Goal: Task Accomplishment & Management: Manage account settings

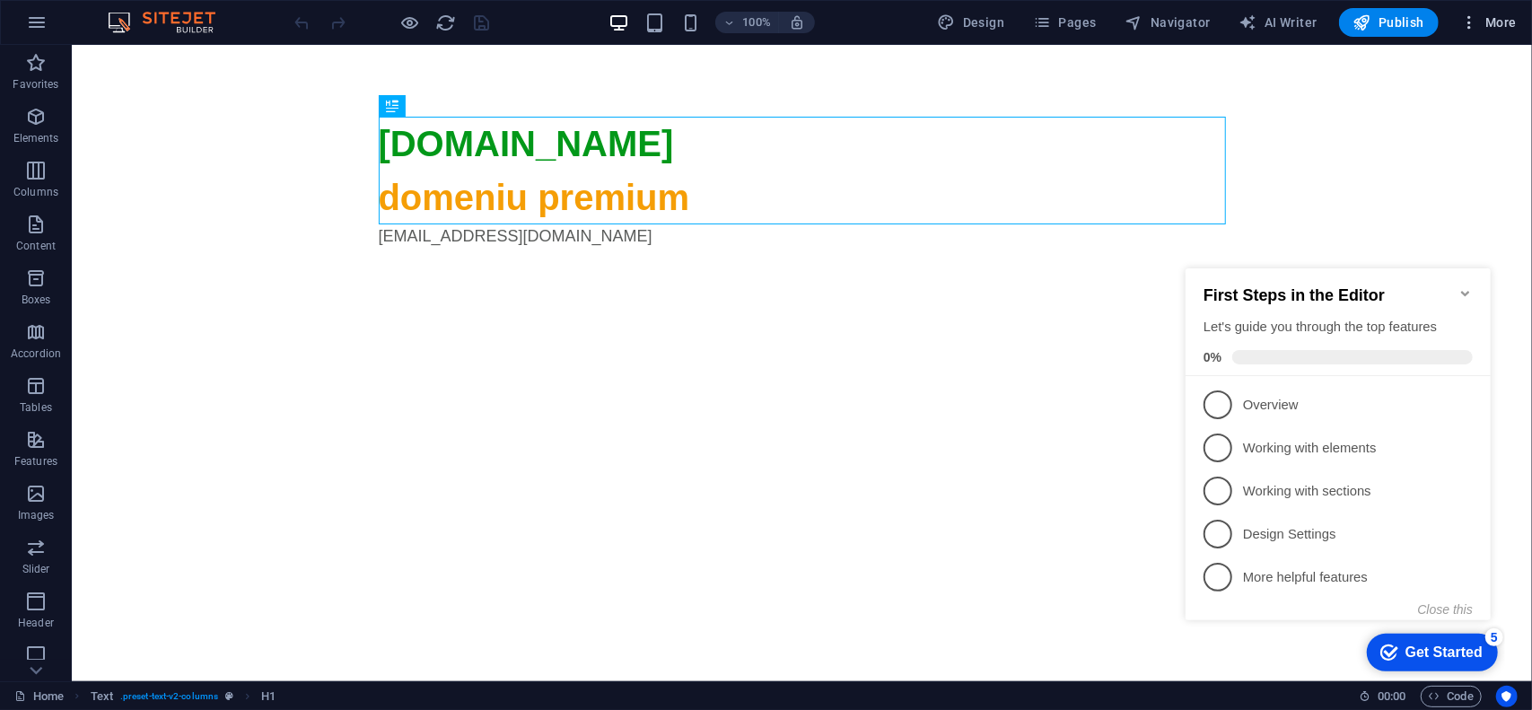
click at [1489, 26] on span "More" at bounding box center [1488, 22] width 57 height 18
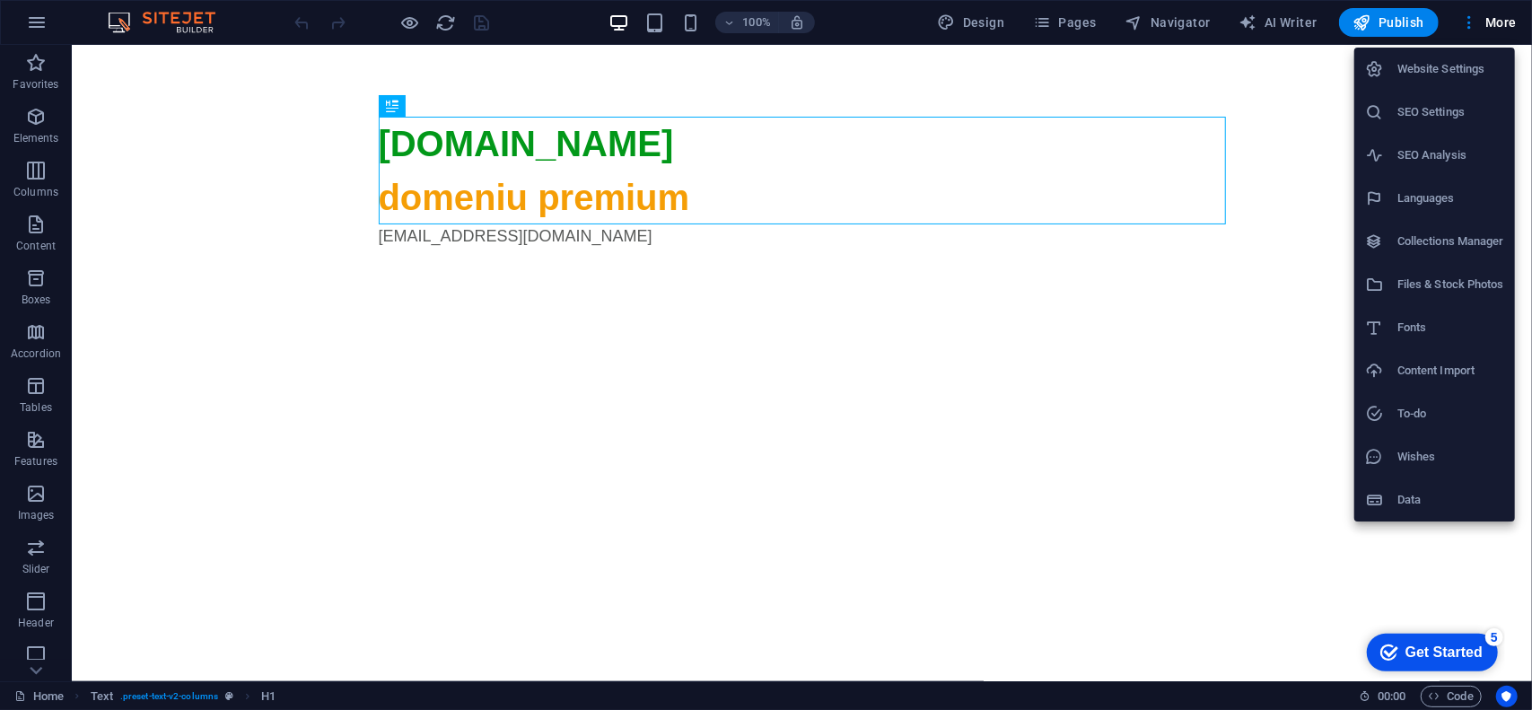
click at [1450, 107] on h6 "SEO Settings" at bounding box center [1450, 112] width 107 height 22
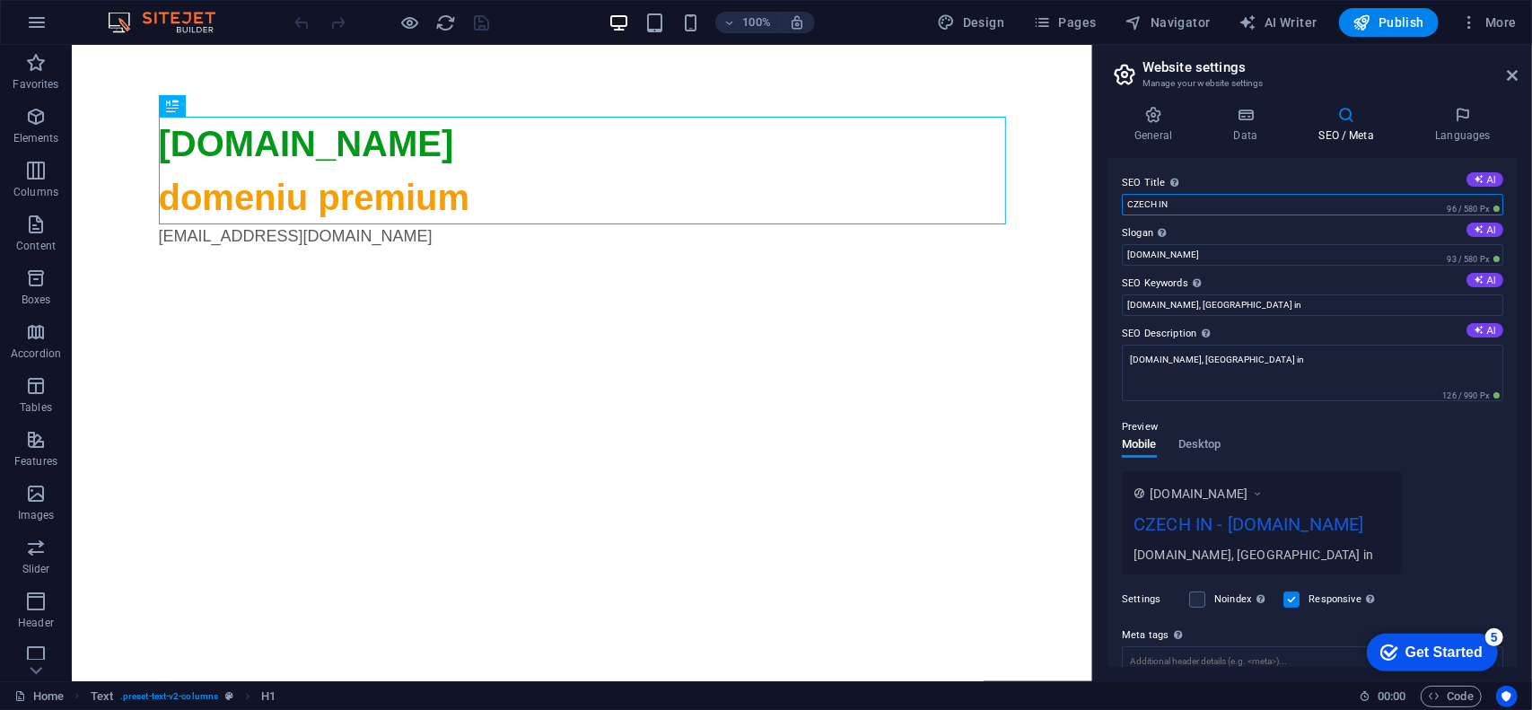
click at [1197, 200] on input "CZECH IN" at bounding box center [1312, 205] width 381 height 22
type input "Czech In"
click at [1211, 162] on div "SEO Title The title of your website - make it something that stands out in sear…" at bounding box center [1312, 412] width 410 height 509
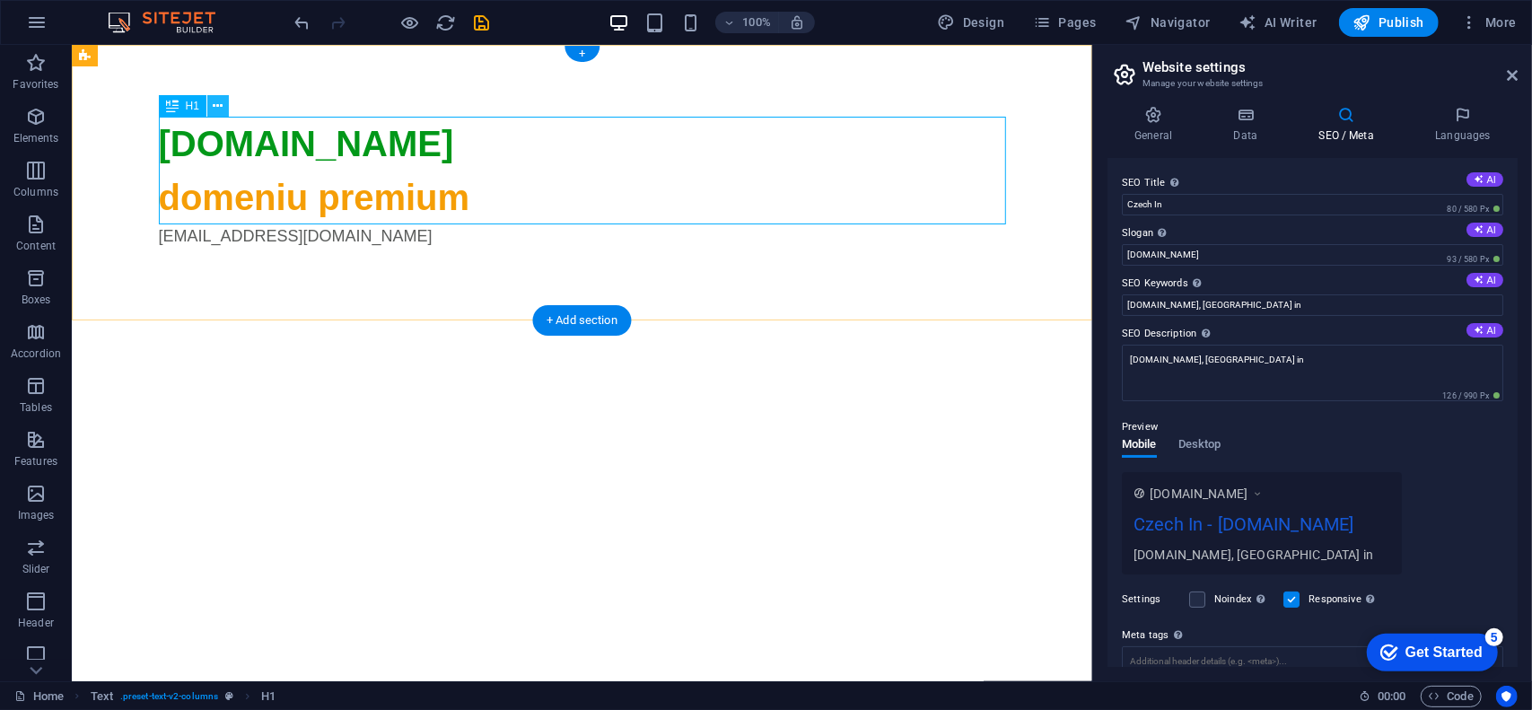
click at [224, 114] on button at bounding box center [218, 106] width 22 height 22
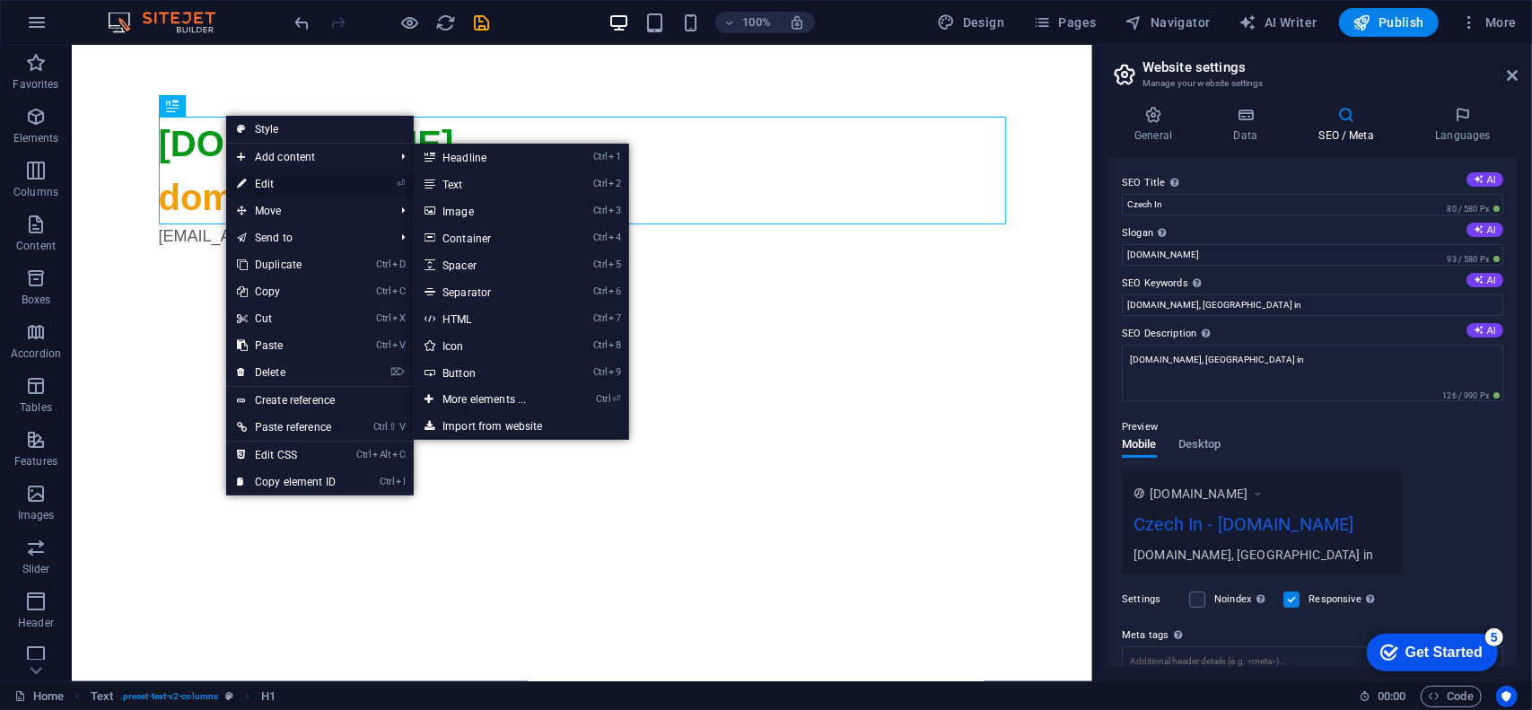
click at [277, 186] on link "⏎ Edit" at bounding box center [286, 183] width 120 height 27
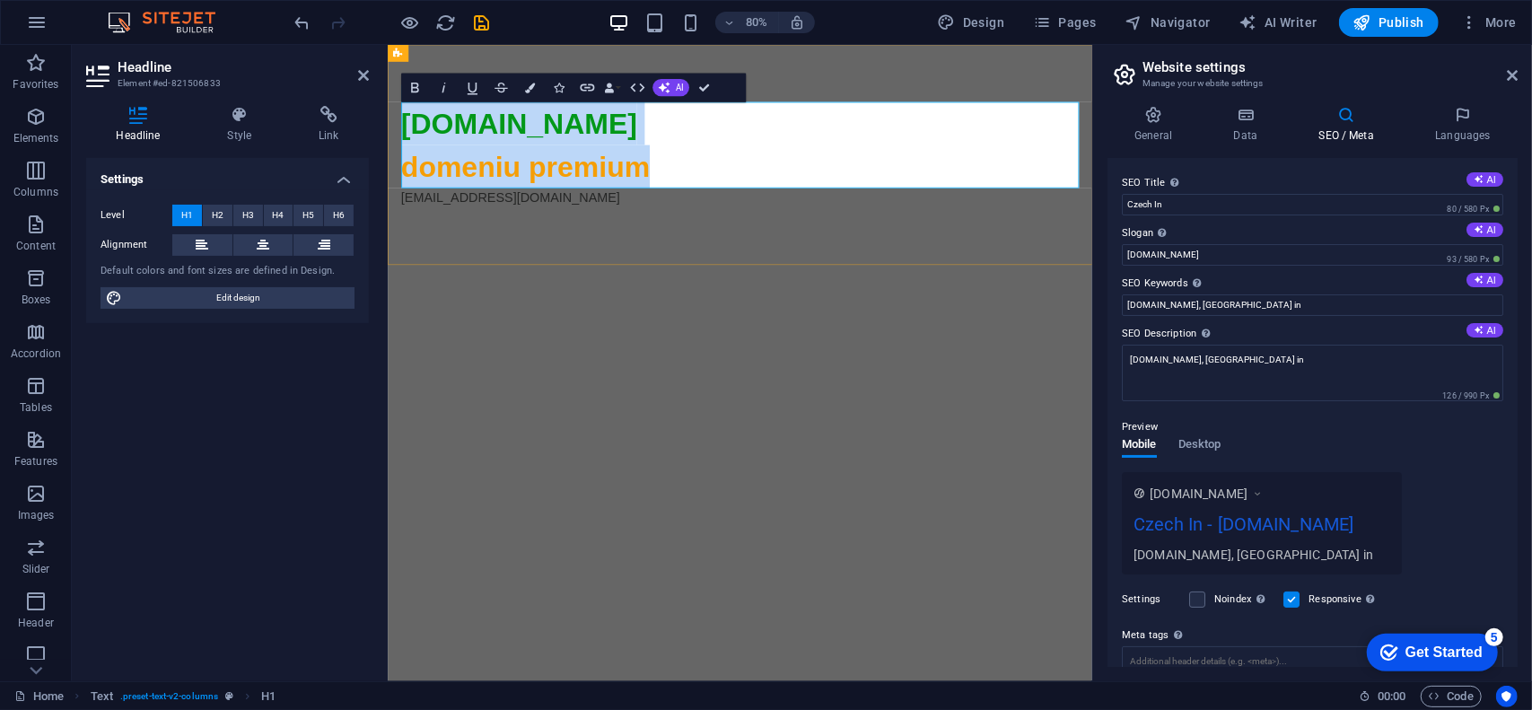
click at [543, 195] on span "domeniu premium" at bounding box center [559, 196] width 311 height 39
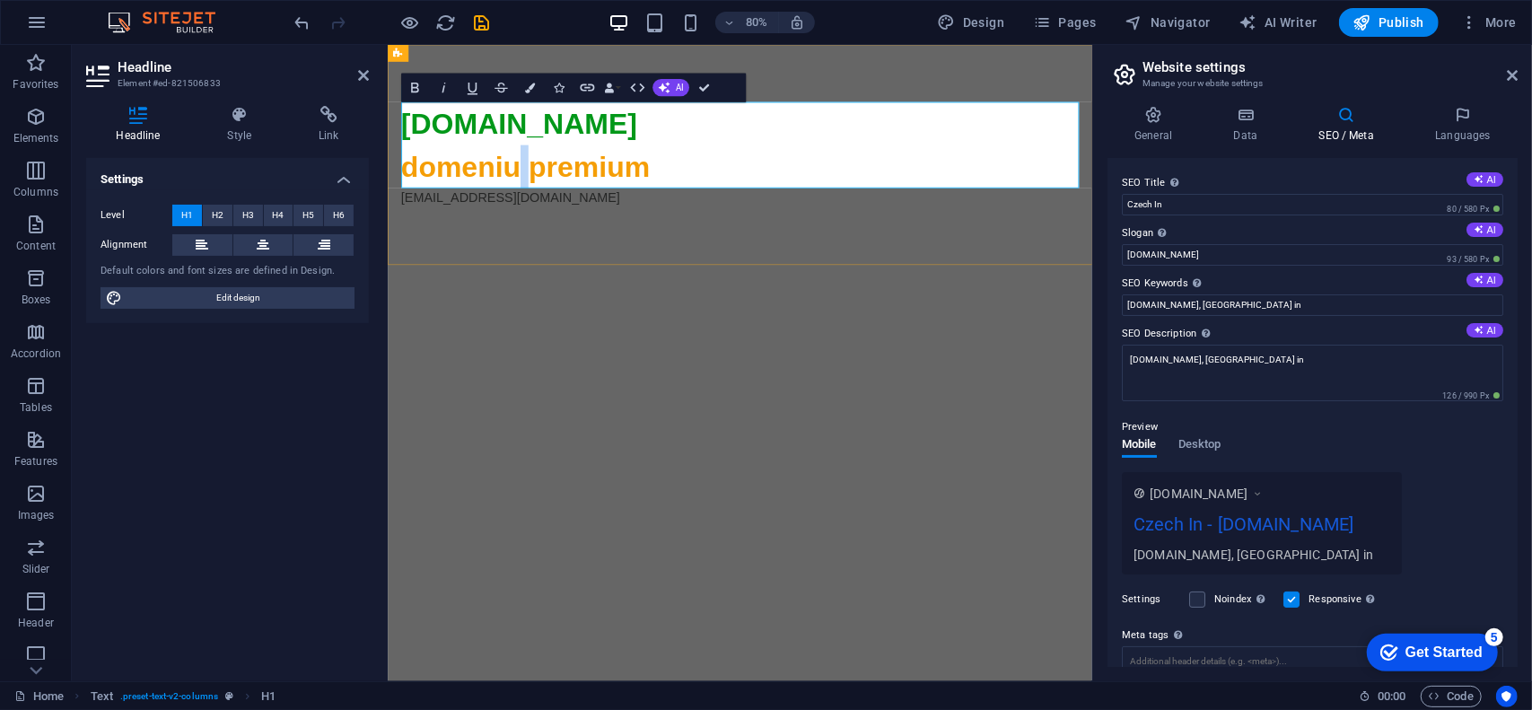
click at [543, 195] on span "domeniu premium" at bounding box center [559, 196] width 311 height 39
click at [531, 78] on button "Colors" at bounding box center [529, 88] width 27 height 29
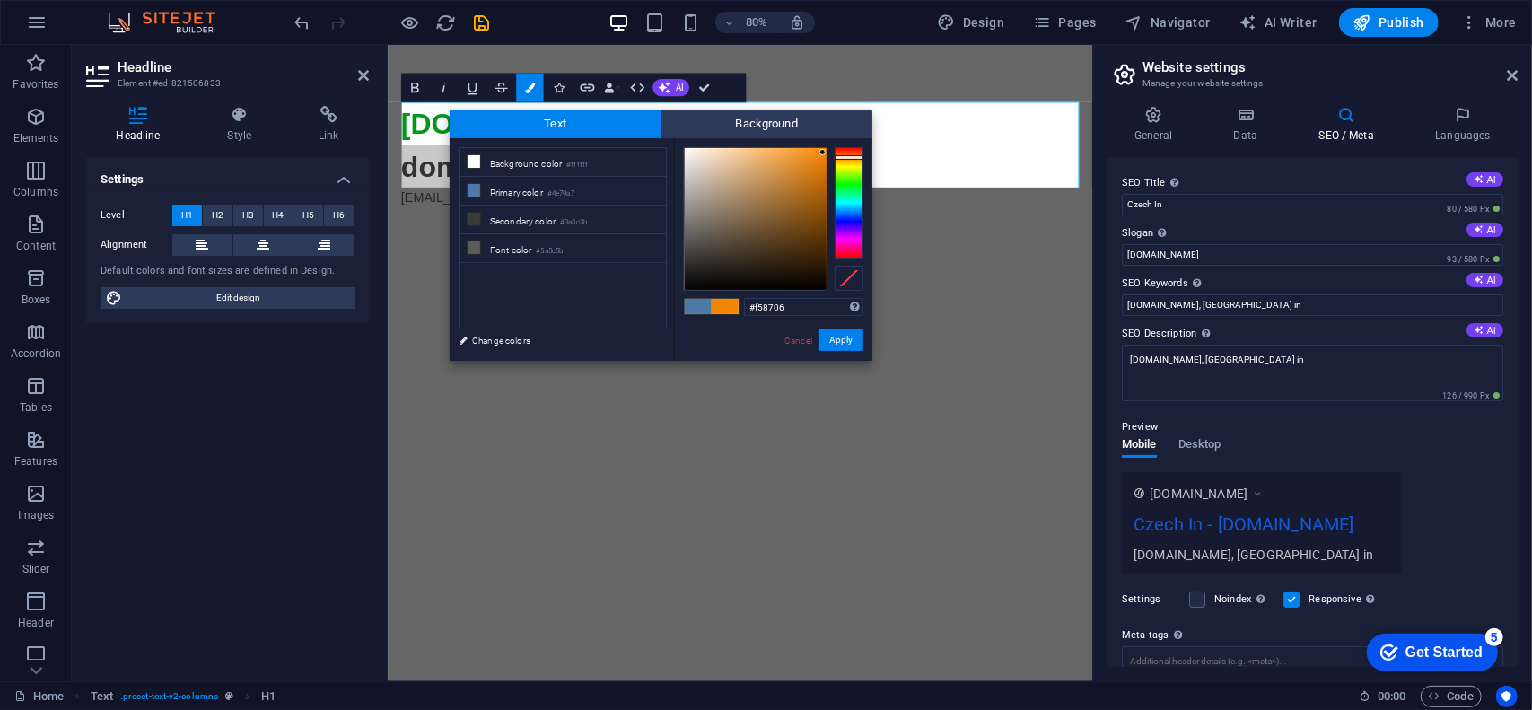
click at [843, 157] on div at bounding box center [848, 202] width 29 height 111
drag, startPoint x: 817, startPoint y: 164, endPoint x: 833, endPoint y: 161, distance: 16.5
click at [833, 161] on div at bounding box center [773, 219] width 179 height 144
type input "#f78500"
click at [827, 152] on div at bounding box center [826, 151] width 6 height 6
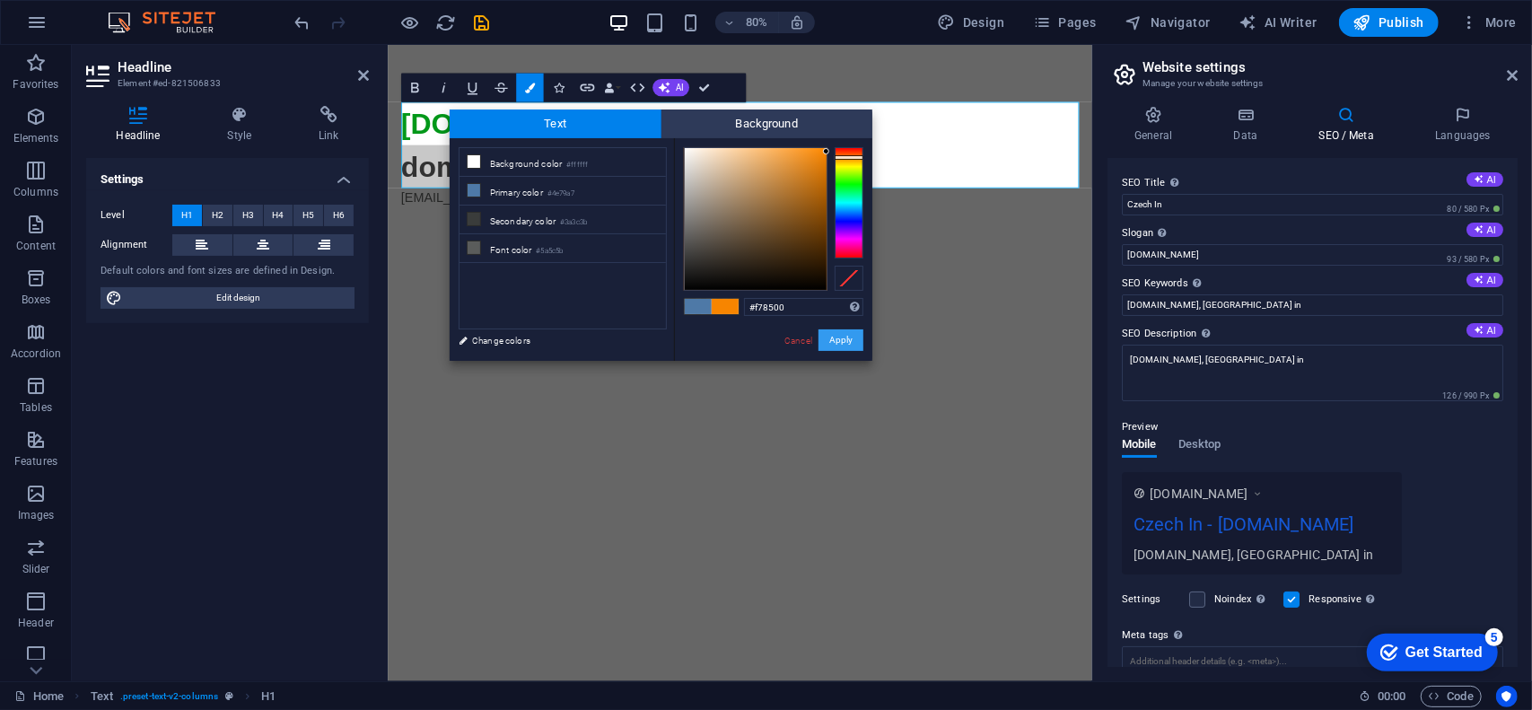
click at [841, 341] on button "Apply" at bounding box center [840, 340] width 45 height 22
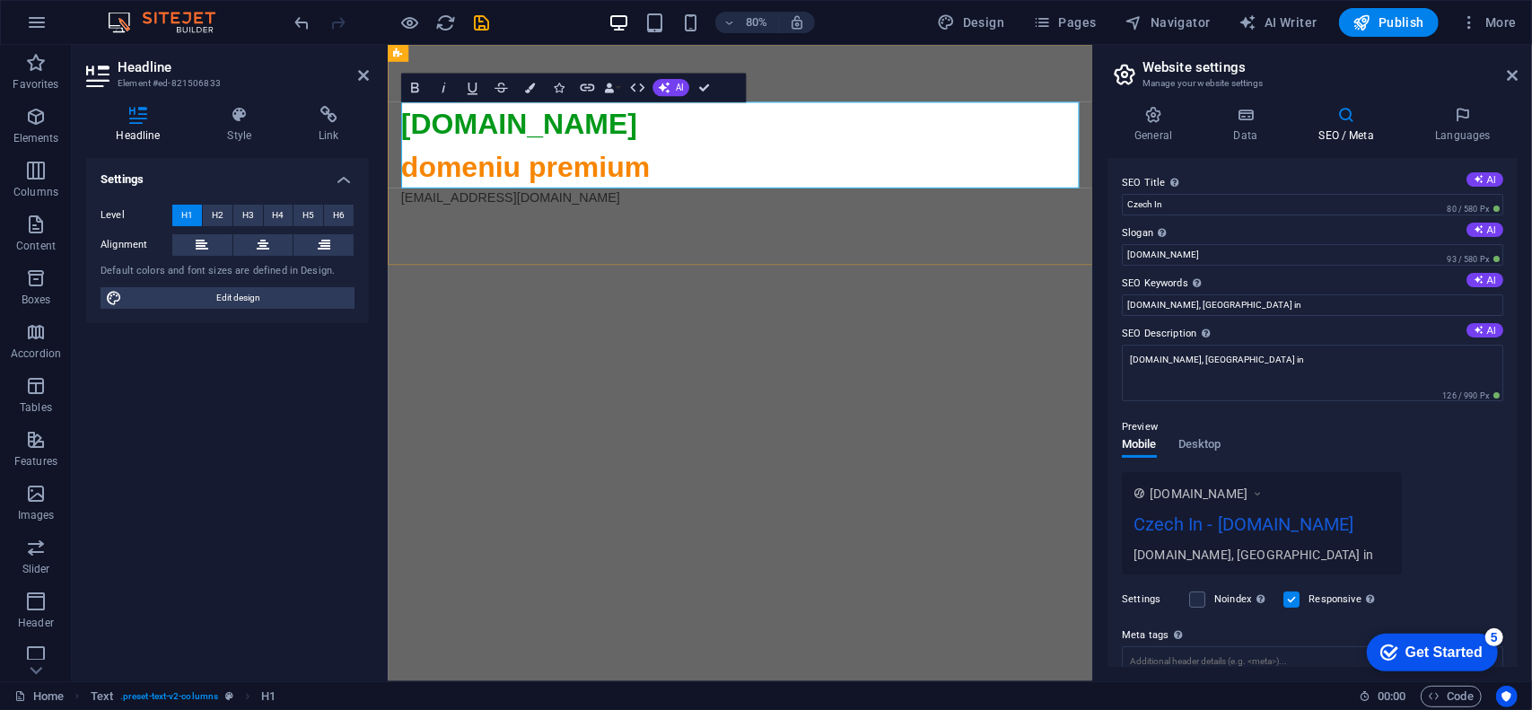
click at [819, 188] on h1 "czechin.ro domeniu premium" at bounding box center [827, 170] width 847 height 108
click at [1395, 24] on span "Publish" at bounding box center [1388, 22] width 71 height 18
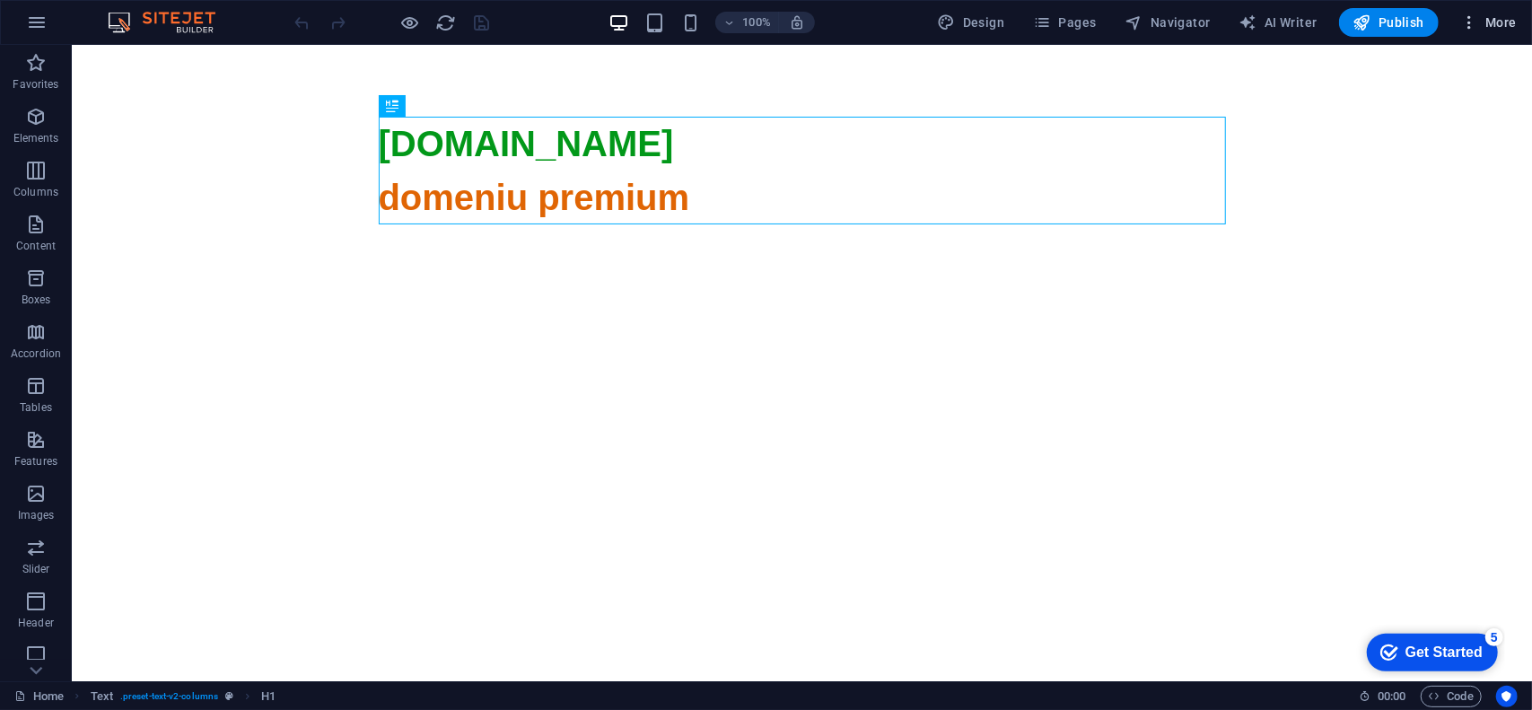
click at [1481, 26] on span "More" at bounding box center [1488, 22] width 57 height 18
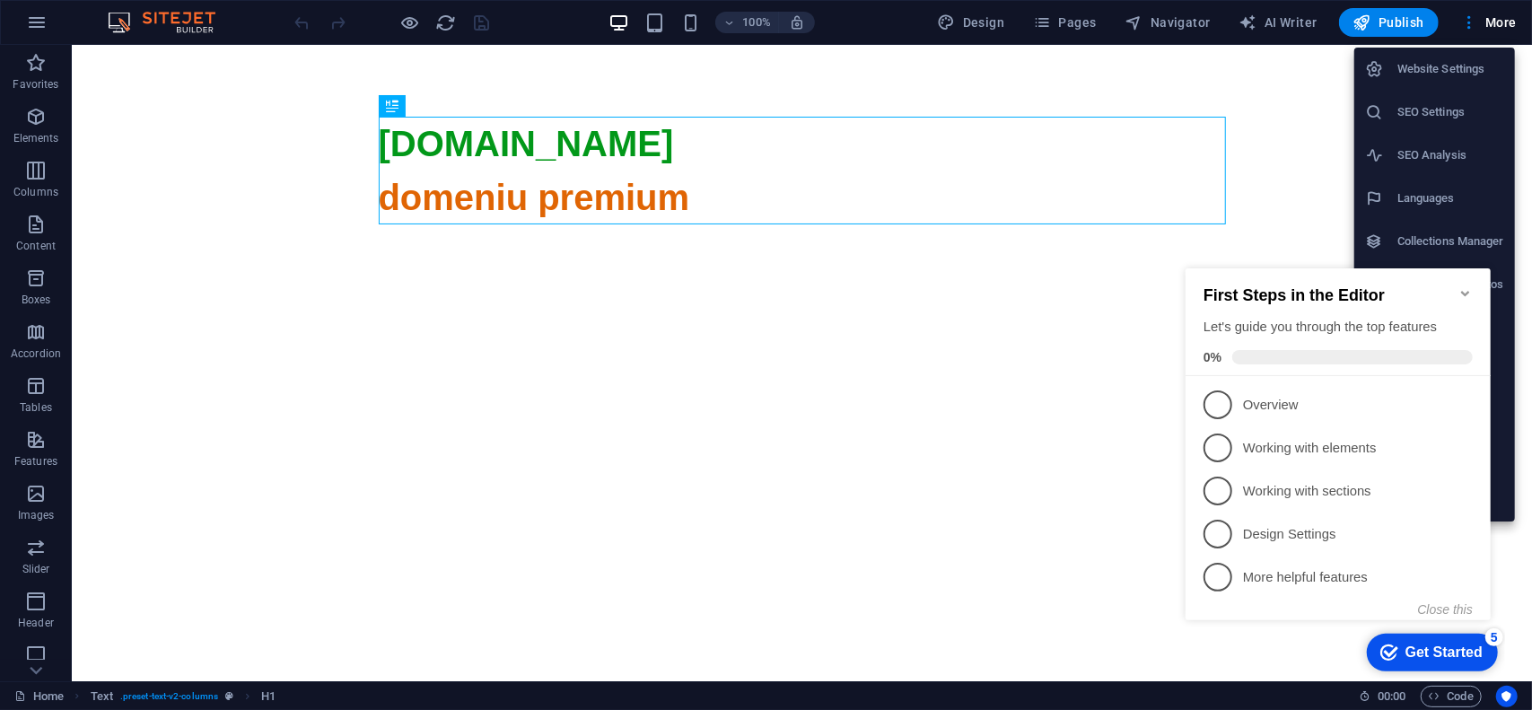
click at [1444, 105] on h6 "SEO Settings" at bounding box center [1450, 112] width 107 height 22
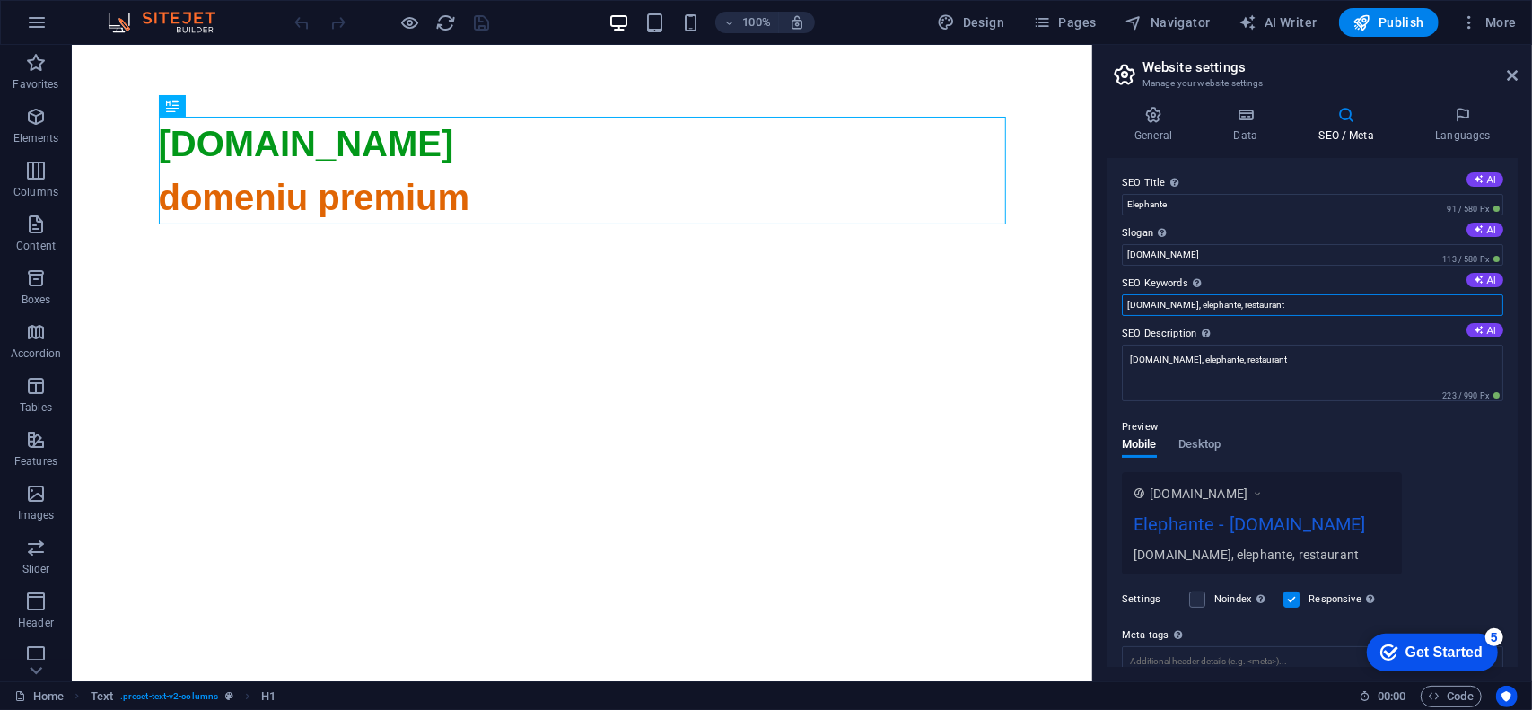
click at [1307, 304] on input "elephante.ro, elephante, restaurant" at bounding box center [1312, 305] width 381 height 22
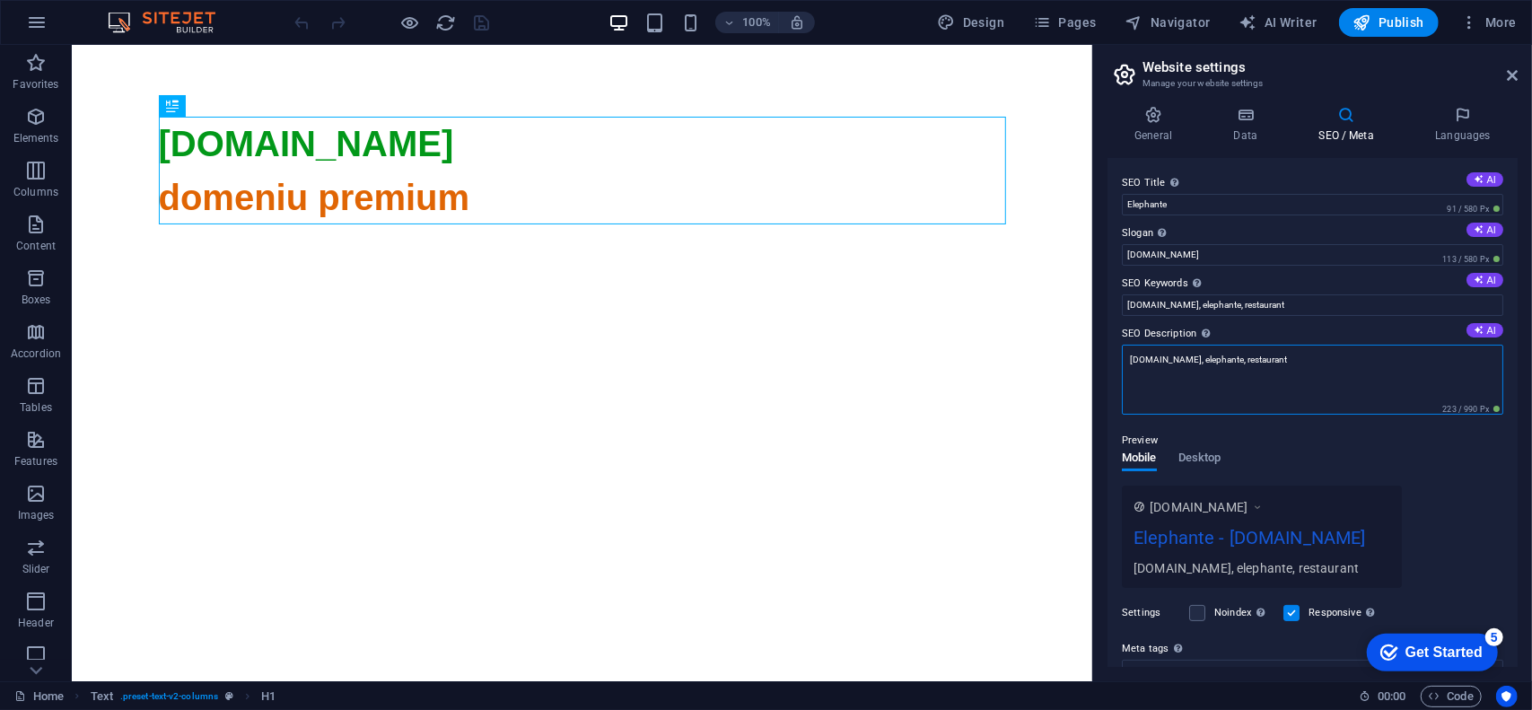
click at [1295, 354] on textarea "elephante.ro, elephante, restaurant" at bounding box center [1312, 380] width 381 height 70
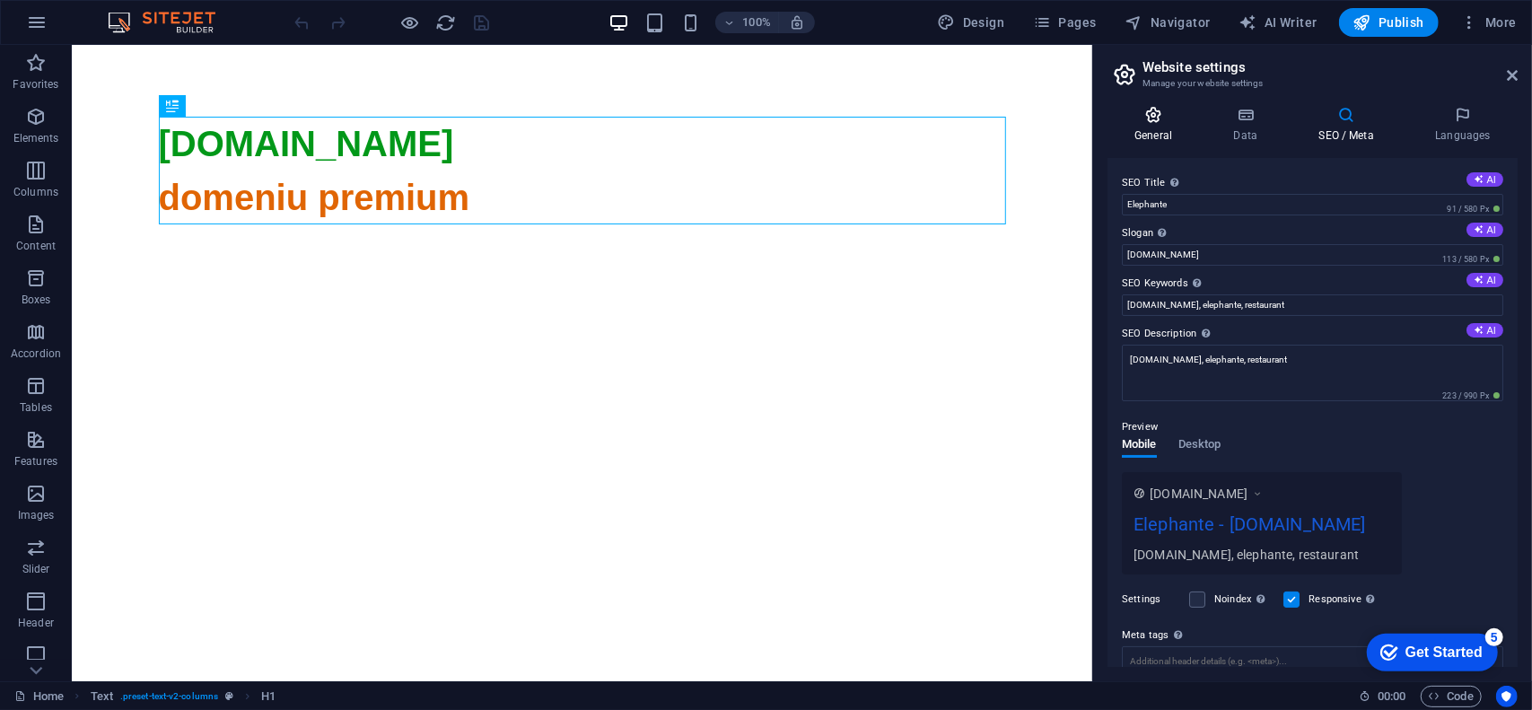
click at [1170, 127] on h4 "General" at bounding box center [1156, 125] width 99 height 38
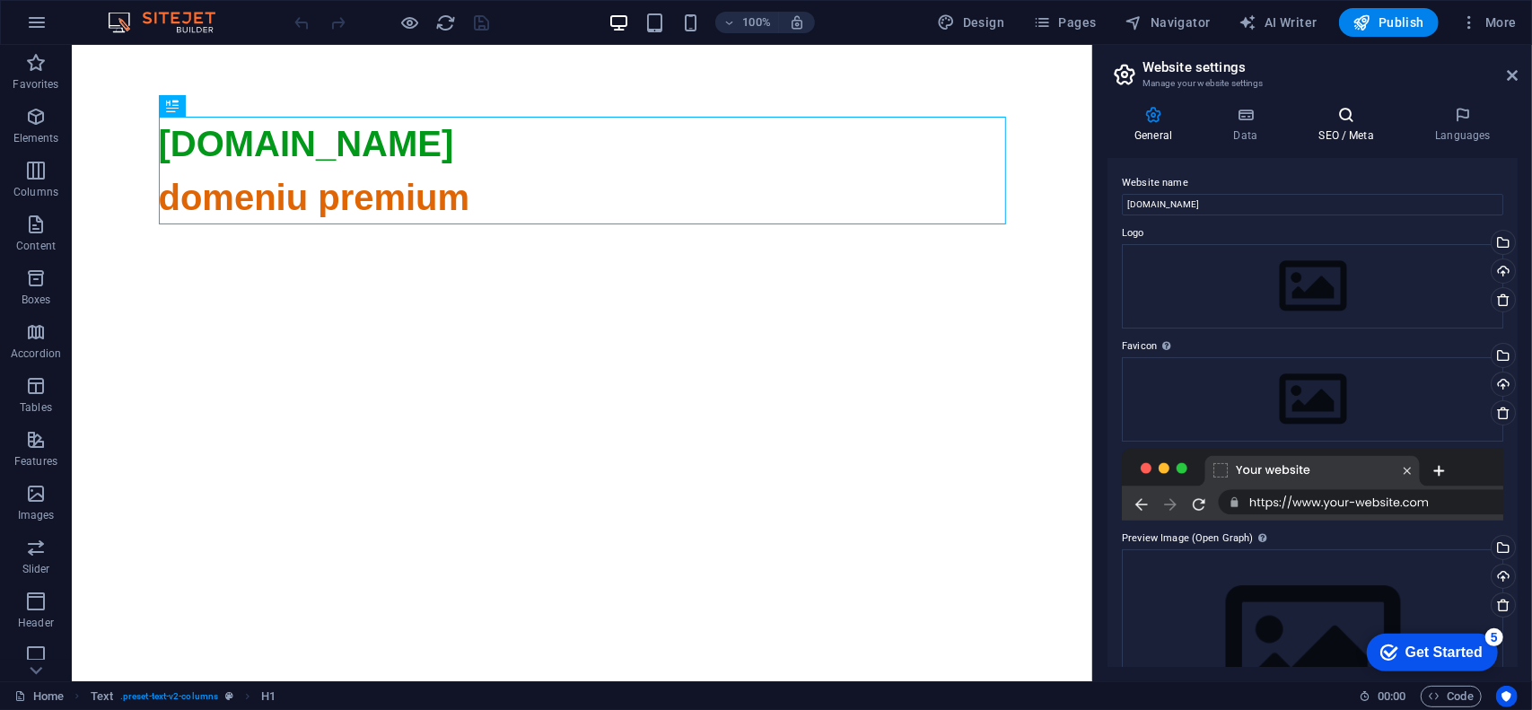
click at [1334, 130] on h4 "SEO / Meta" at bounding box center [1349, 125] width 117 height 38
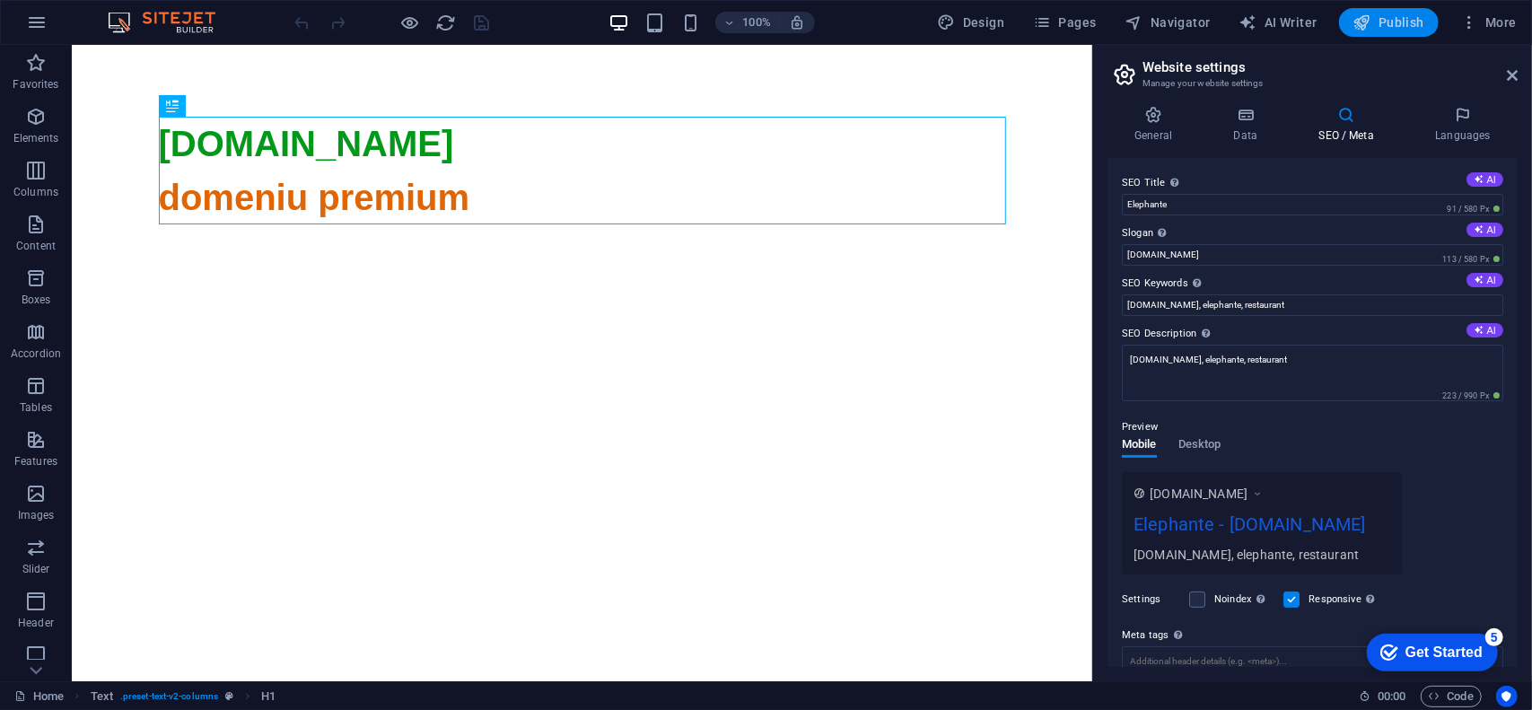
click at [1400, 15] on span "Publish" at bounding box center [1388, 22] width 71 height 18
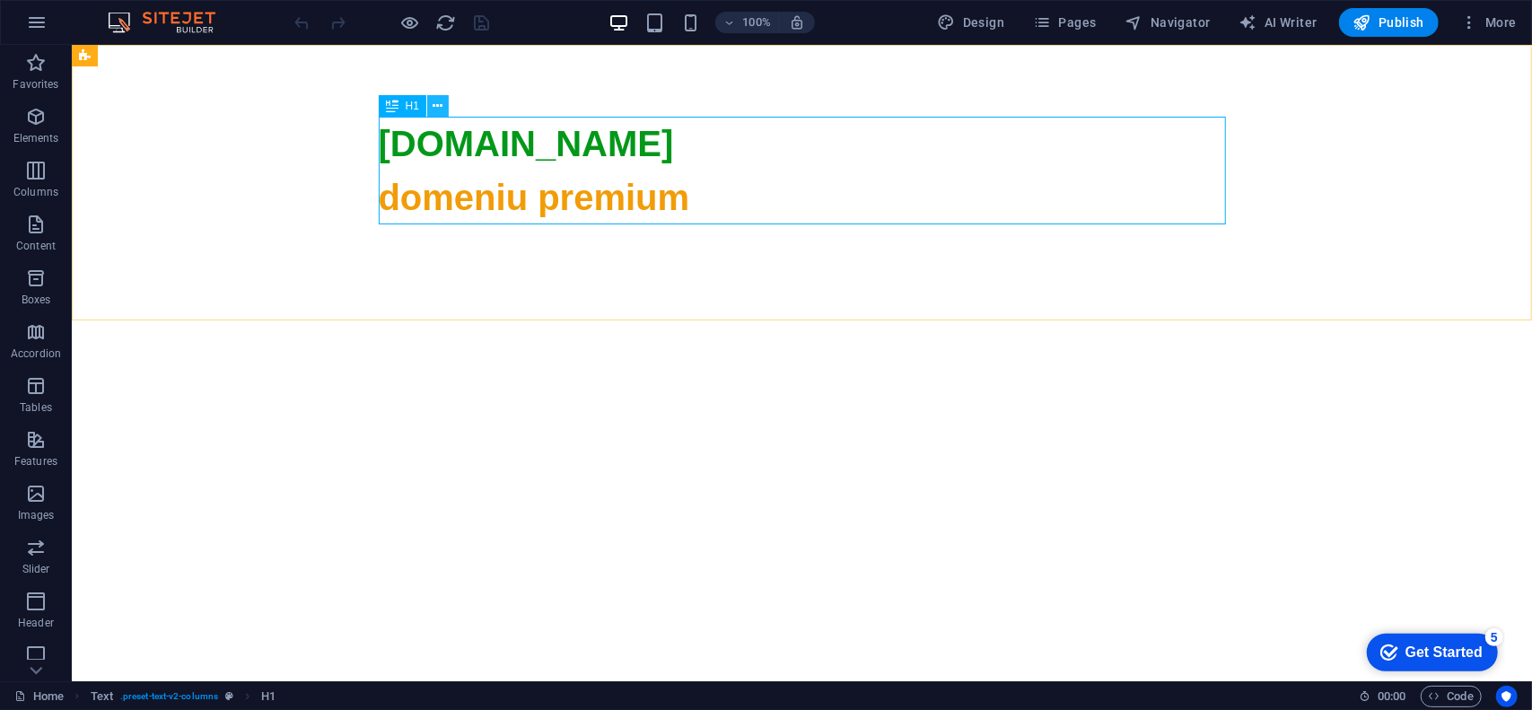
click at [429, 107] on button at bounding box center [438, 106] width 22 height 22
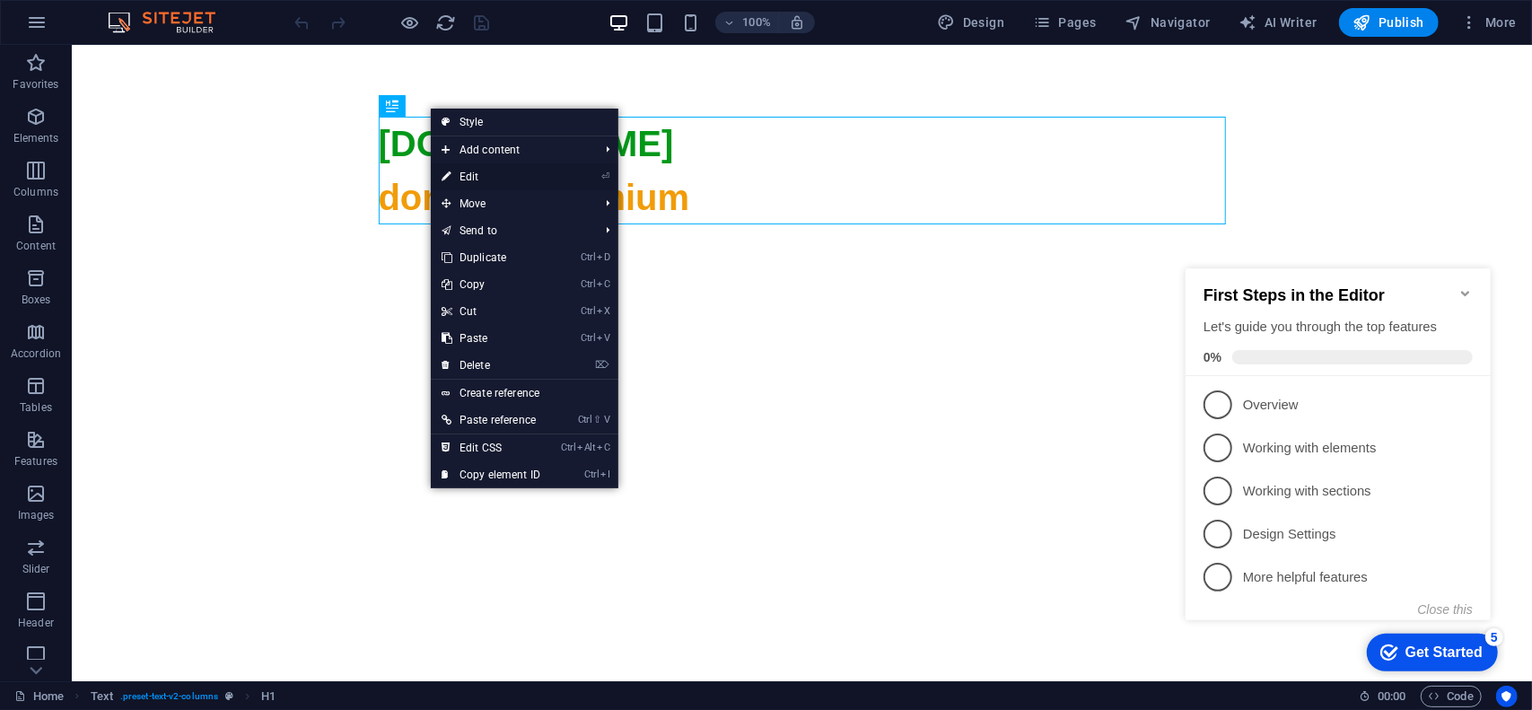
click at [490, 176] on link "⏎ Edit" at bounding box center [491, 176] width 120 height 27
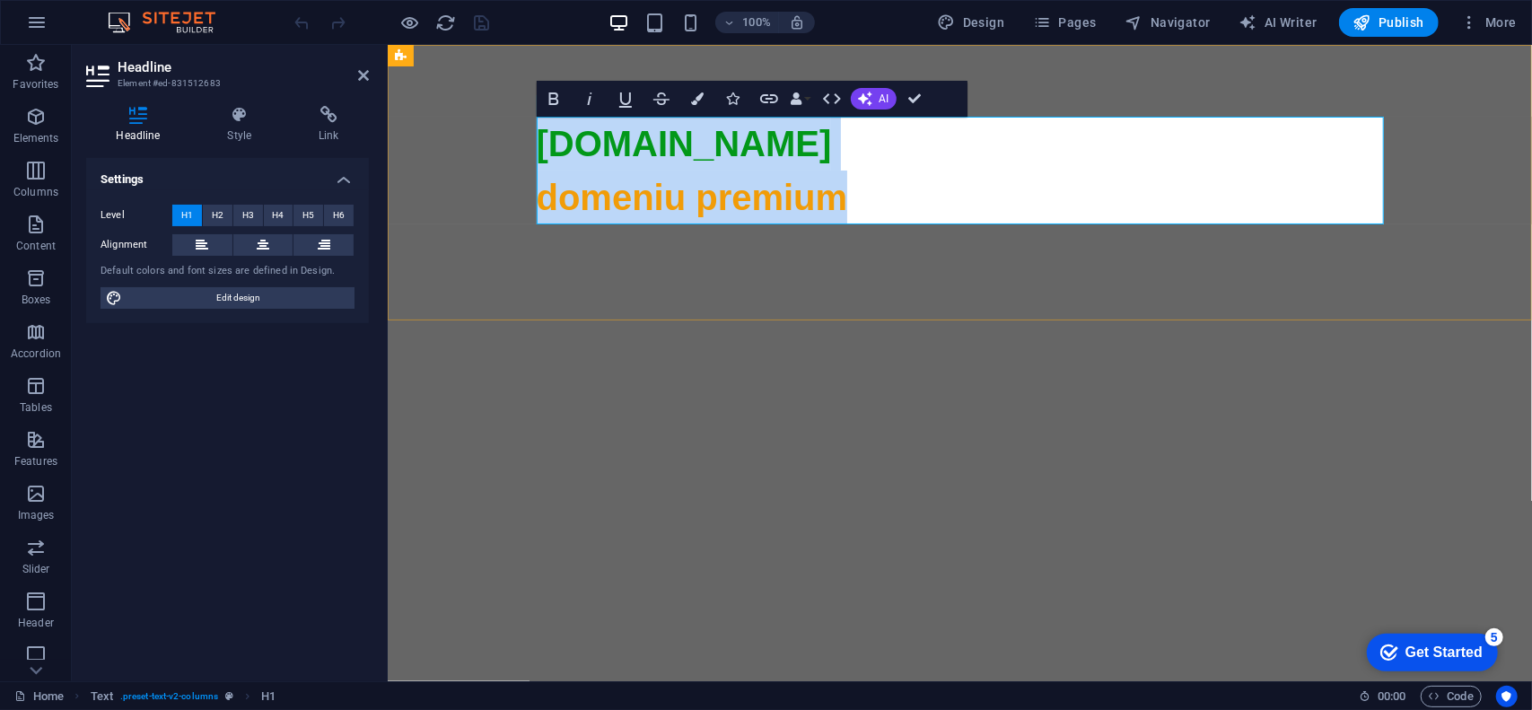
click at [614, 208] on span "domeniu premium" at bounding box center [691, 196] width 311 height 39
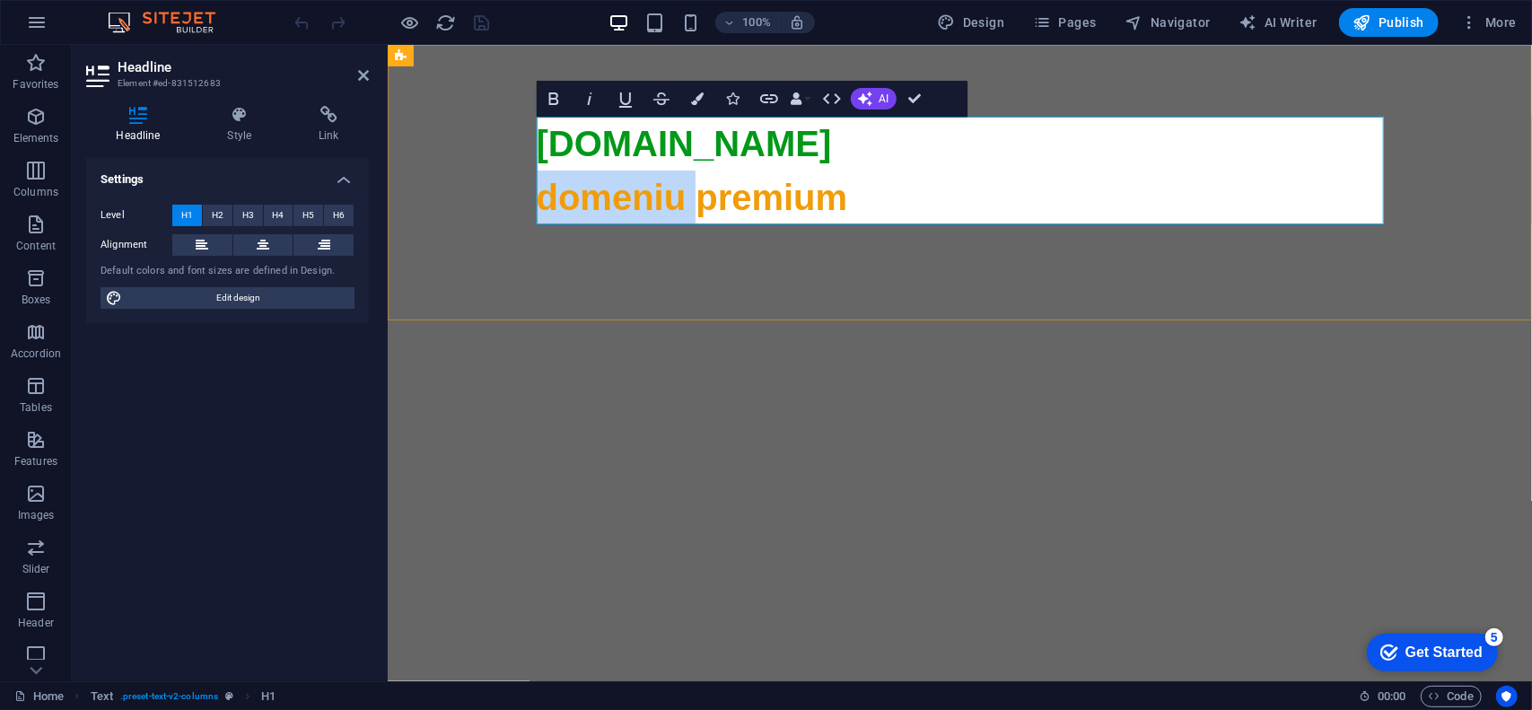
click at [614, 208] on span "domeniu premium" at bounding box center [691, 196] width 311 height 39
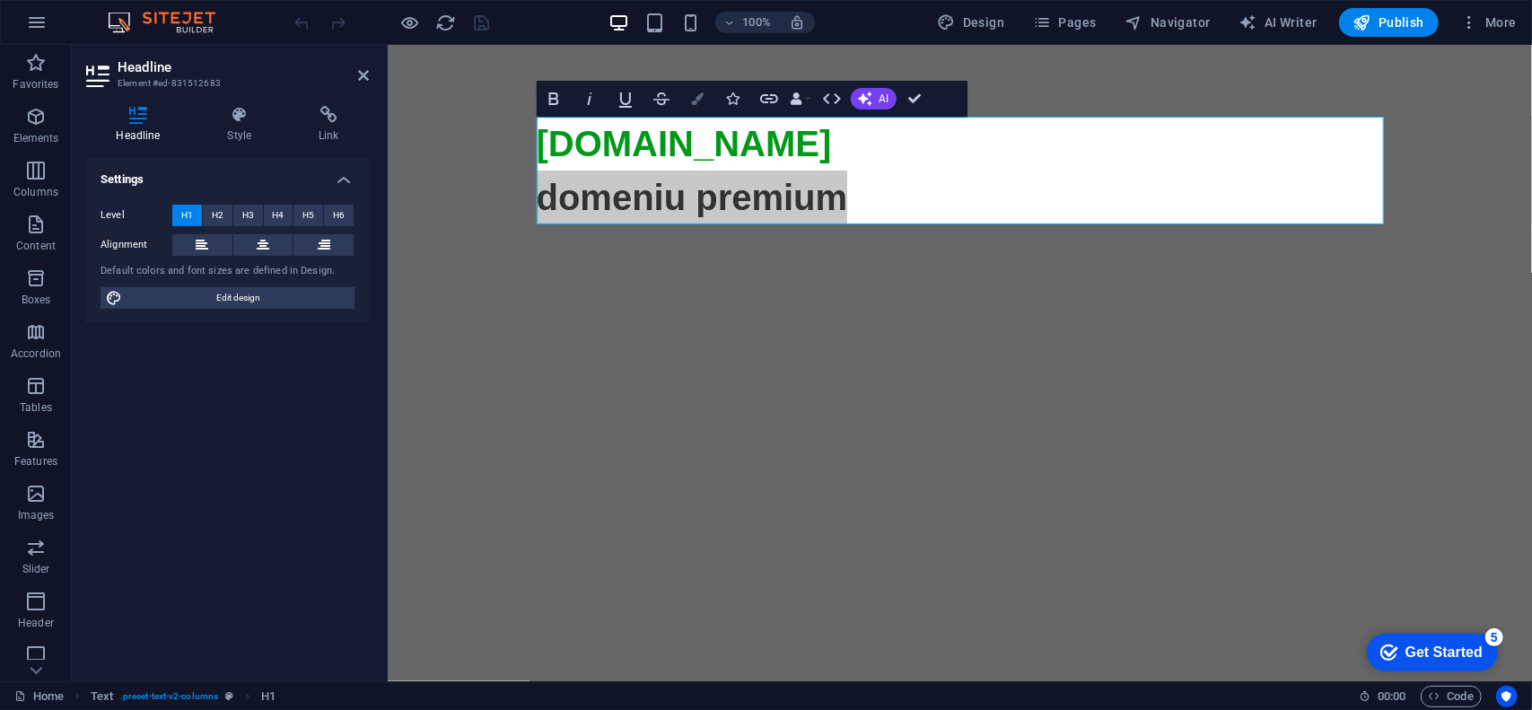
click at [693, 103] on icon "button" at bounding box center [697, 98] width 13 height 13
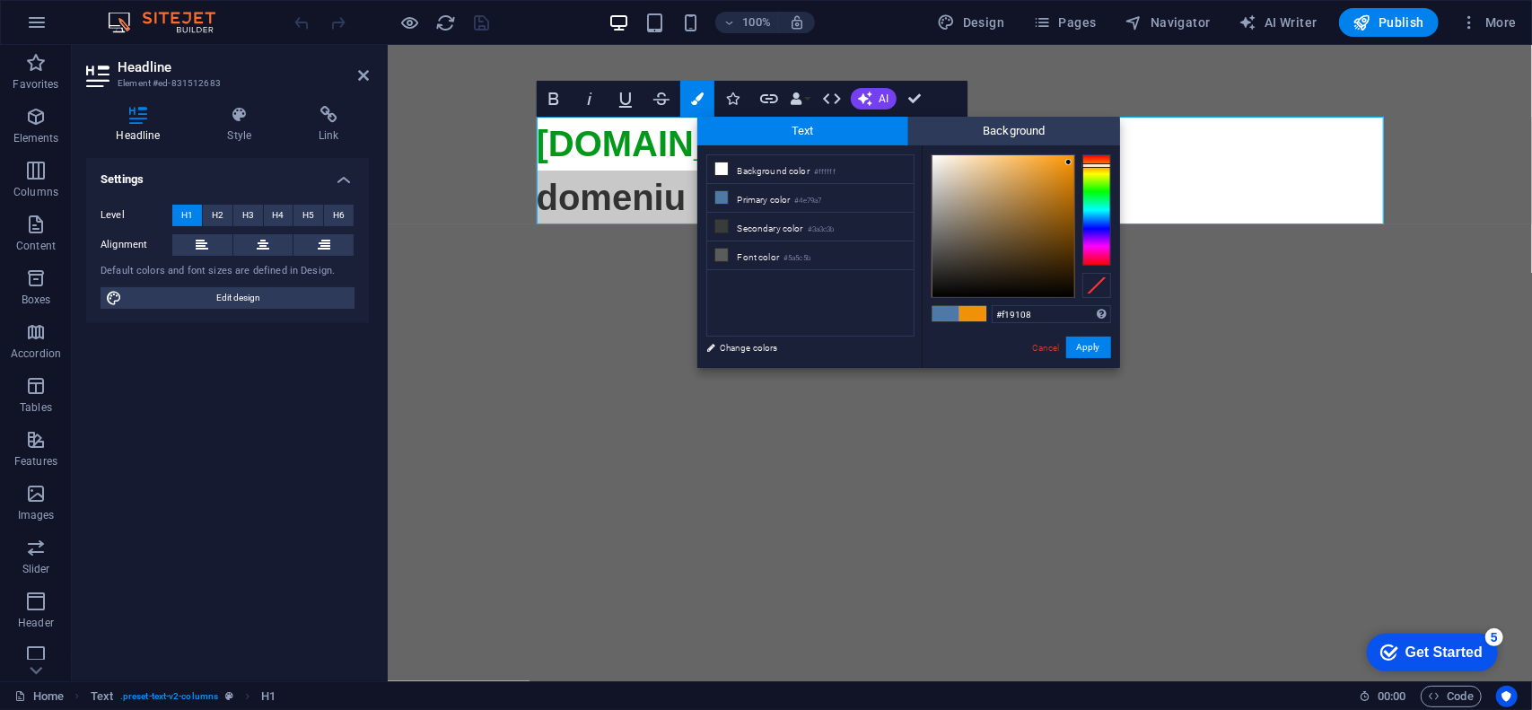
click at [1095, 165] on div at bounding box center [1096, 209] width 29 height 111
drag, startPoint x: 1069, startPoint y: 160, endPoint x: 1077, endPoint y: 155, distance: 9.2
click at [1077, 155] on div at bounding box center [1020, 226] width 179 height 144
type input "#e28500"
click at [1073, 170] on div at bounding box center [1072, 170] width 6 height 6
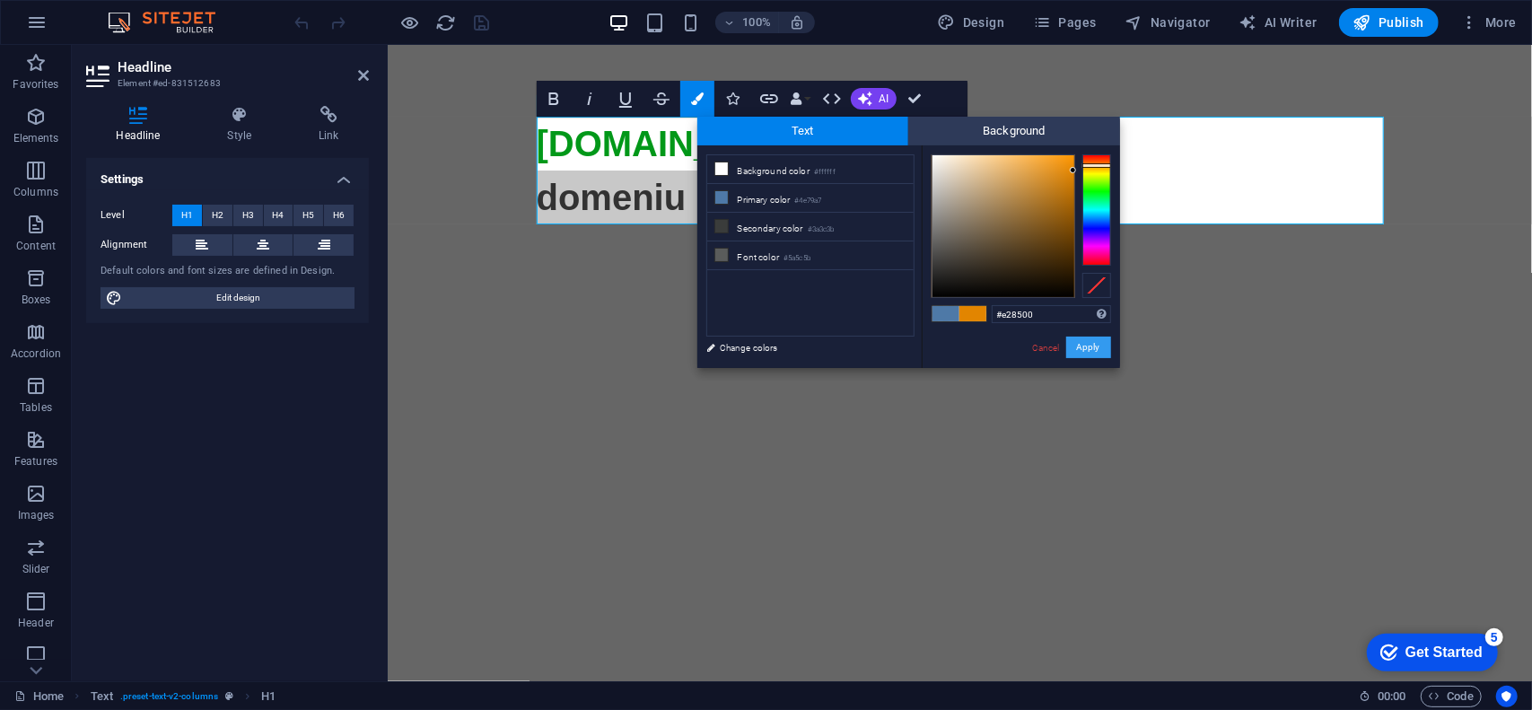
click at [1102, 352] on button "Apply" at bounding box center [1088, 347] width 45 height 22
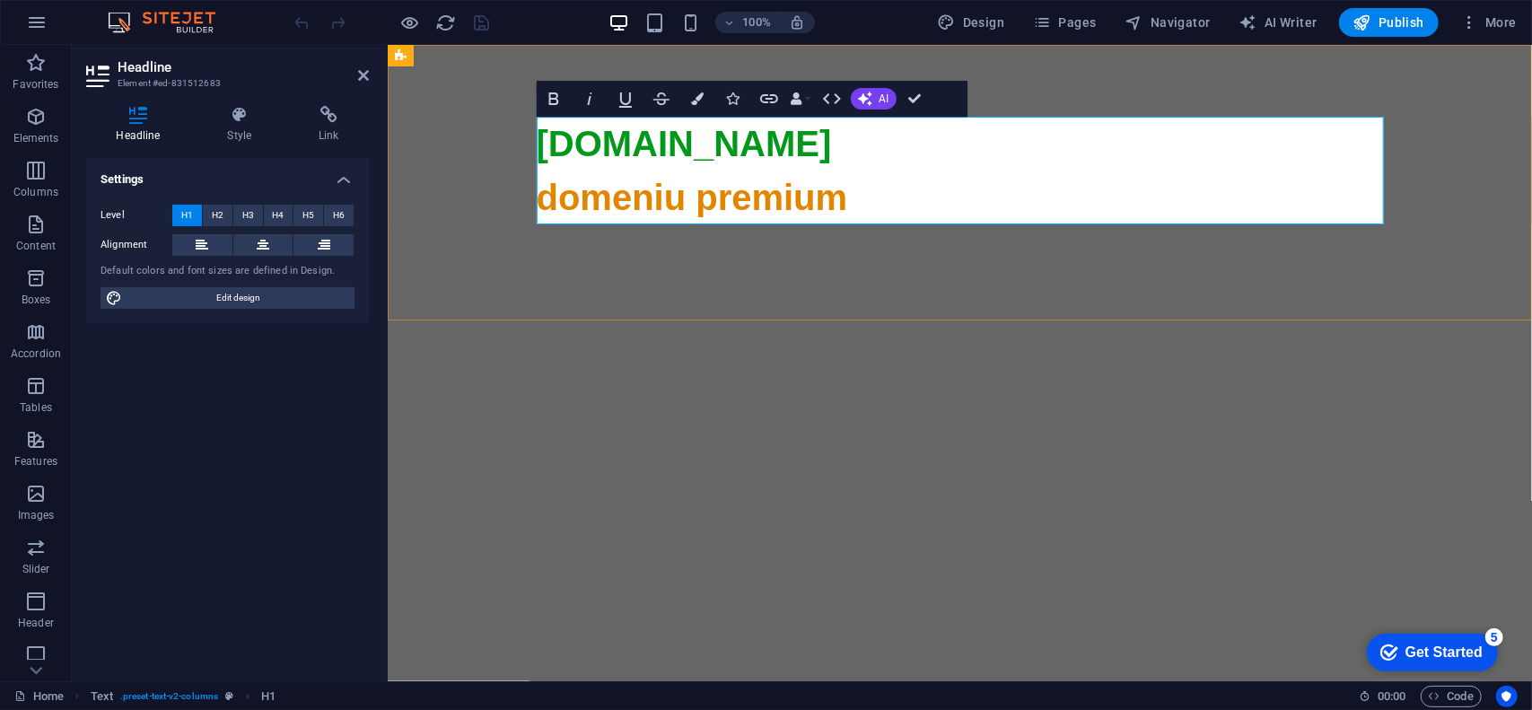
click at [929, 205] on h1 "hyt.ro domeniu premium" at bounding box center [959, 600] width 847 height 969
click at [1469, 20] on icon "button" at bounding box center [1469, 22] width 18 height 18
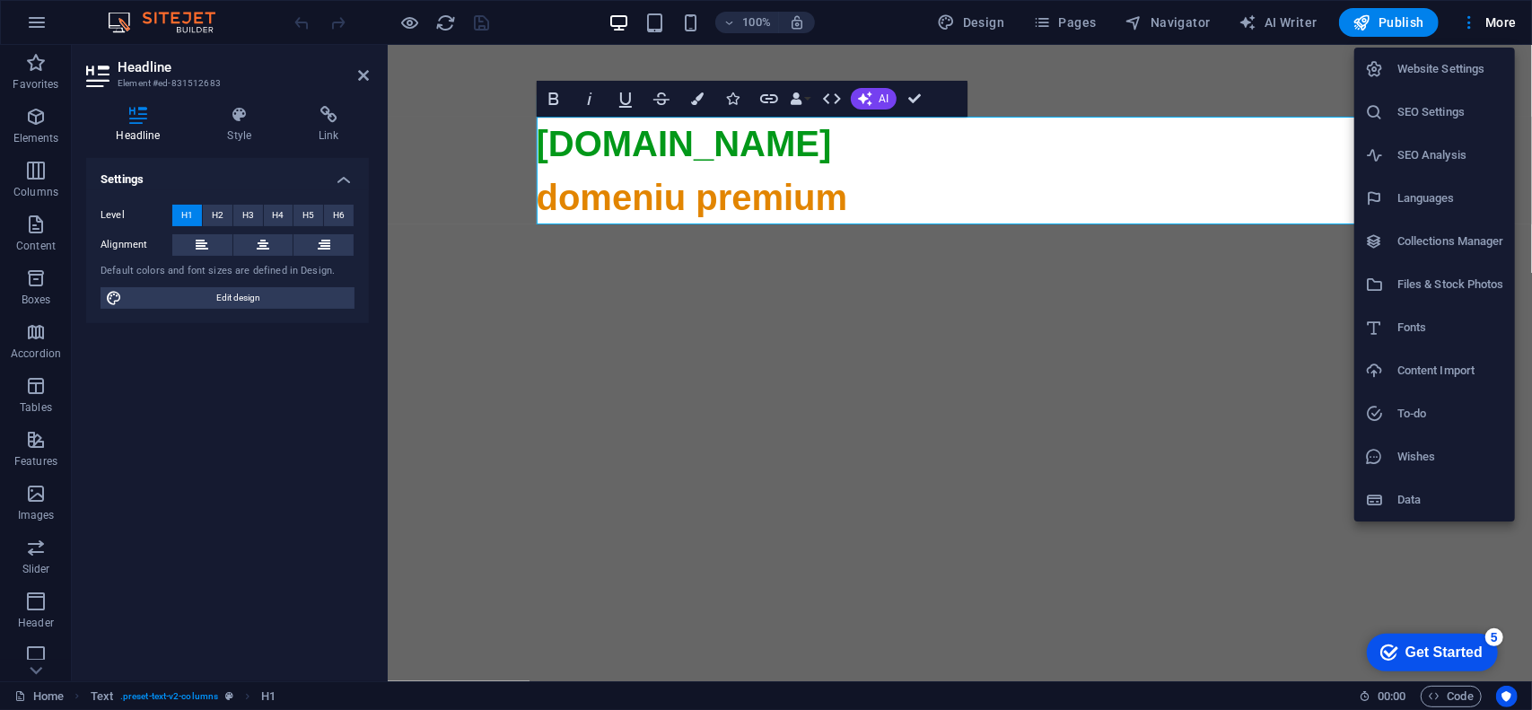
click at [1443, 103] on h6 "SEO Settings" at bounding box center [1450, 112] width 107 height 22
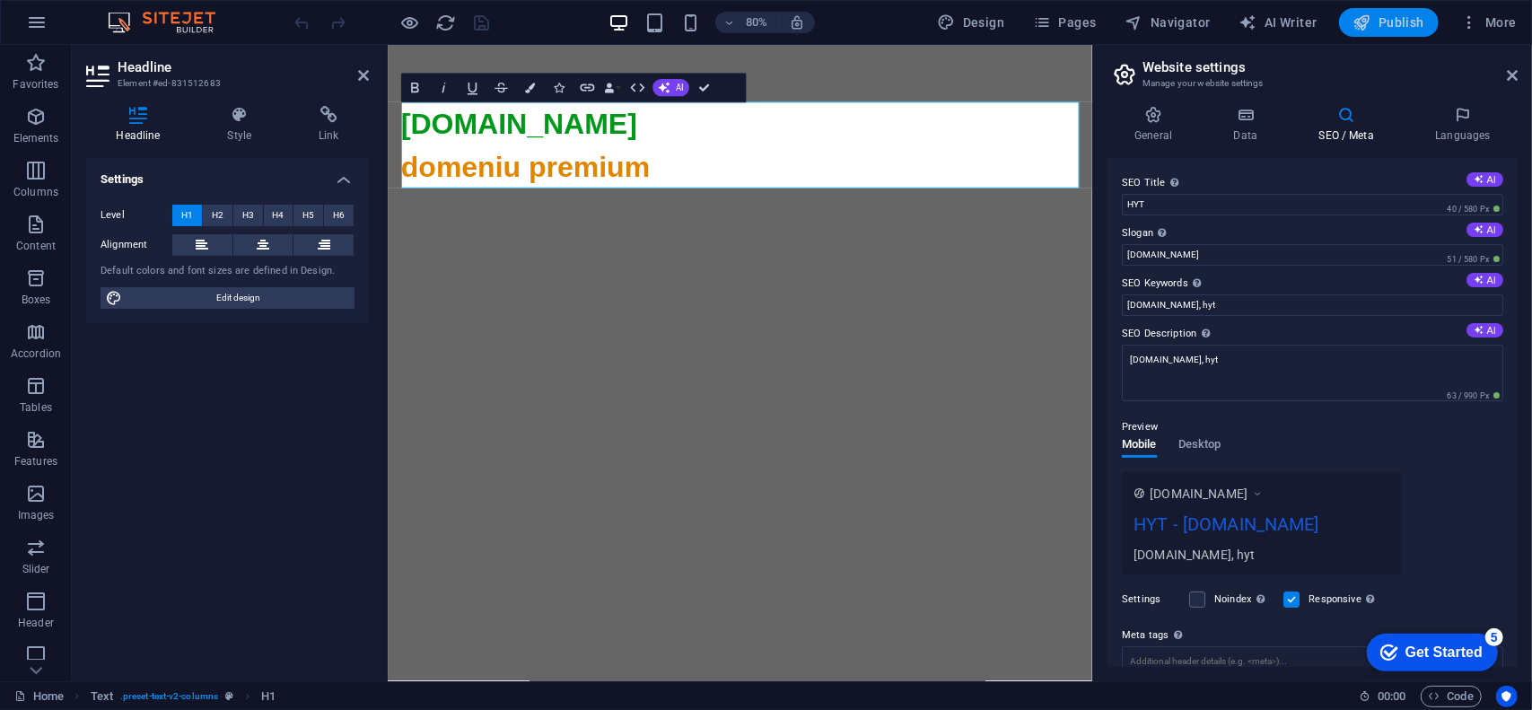
click at [1400, 19] on span "Publish" at bounding box center [1388, 22] width 71 height 18
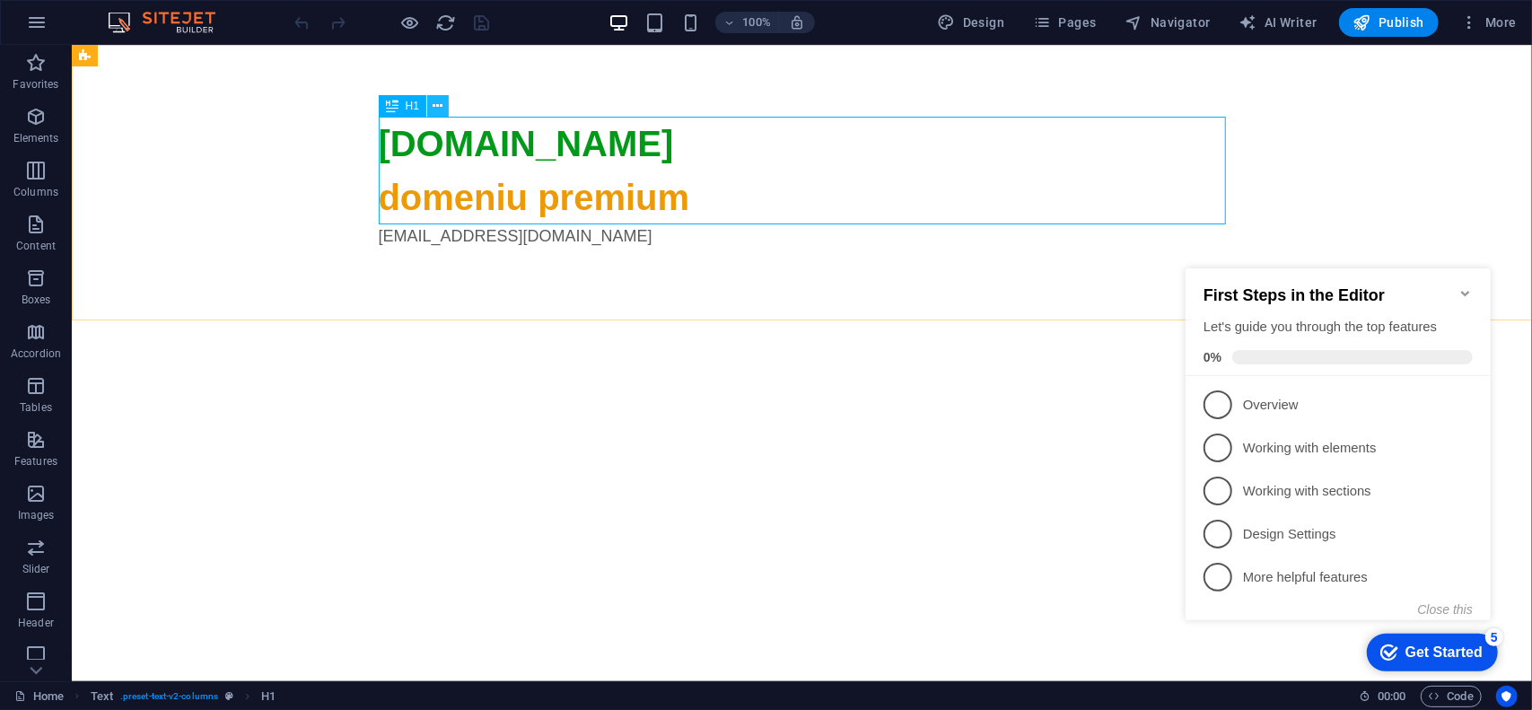
click at [438, 106] on icon at bounding box center [438, 106] width 10 height 19
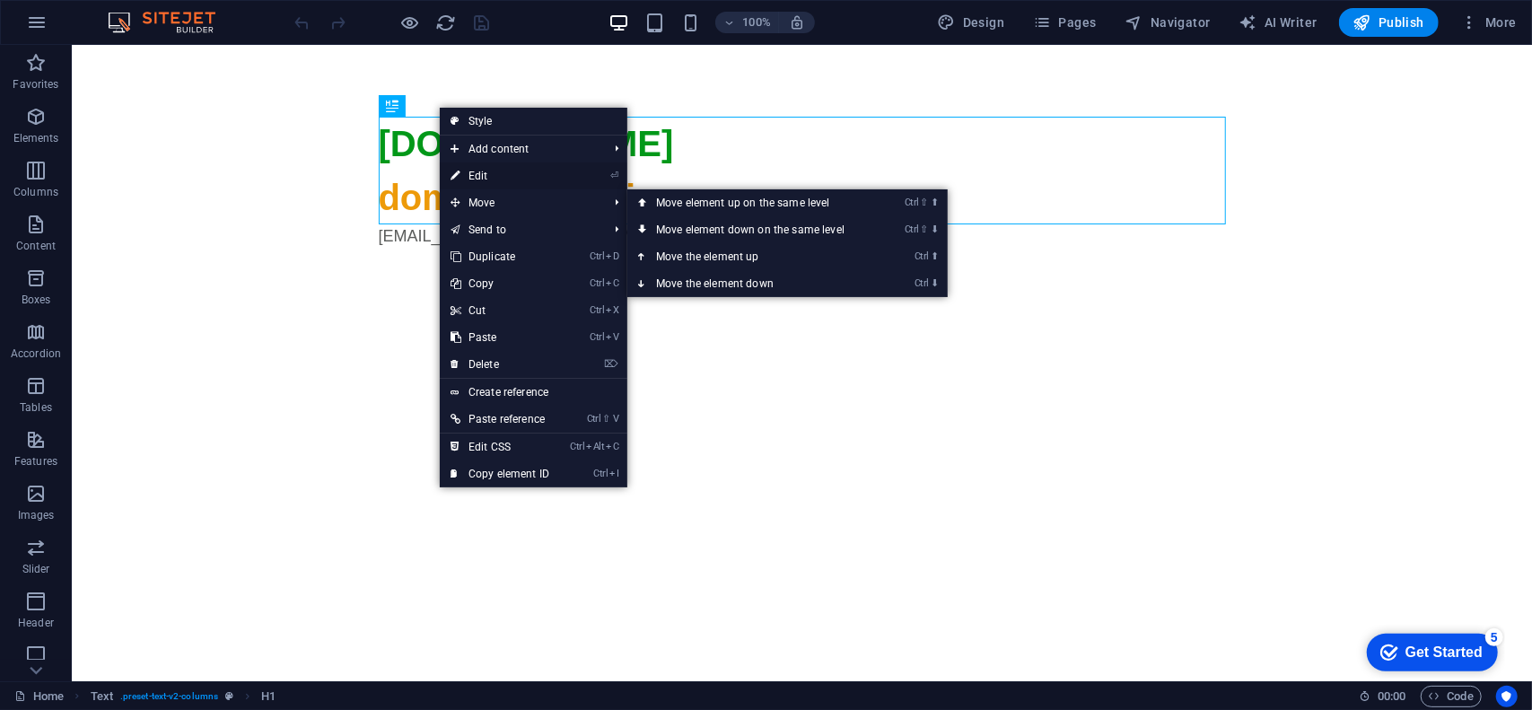
click at [498, 171] on link "⏎ Edit" at bounding box center [500, 175] width 120 height 27
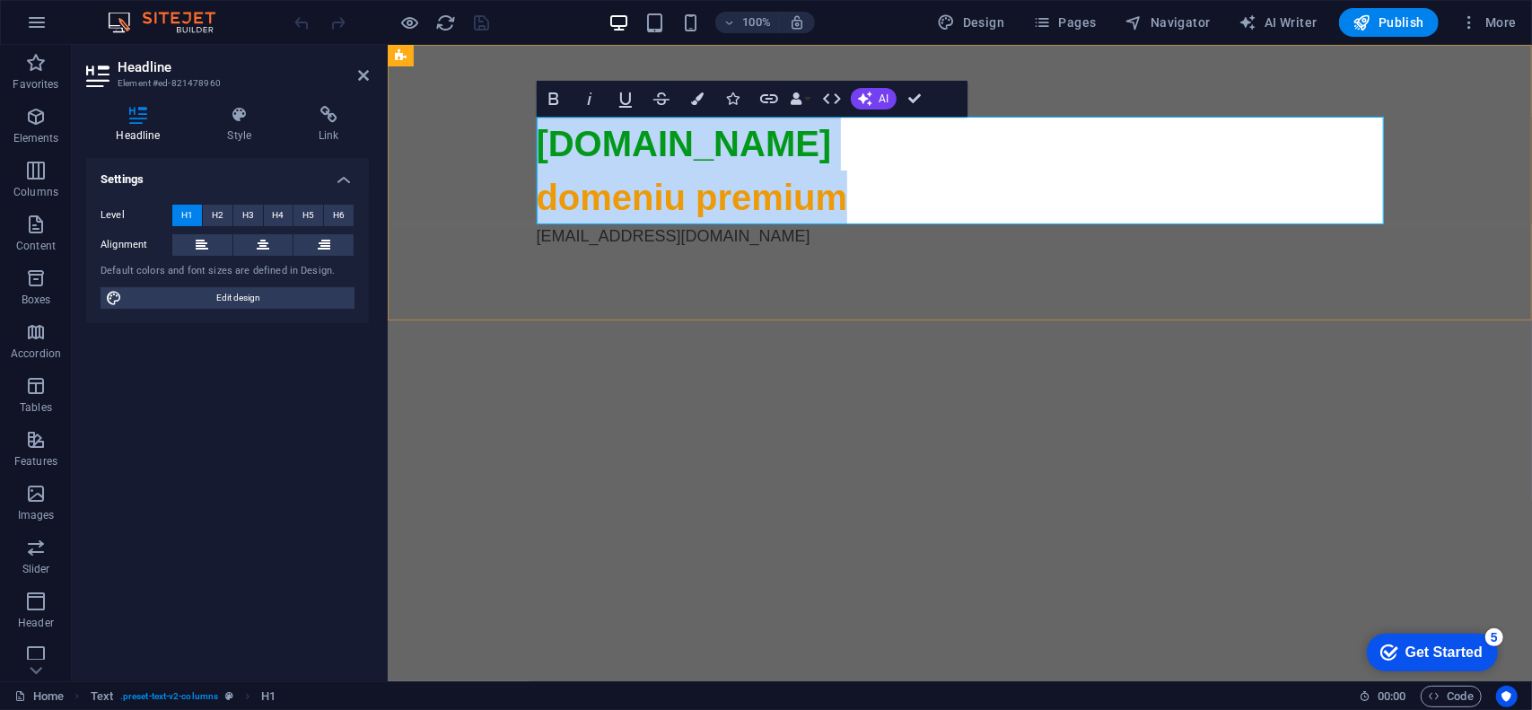
click at [682, 190] on span "domeniu premium" at bounding box center [691, 196] width 311 height 39
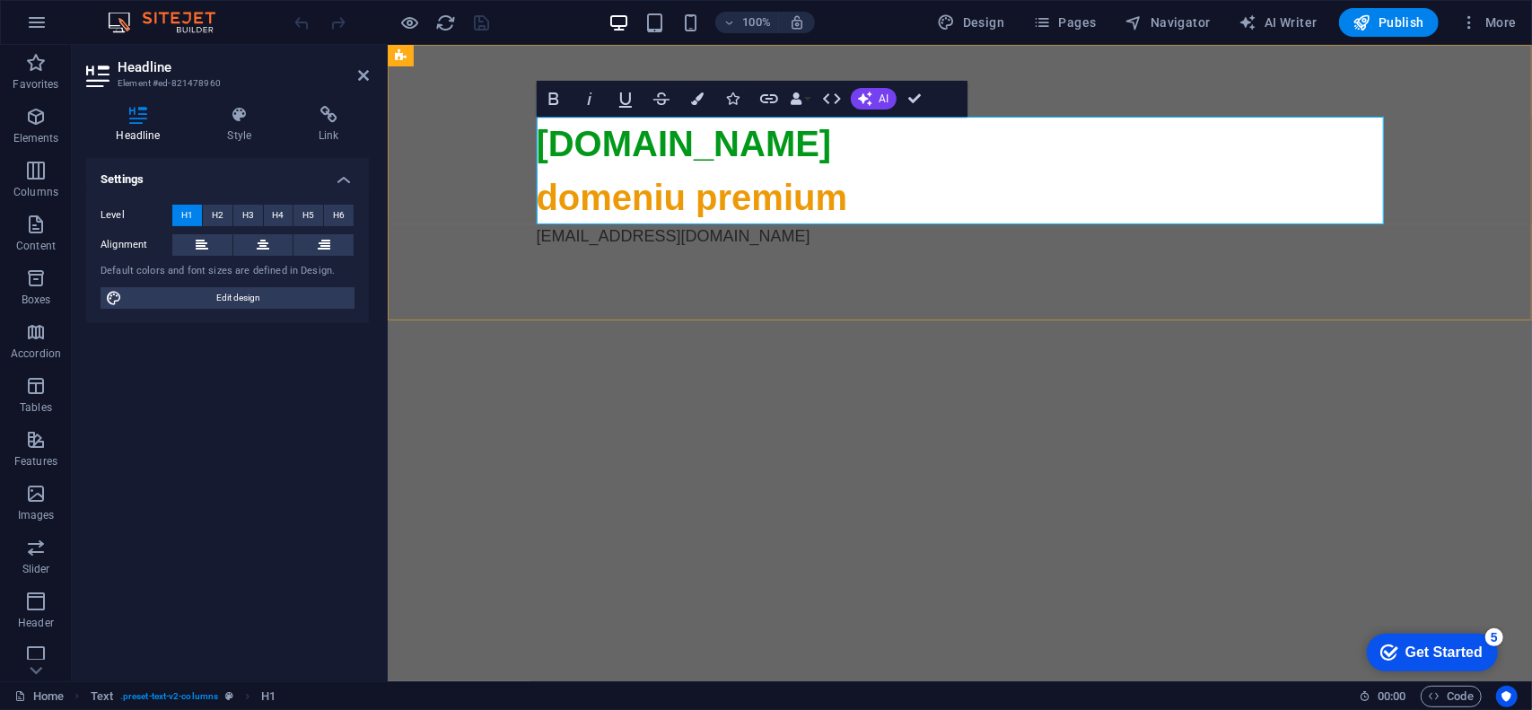
click at [663, 199] on span "domeniu premium" at bounding box center [691, 196] width 311 height 39
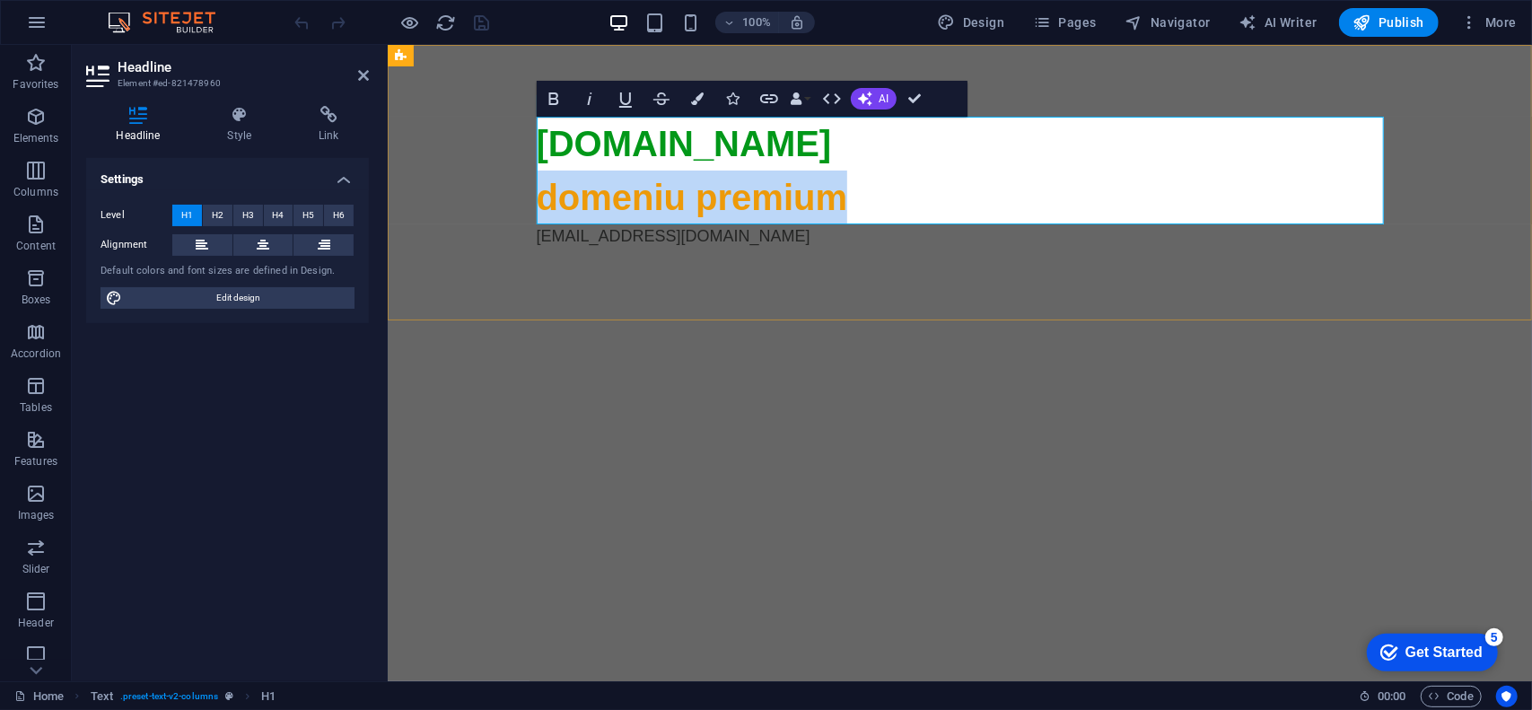
click at [663, 199] on span "domeniu premium" at bounding box center [691, 196] width 311 height 39
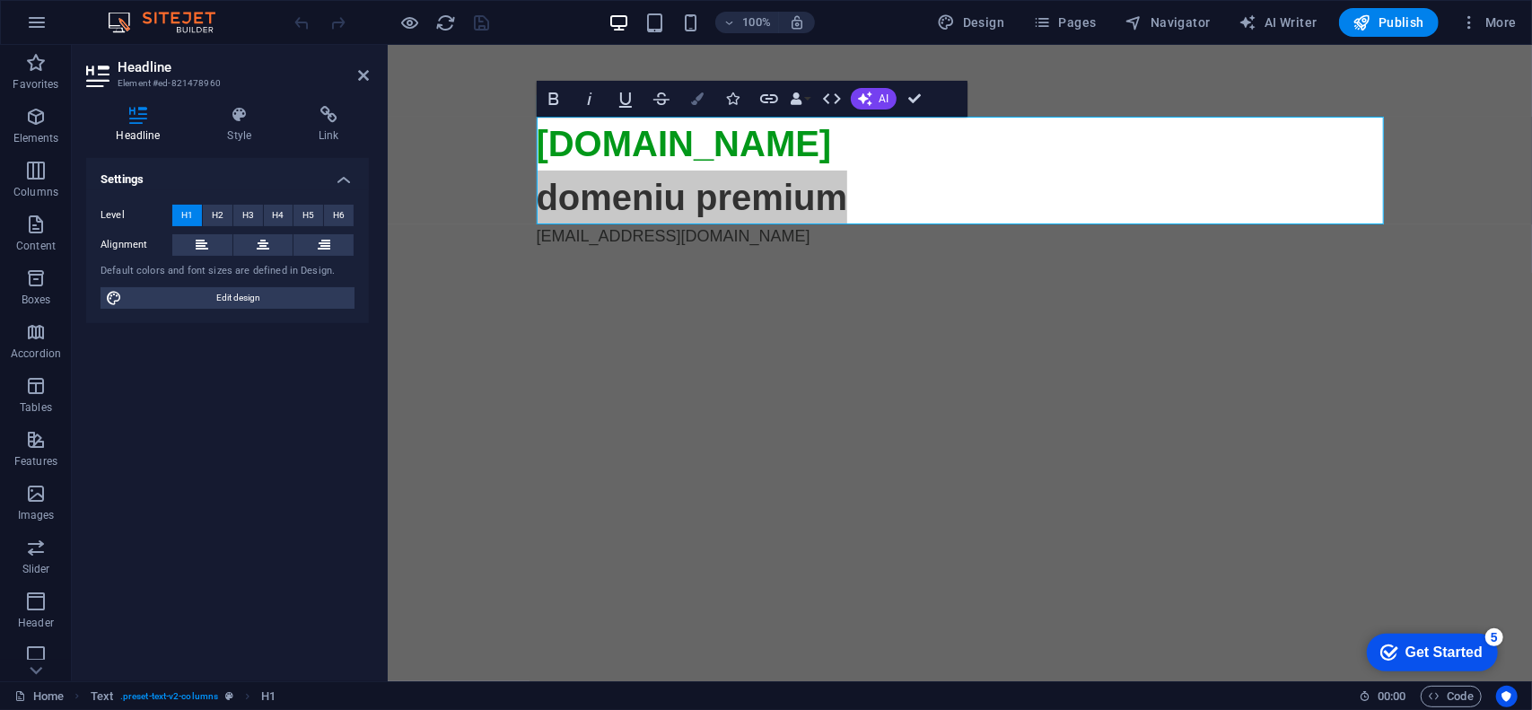
click at [693, 100] on icon "button" at bounding box center [697, 98] width 13 height 13
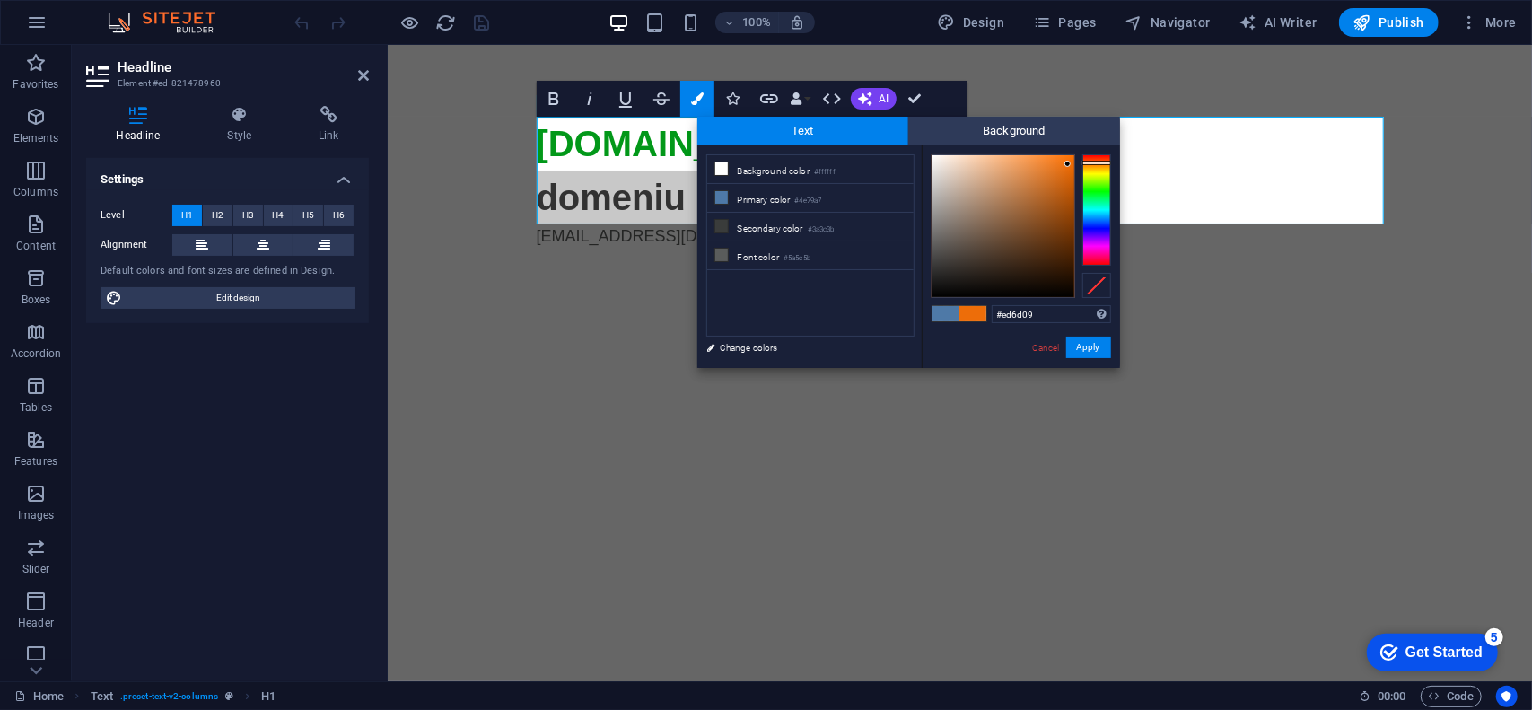
click at [1095, 162] on div at bounding box center [1096, 163] width 29 height 4
drag, startPoint x: 1065, startPoint y: 163, endPoint x: 1080, endPoint y: 156, distance: 16.9
click at [1080, 156] on div at bounding box center [1020, 226] width 179 height 144
type input "#d75f01"
click at [1072, 177] on div at bounding box center [1072, 176] width 6 height 6
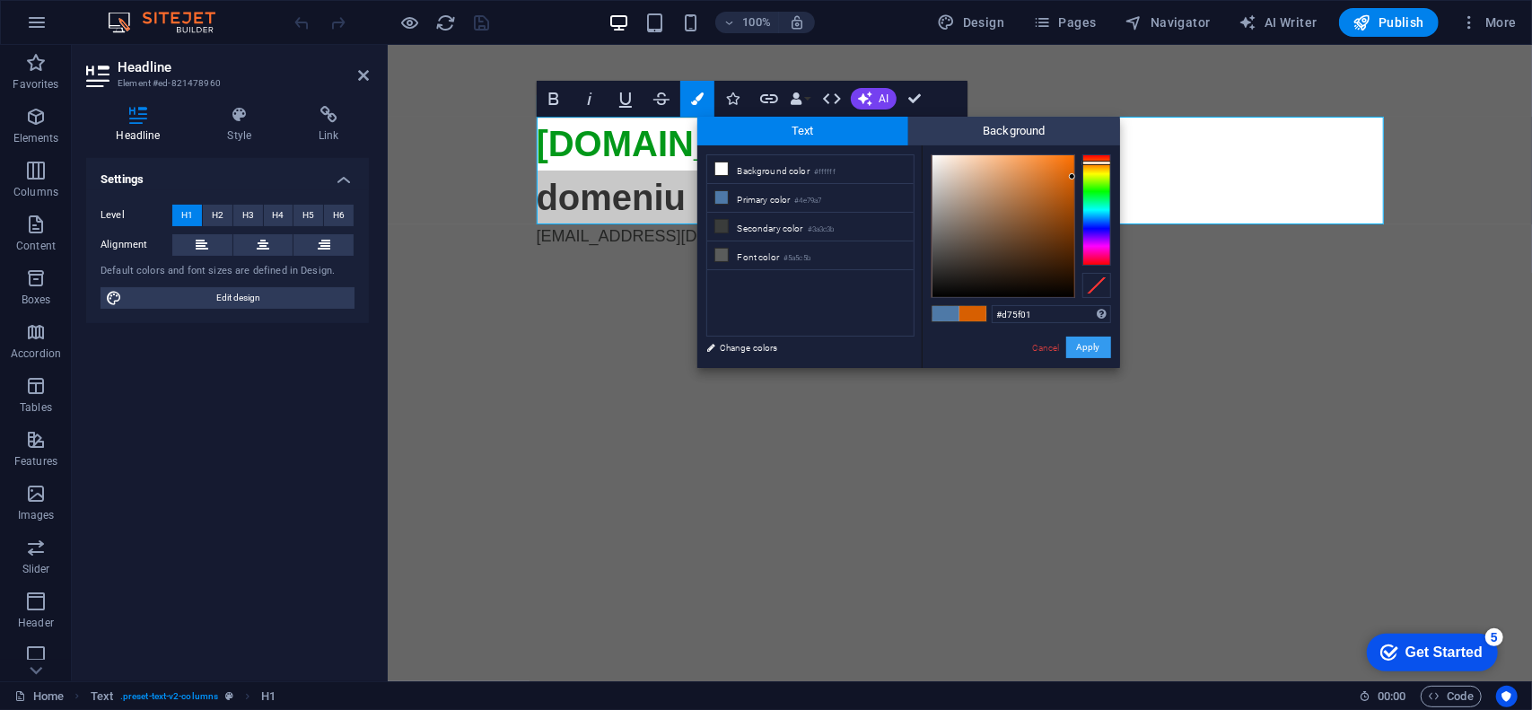
click at [1087, 349] on button "Apply" at bounding box center [1088, 347] width 45 height 22
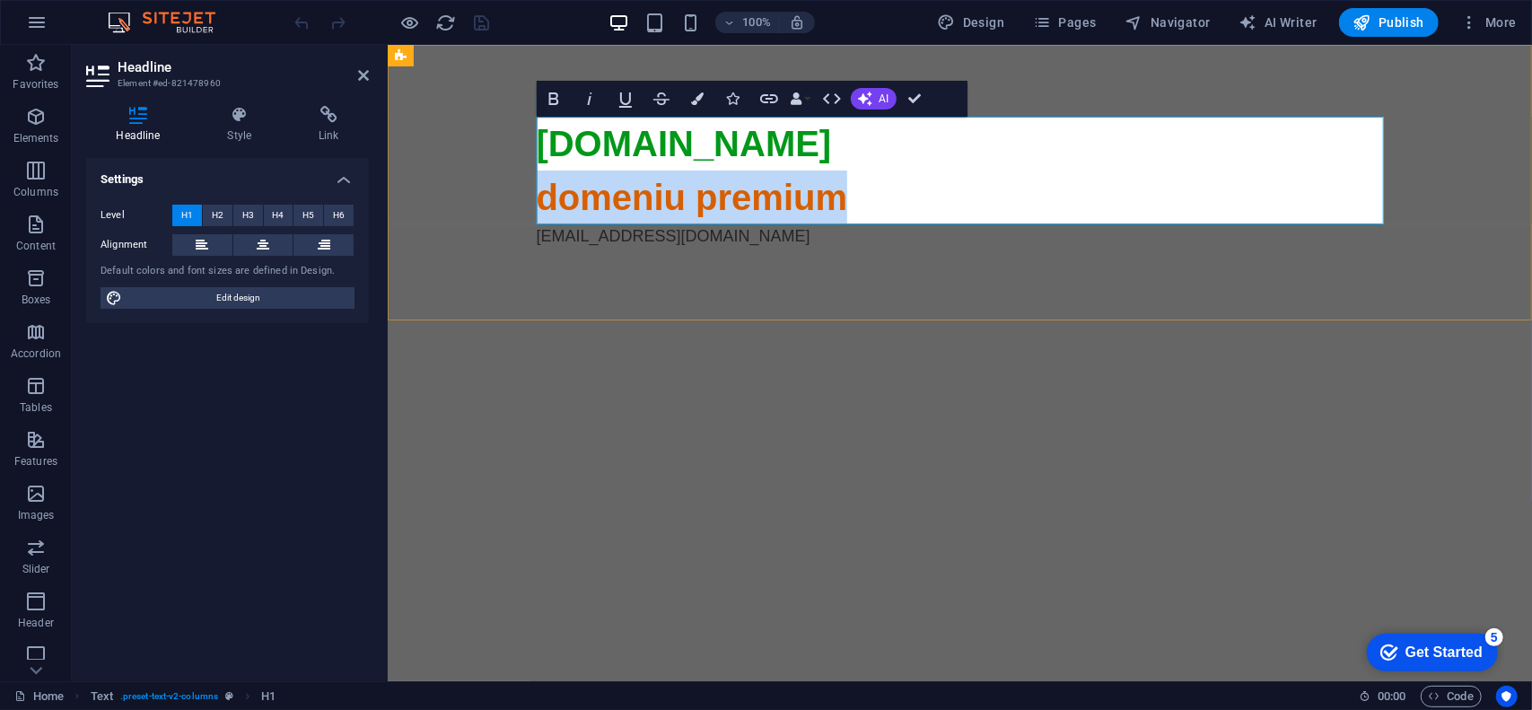
click at [892, 188] on h1 "mandaloun.ro domeniu premium" at bounding box center [959, 170] width 847 height 108
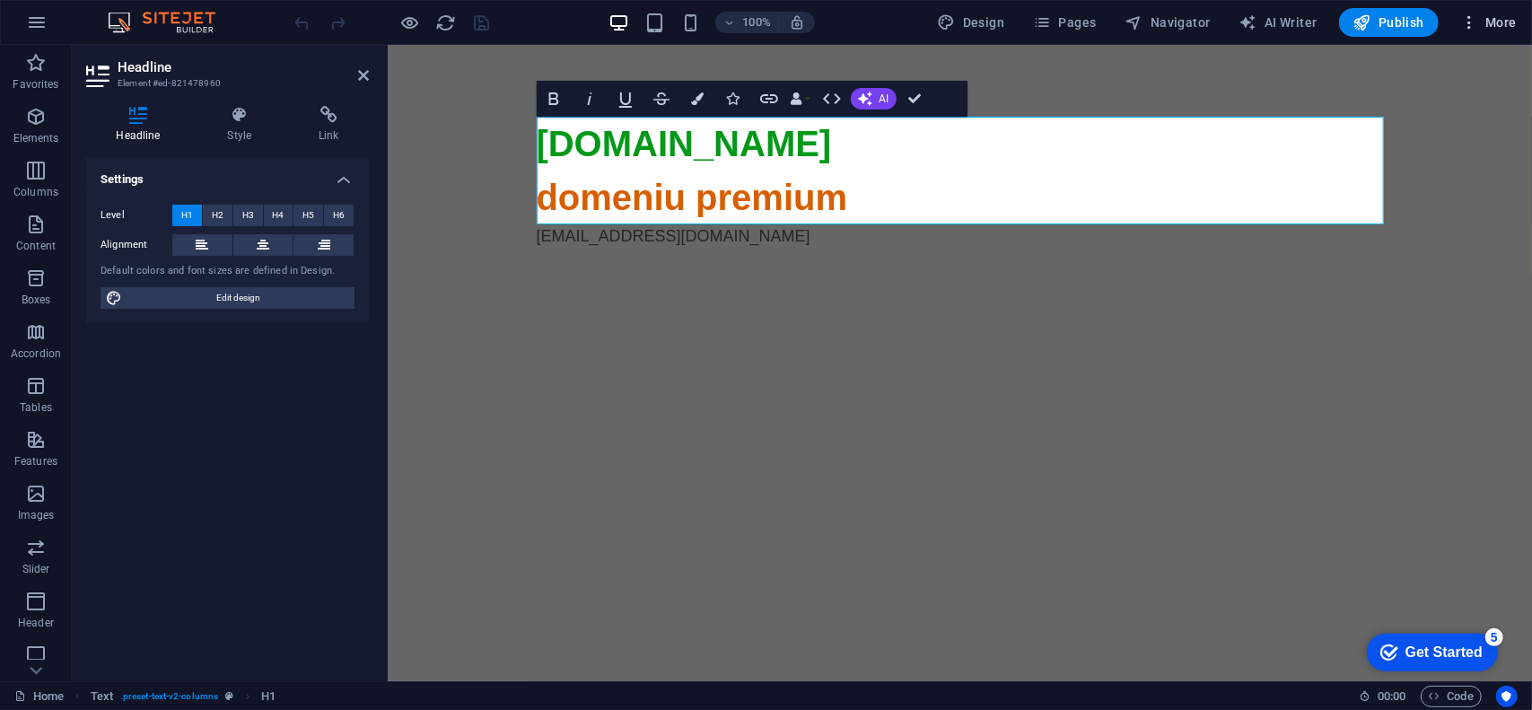
click at [1501, 26] on span "More" at bounding box center [1488, 22] width 57 height 18
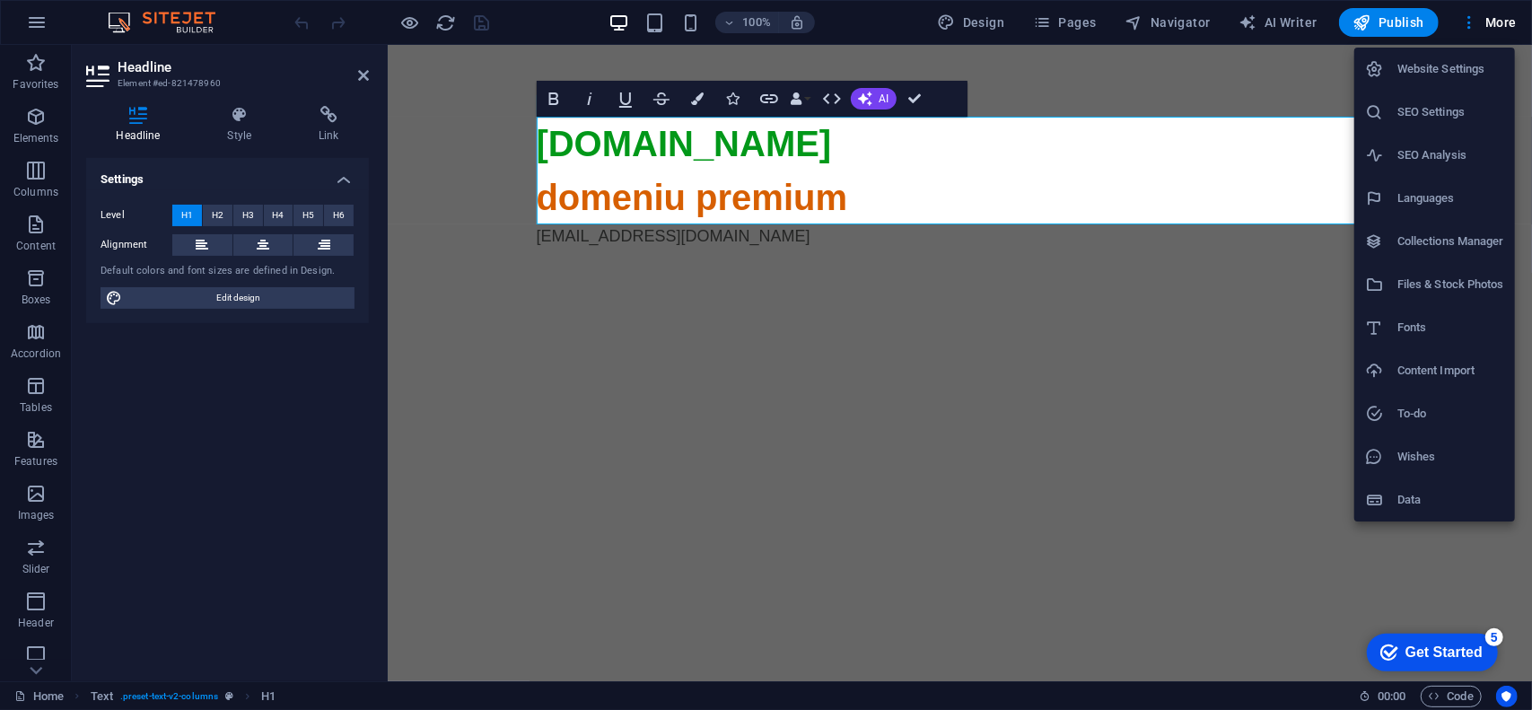
click at [1434, 106] on h6 "SEO Settings" at bounding box center [1450, 112] width 107 height 22
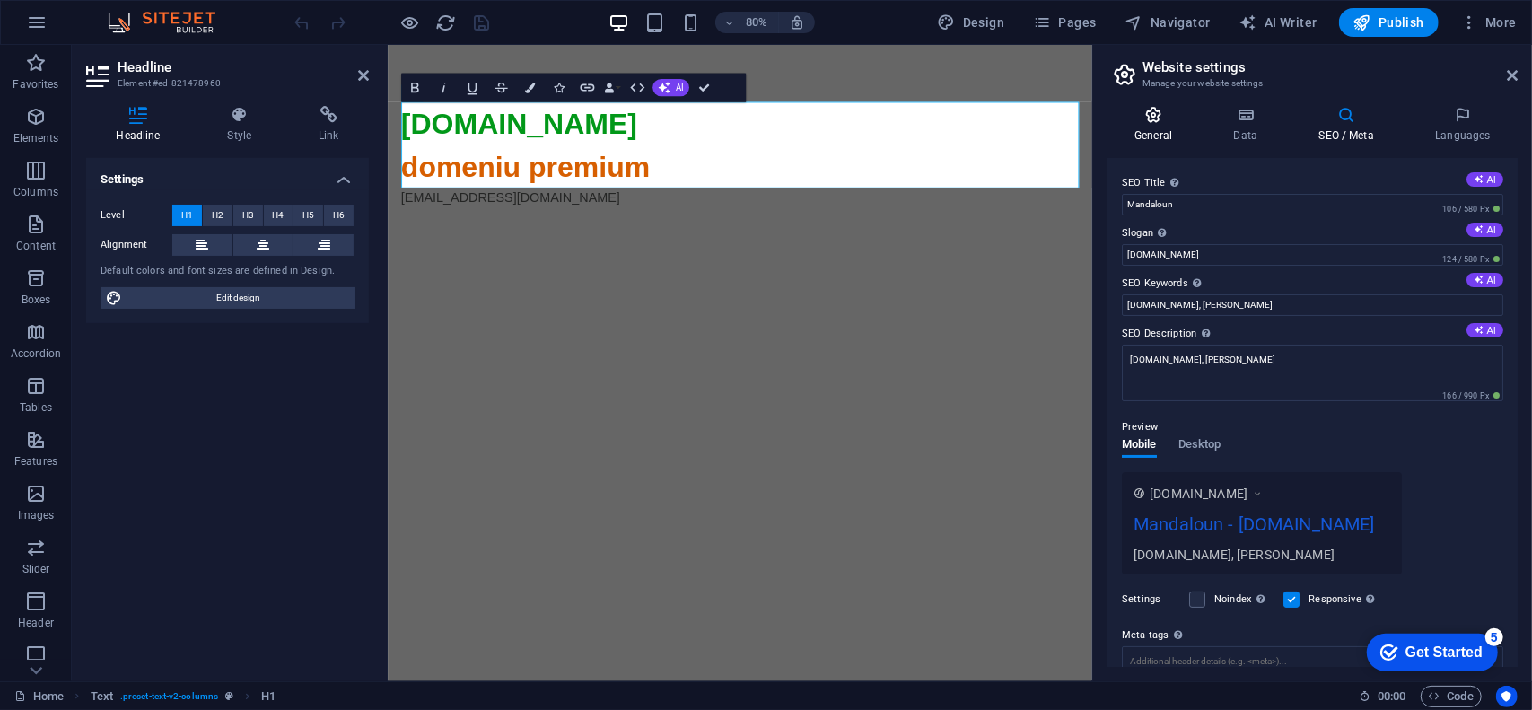
click at [1170, 117] on icon at bounding box center [1153, 115] width 92 height 18
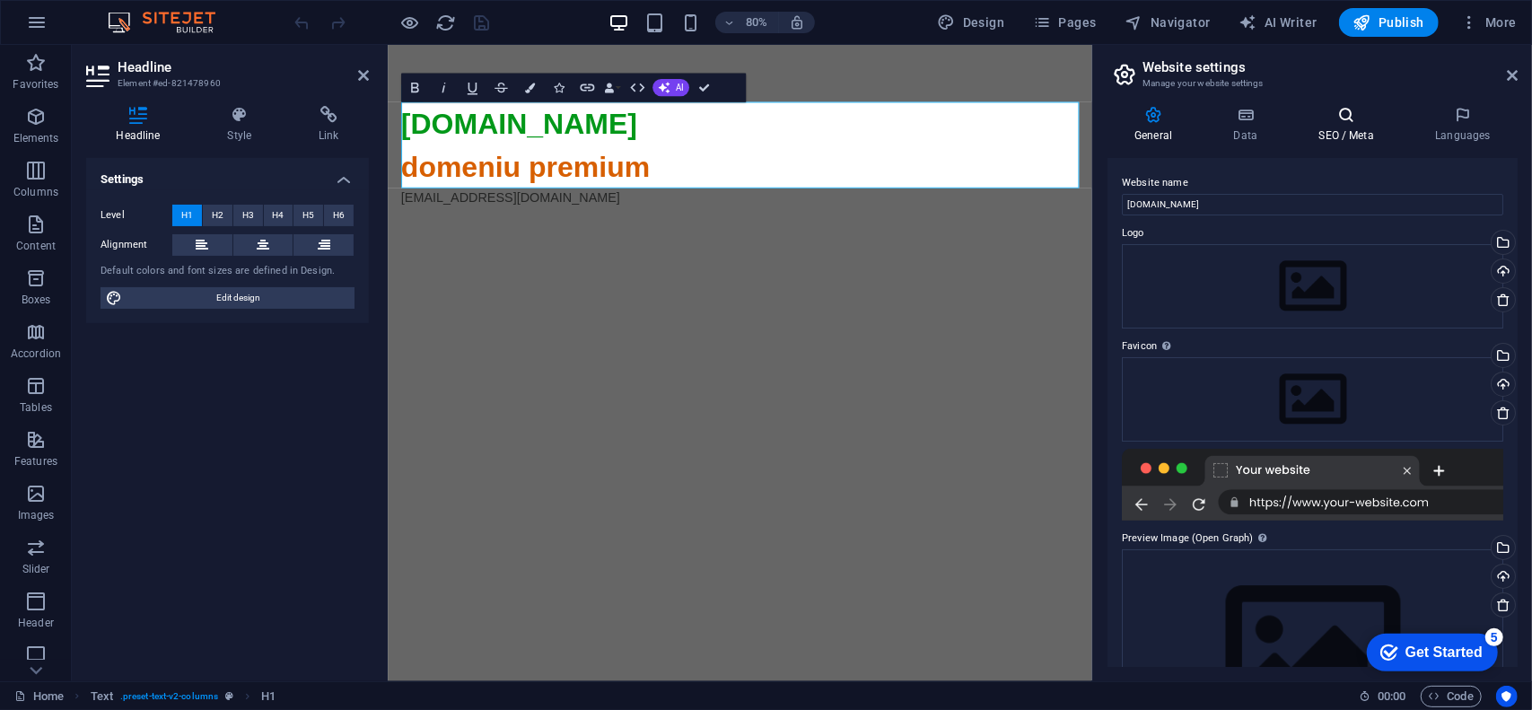
click at [1350, 119] on icon at bounding box center [1345, 115] width 109 height 18
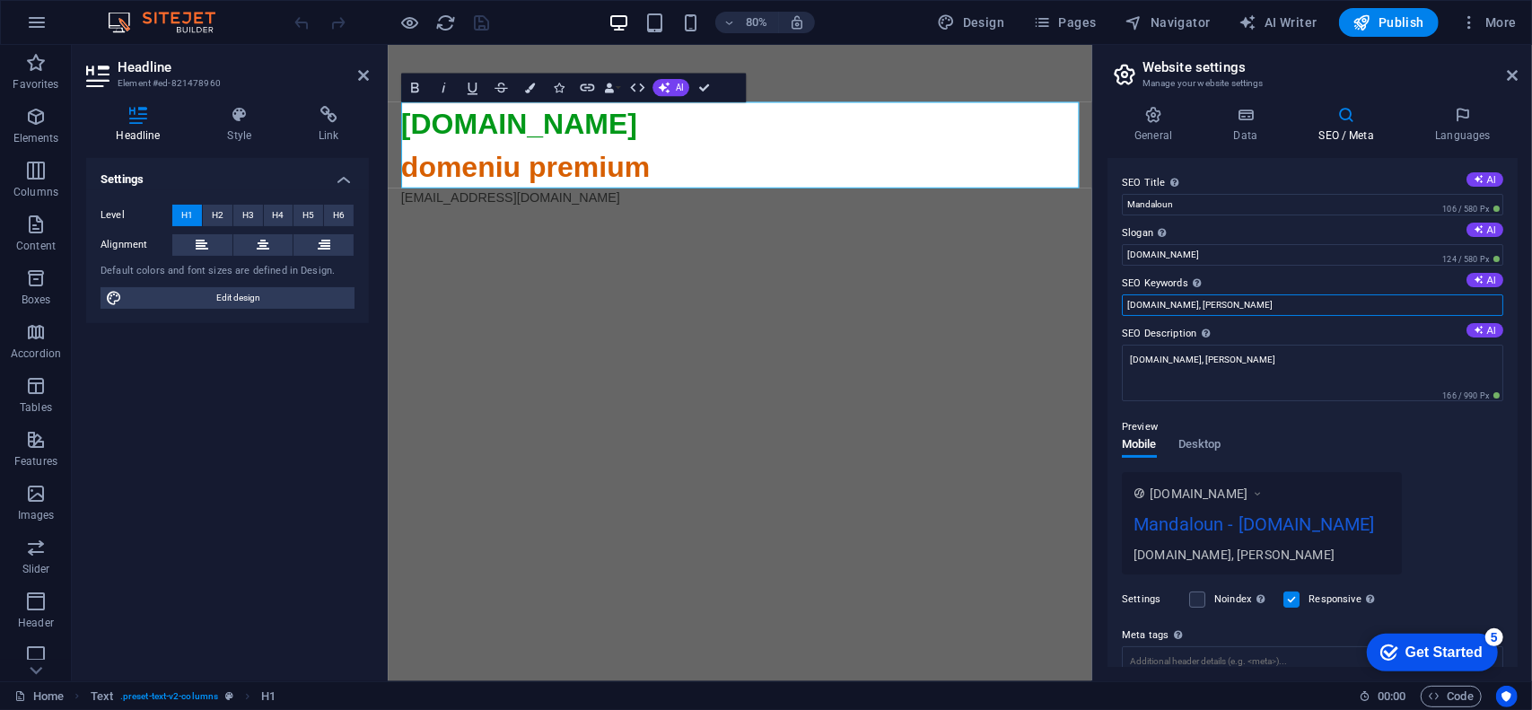
click at [1285, 308] on input "mandaloun.ro, mandaloun" at bounding box center [1312, 305] width 381 height 22
drag, startPoint x: 1280, startPoint y: 305, endPoint x: 1531, endPoint y: 315, distance: 250.5
click at [1531, 315] on div "General Data SEO / Meta Languages Website name mandaloun.ro Logo Drag files her…" at bounding box center [1312, 386] width 439 height 589
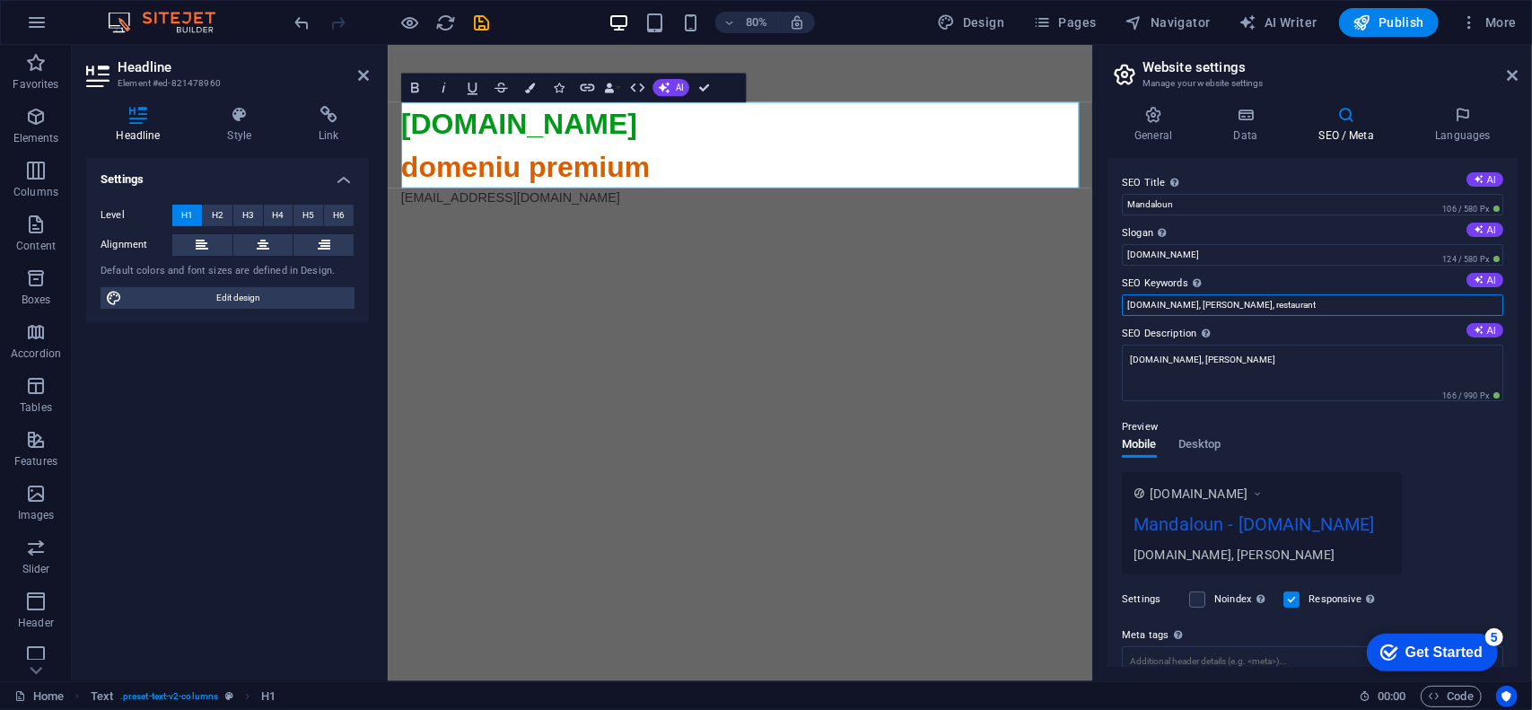
click at [1264, 304] on input "mandaloun.ro, mandaloun, restaurant" at bounding box center [1312, 305] width 381 height 22
type input "mandaloun.ro, mandaloun, restaurant"
click at [1113, 387] on div "SEO Title The title of your website - make it something that stands out in sear…" at bounding box center [1312, 412] width 410 height 509
click at [1287, 355] on textarea "mandaloun.ro, mandaloun" at bounding box center [1312, 373] width 381 height 57
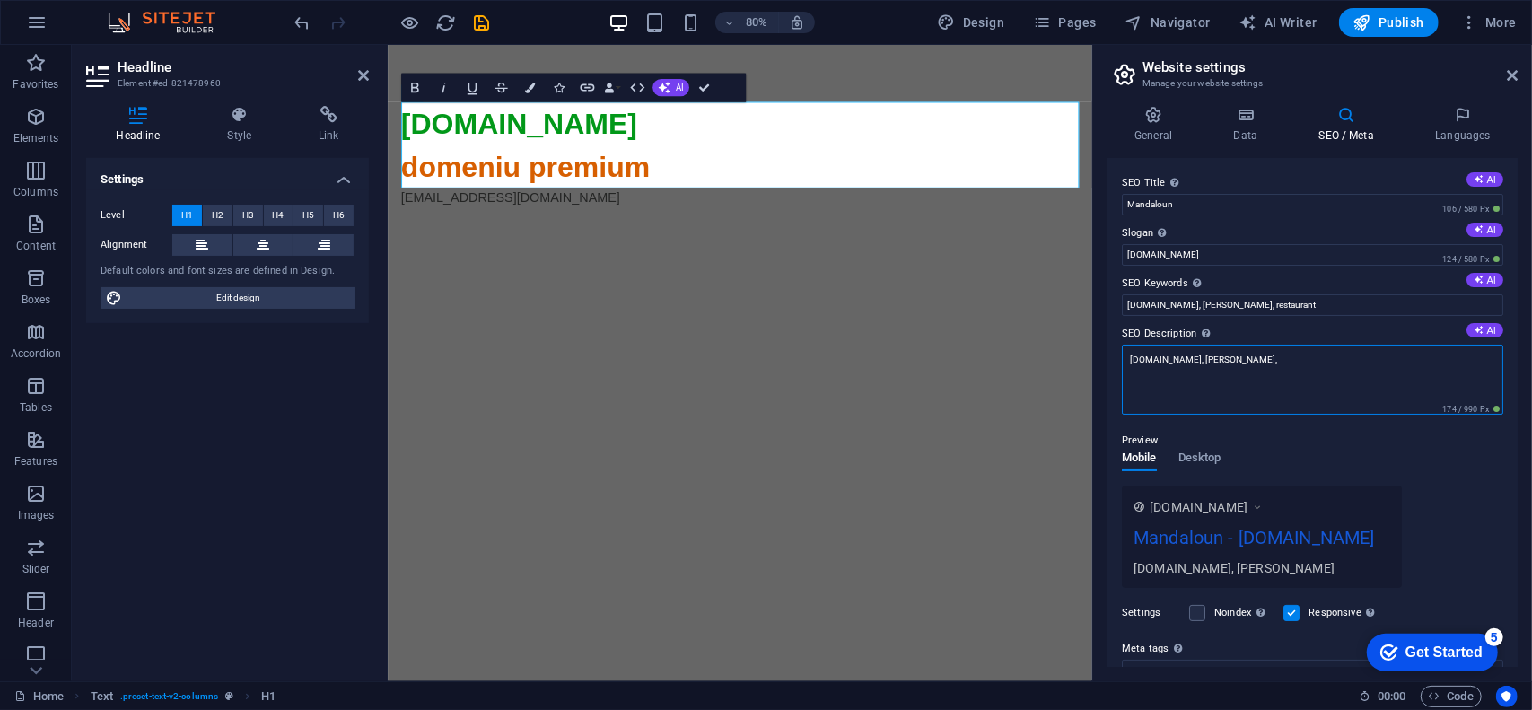
paste textarea "restaurant"
type textarea "mandaloun.ro, mandaloun, restaurant"
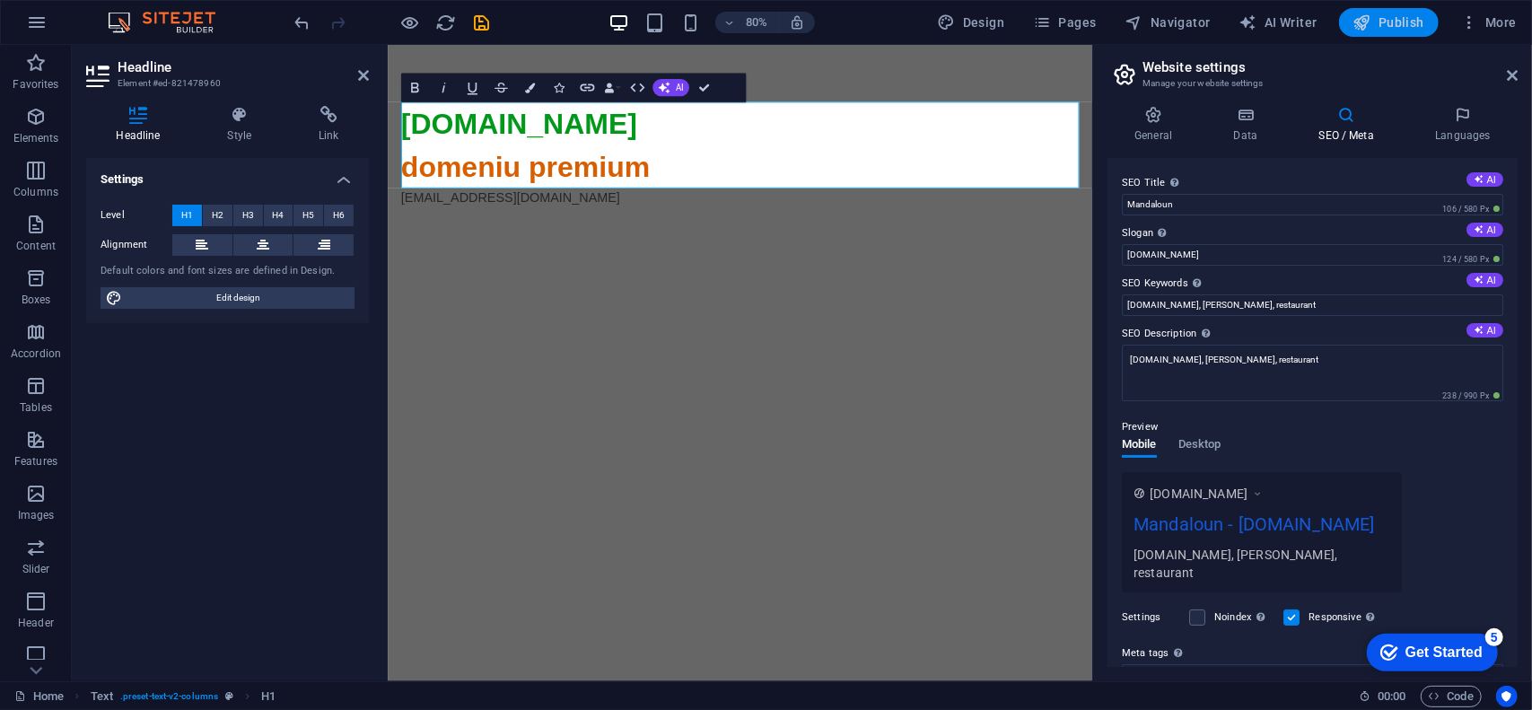
click at [1402, 16] on span "Publish" at bounding box center [1388, 22] width 71 height 18
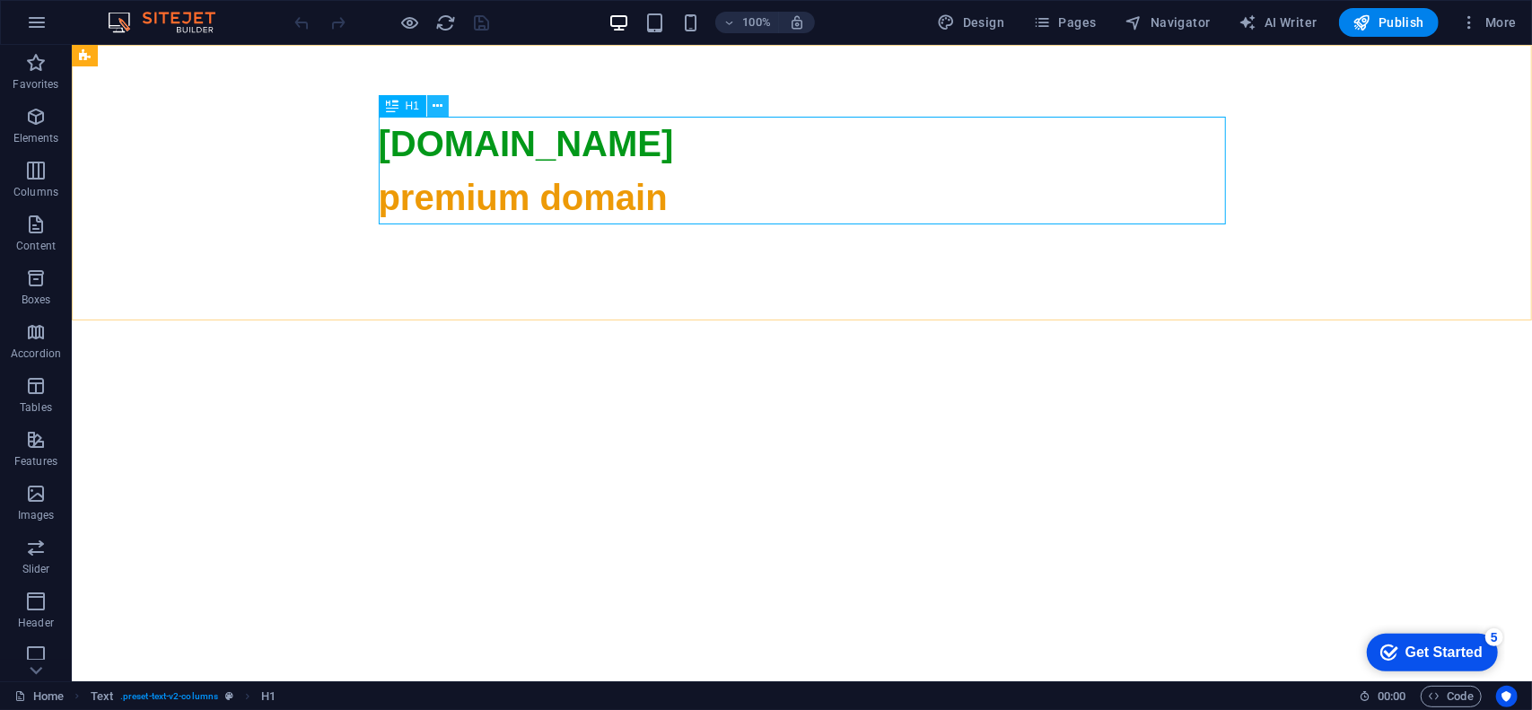
click at [439, 98] on icon at bounding box center [438, 106] width 10 height 19
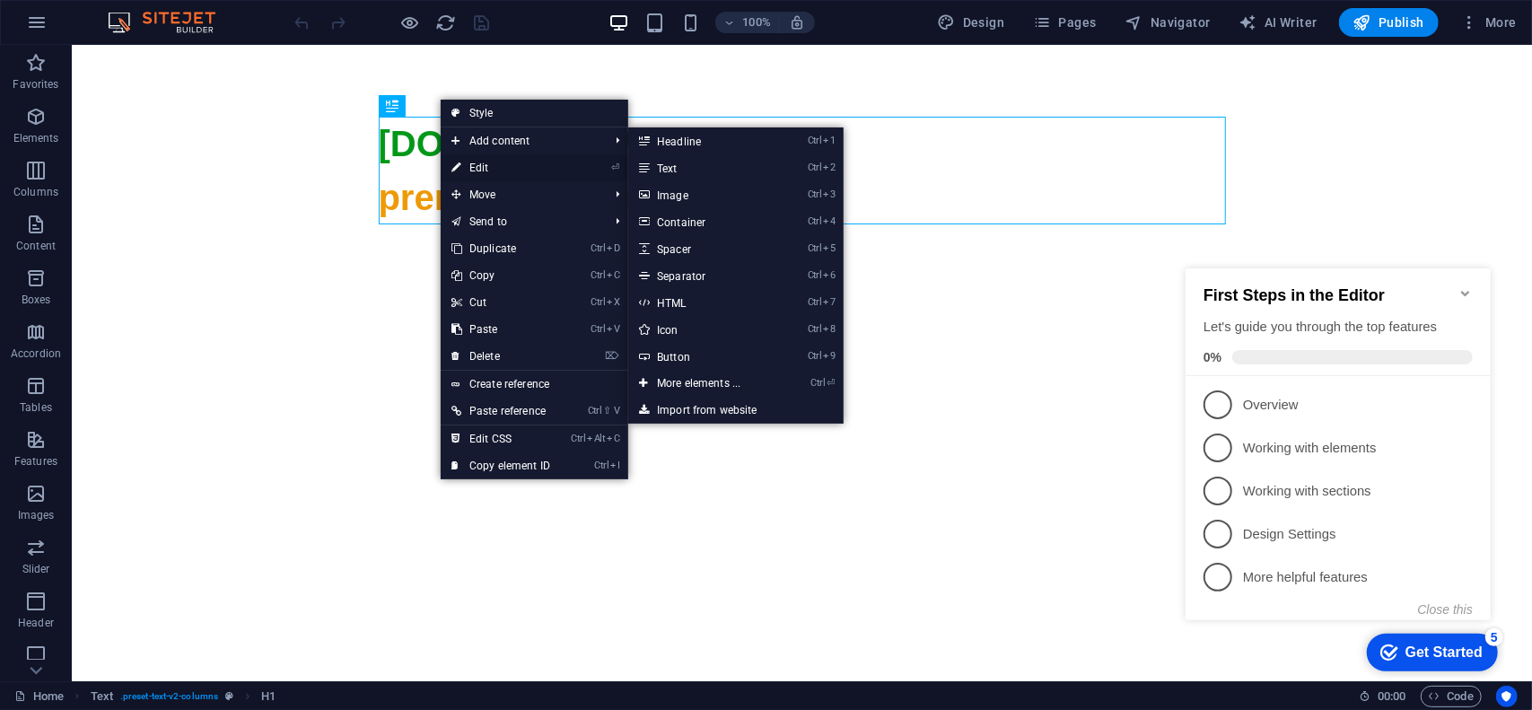
click at [498, 168] on link "⏎ Edit" at bounding box center [501, 167] width 120 height 27
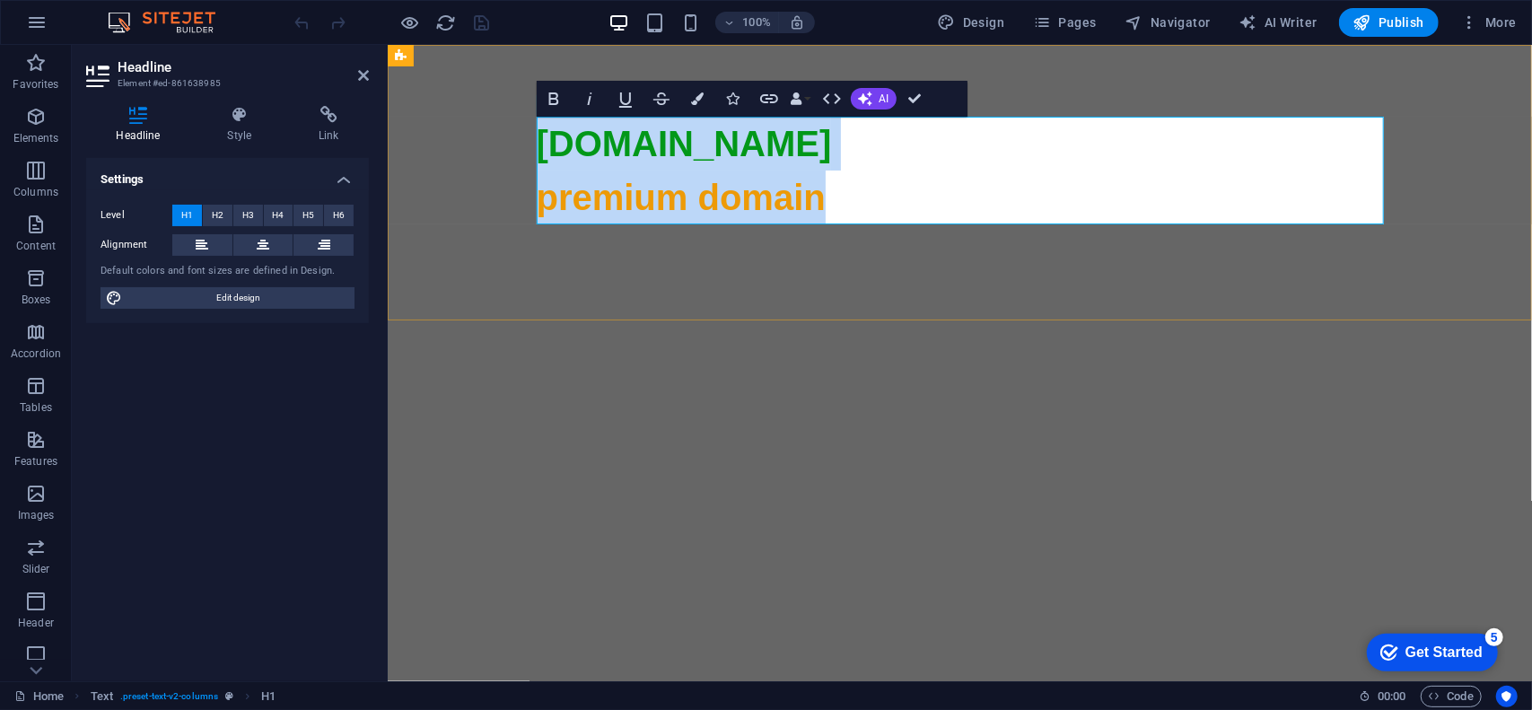
click at [640, 201] on span "premium domain" at bounding box center [680, 196] width 289 height 39
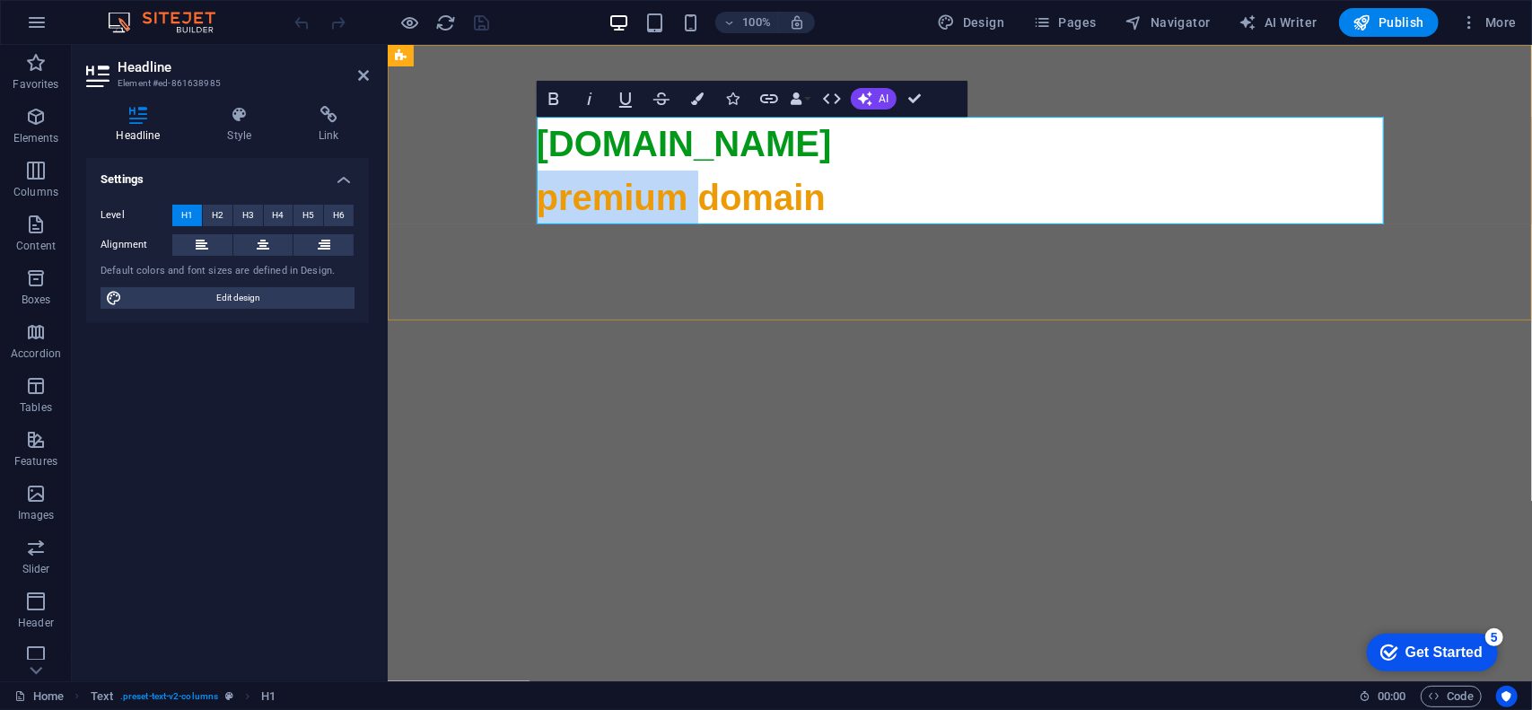
click at [640, 201] on span "premium domain" at bounding box center [680, 196] width 289 height 39
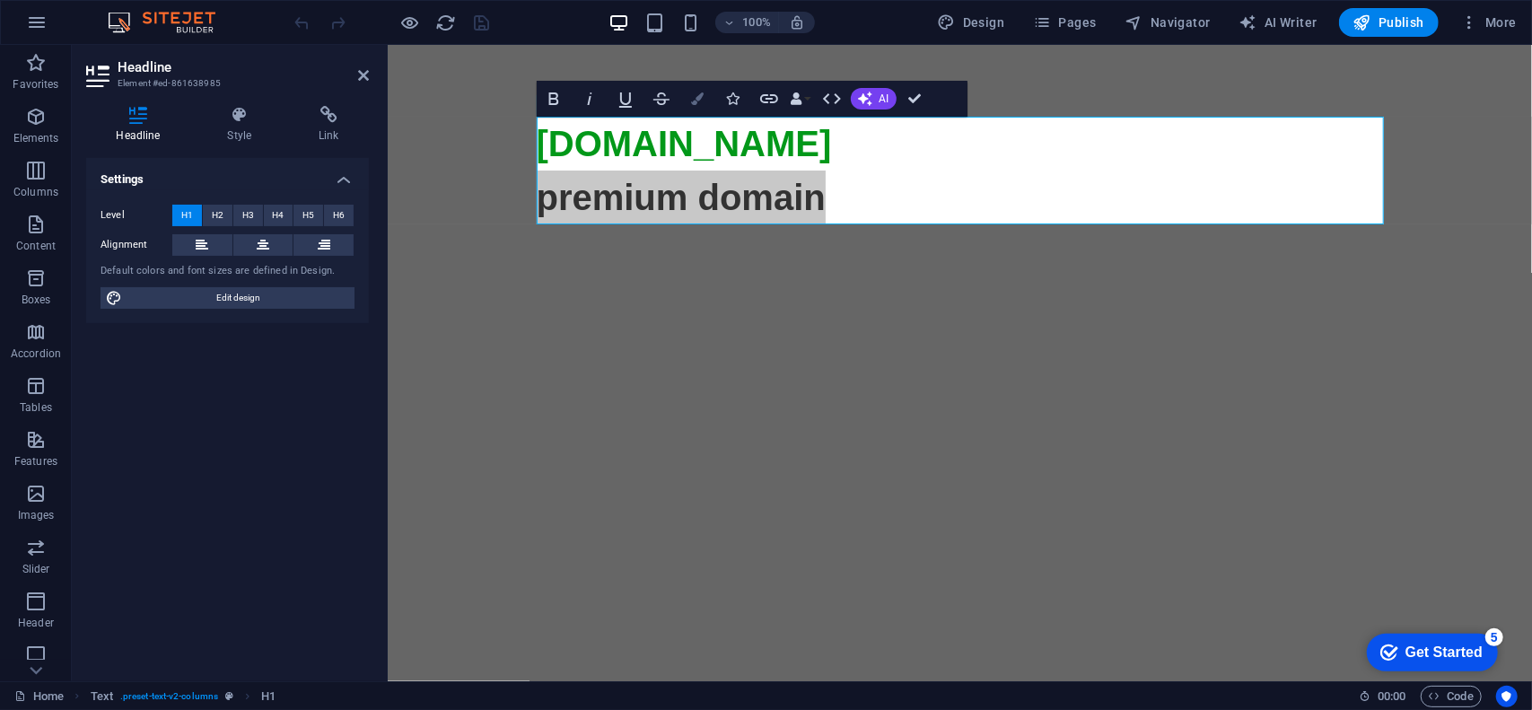
click at [694, 99] on icon "button" at bounding box center [697, 98] width 13 height 13
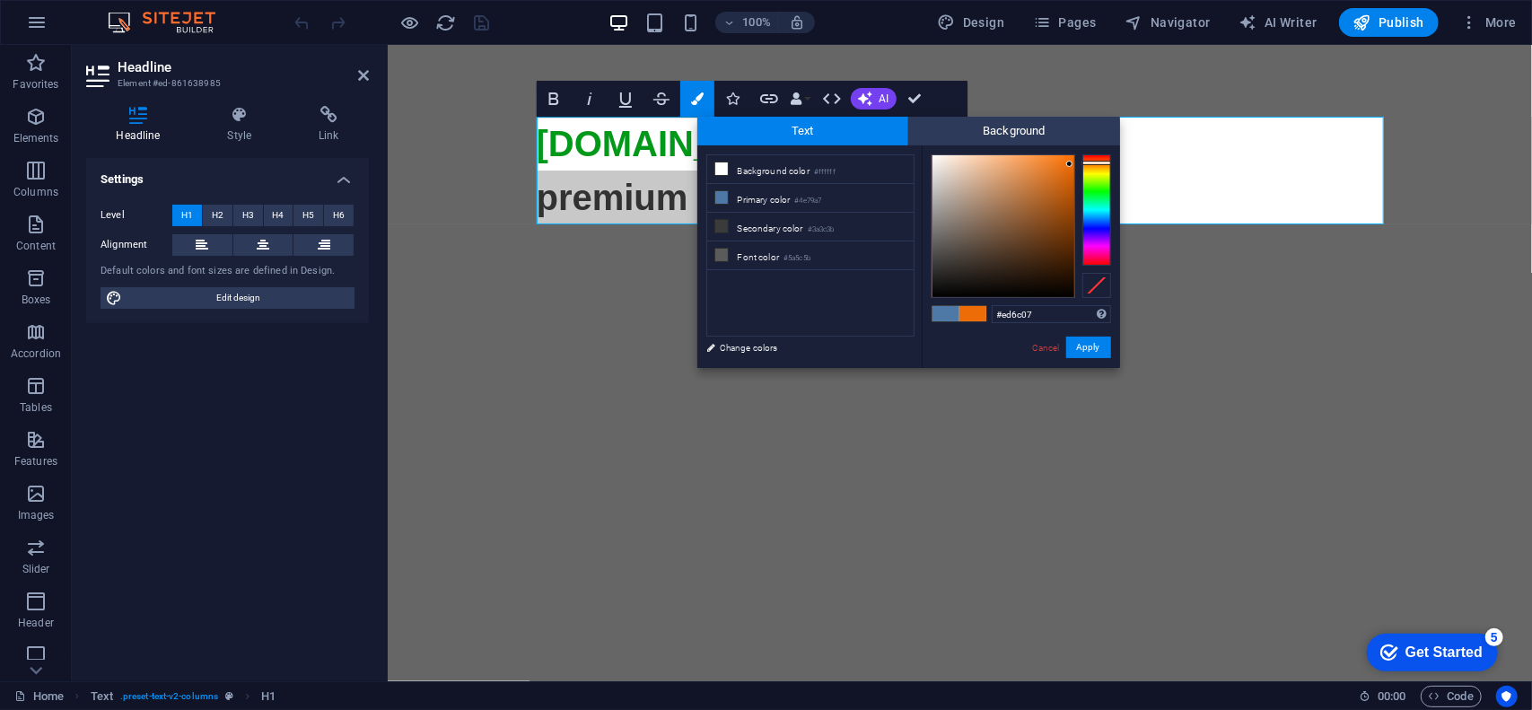
click at [1092, 162] on div at bounding box center [1096, 209] width 29 height 111
click at [1076, 166] on div at bounding box center [1020, 226] width 179 height 144
type input "#dd6303"
click at [1071, 173] on div at bounding box center [1071, 173] width 6 height 6
click at [1102, 351] on button "Apply" at bounding box center [1088, 347] width 45 height 22
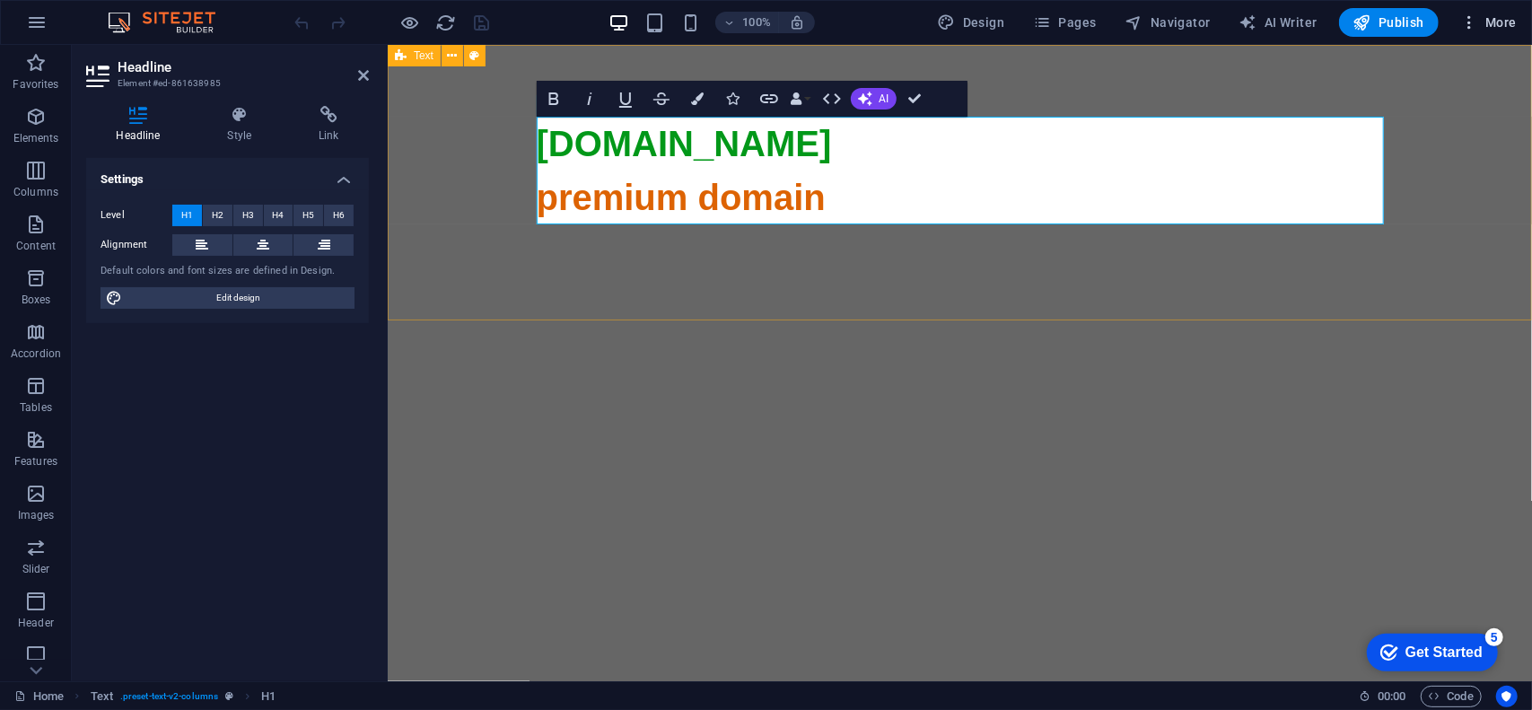
click at [1493, 21] on span "More" at bounding box center [1488, 22] width 57 height 18
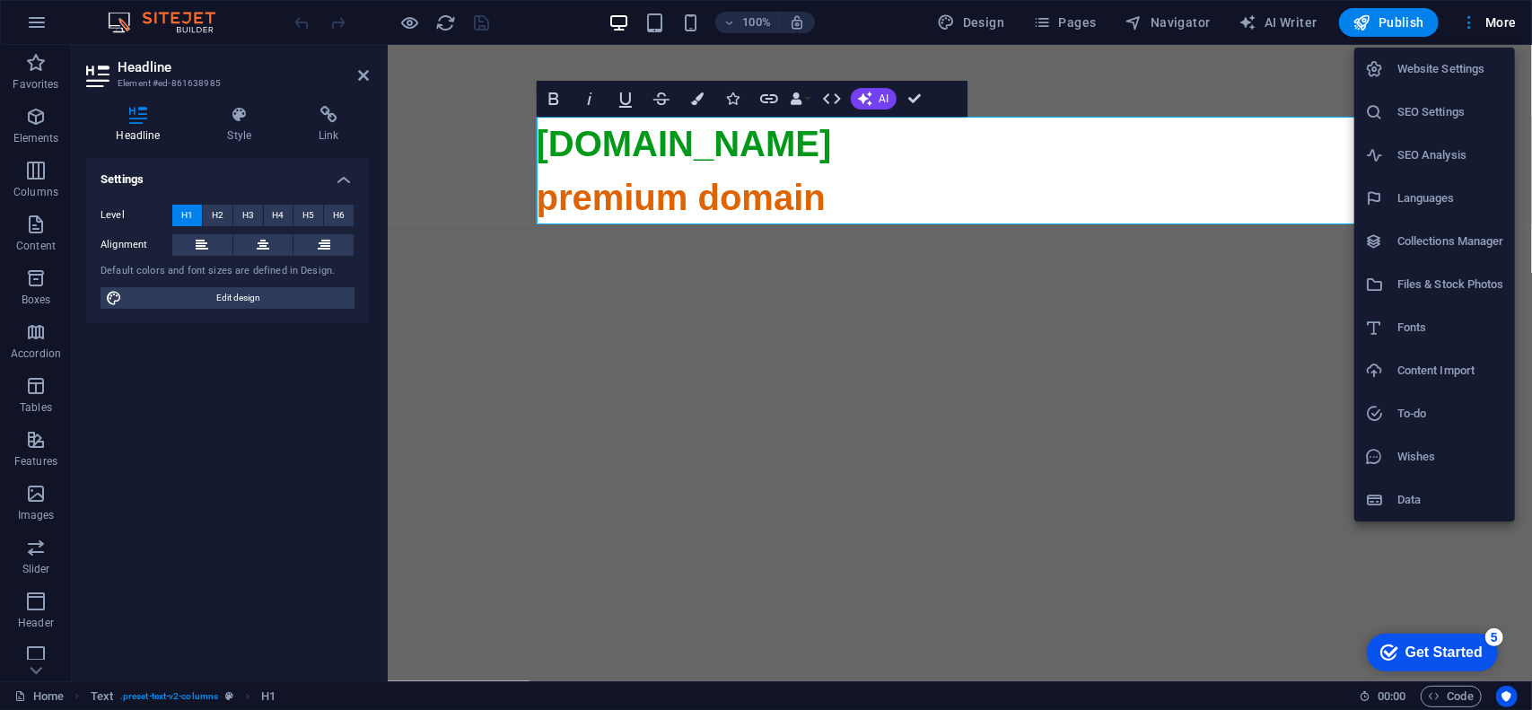
click at [1470, 100] on li "SEO Settings" at bounding box center [1434, 112] width 161 height 43
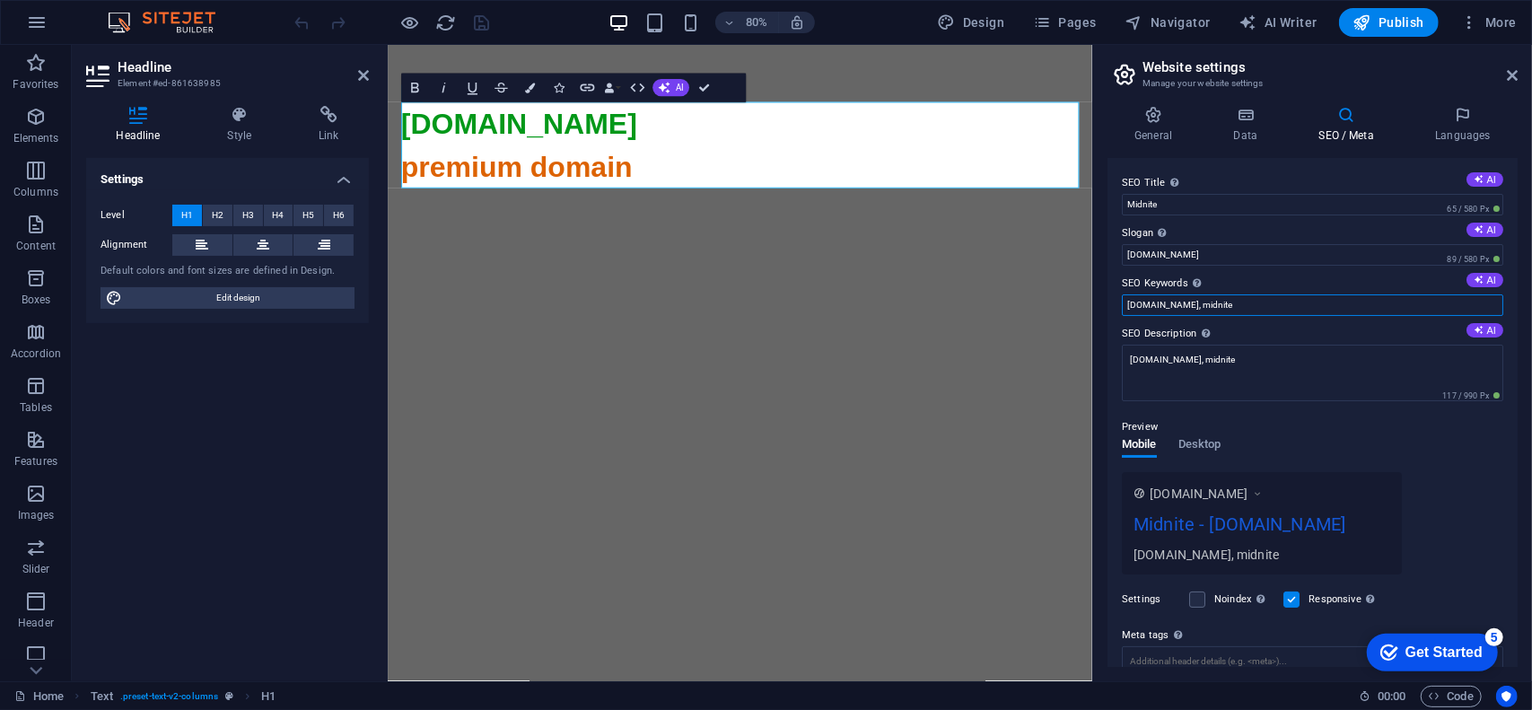
click at [1301, 306] on input "[DOMAIN_NAME], midnite" at bounding box center [1312, 305] width 381 height 22
click at [1232, 306] on input "[DOMAIN_NAME], midnite, gambling" at bounding box center [1312, 305] width 381 height 22
type input "[DOMAIN_NAME], midnite, gambling"
click at [1251, 368] on textarea "[DOMAIN_NAME], midnite" at bounding box center [1312, 373] width 381 height 57
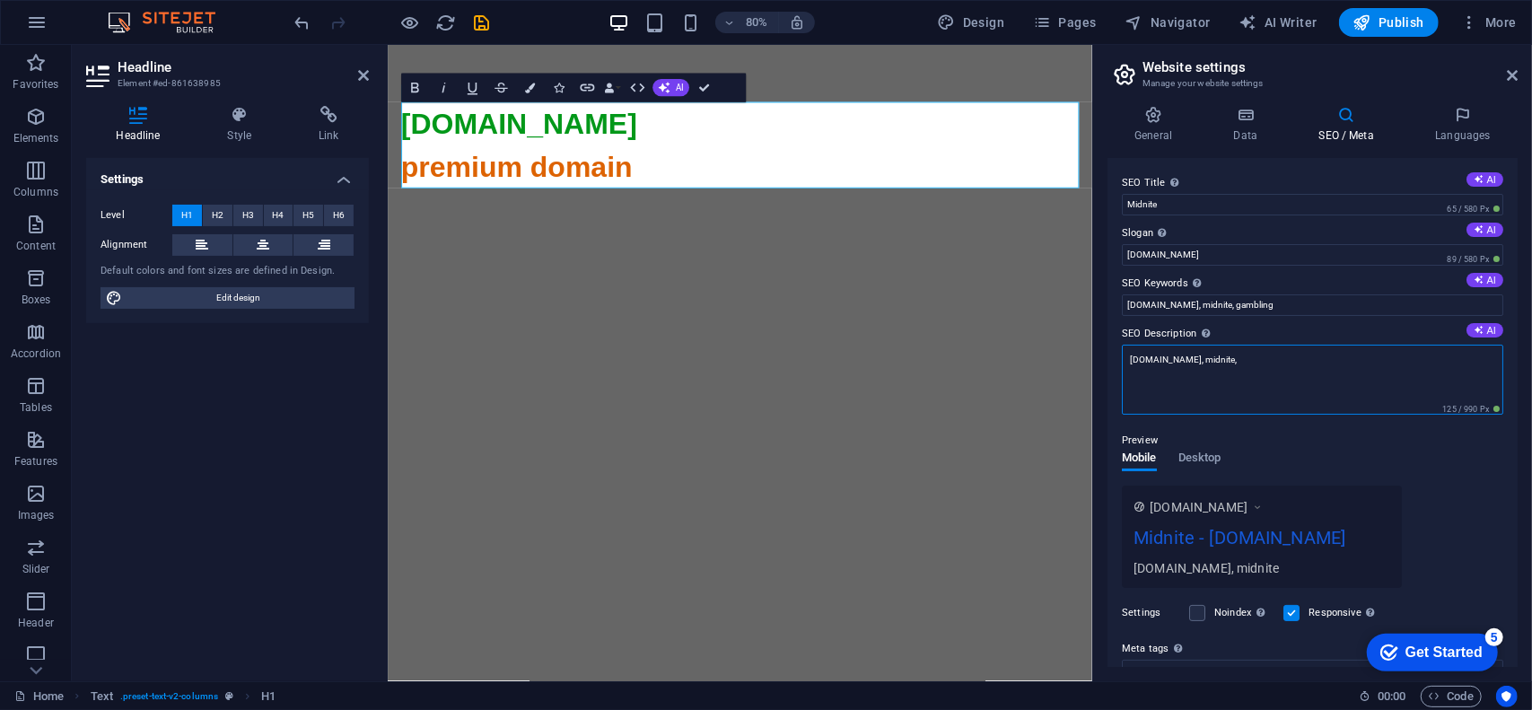
paste textarea "gambling"
type textarea "[DOMAIN_NAME], midnite, gambling"
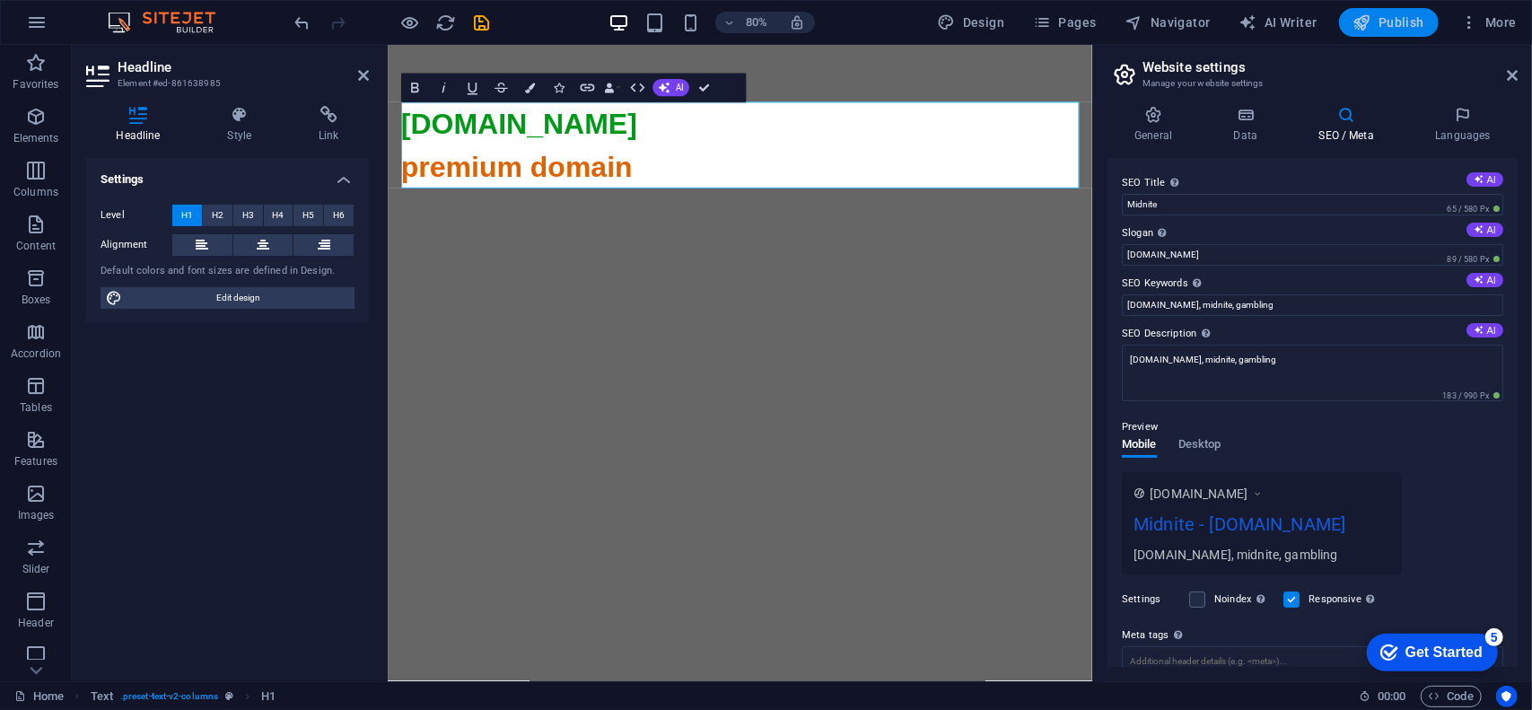
click at [1403, 26] on span "Publish" at bounding box center [1388, 22] width 71 height 18
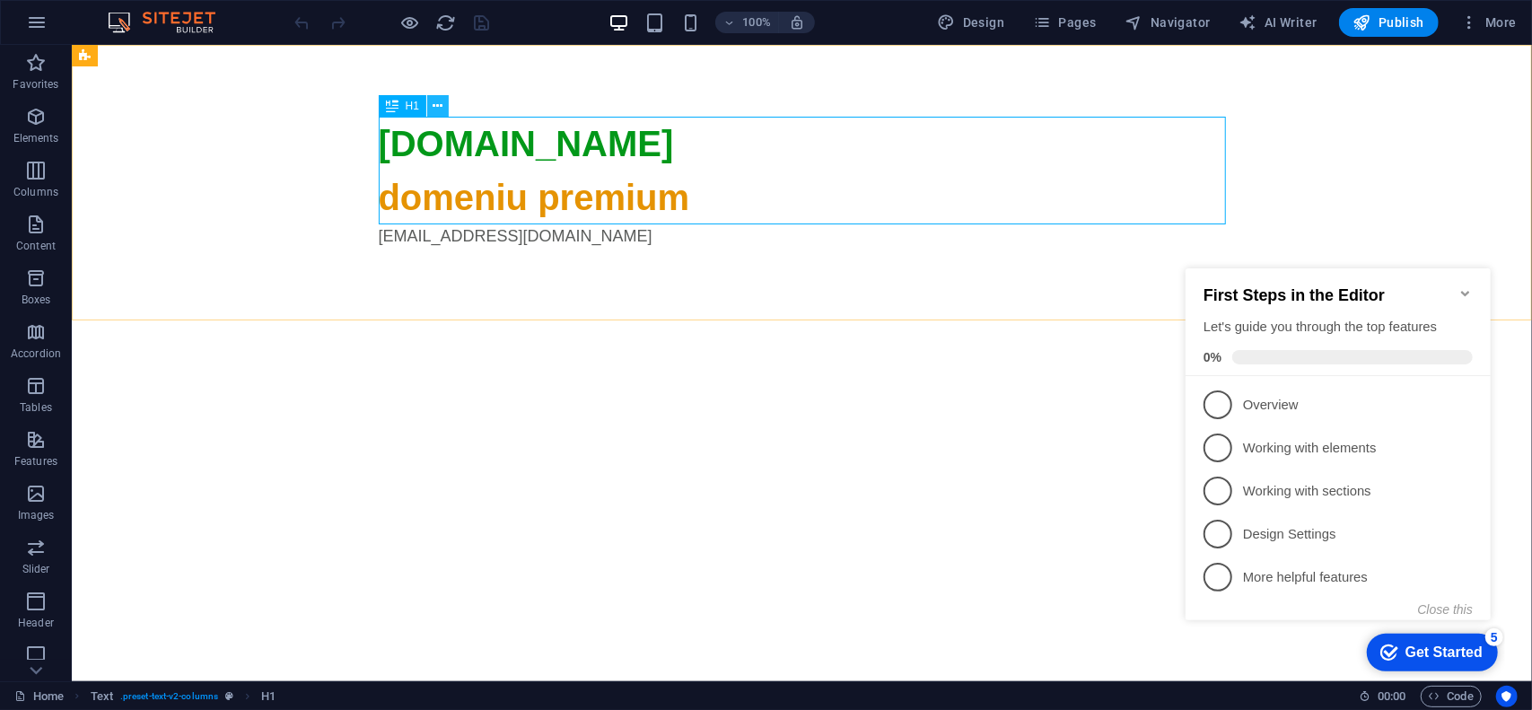
click at [440, 108] on icon at bounding box center [438, 106] width 10 height 19
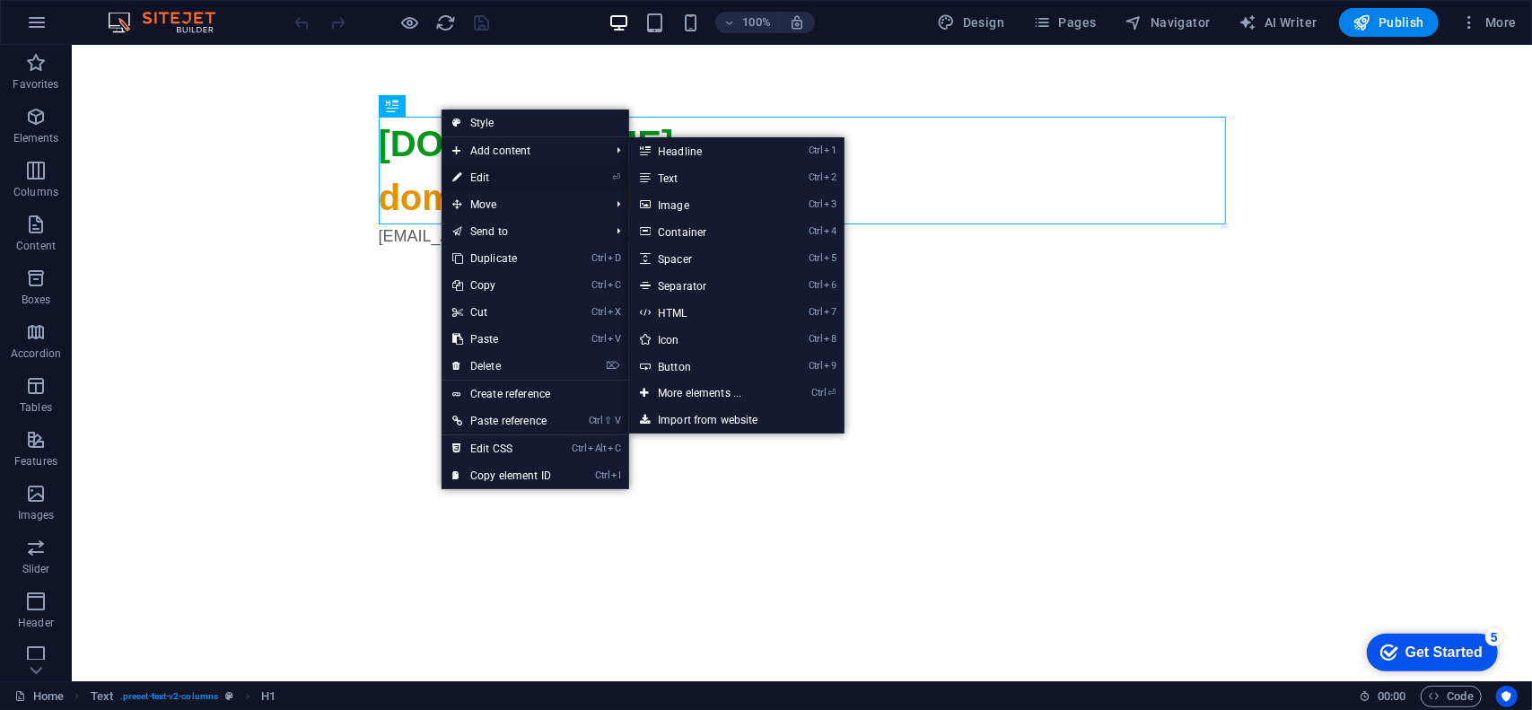
click at [486, 170] on link "⏎ Edit" at bounding box center [501, 177] width 120 height 27
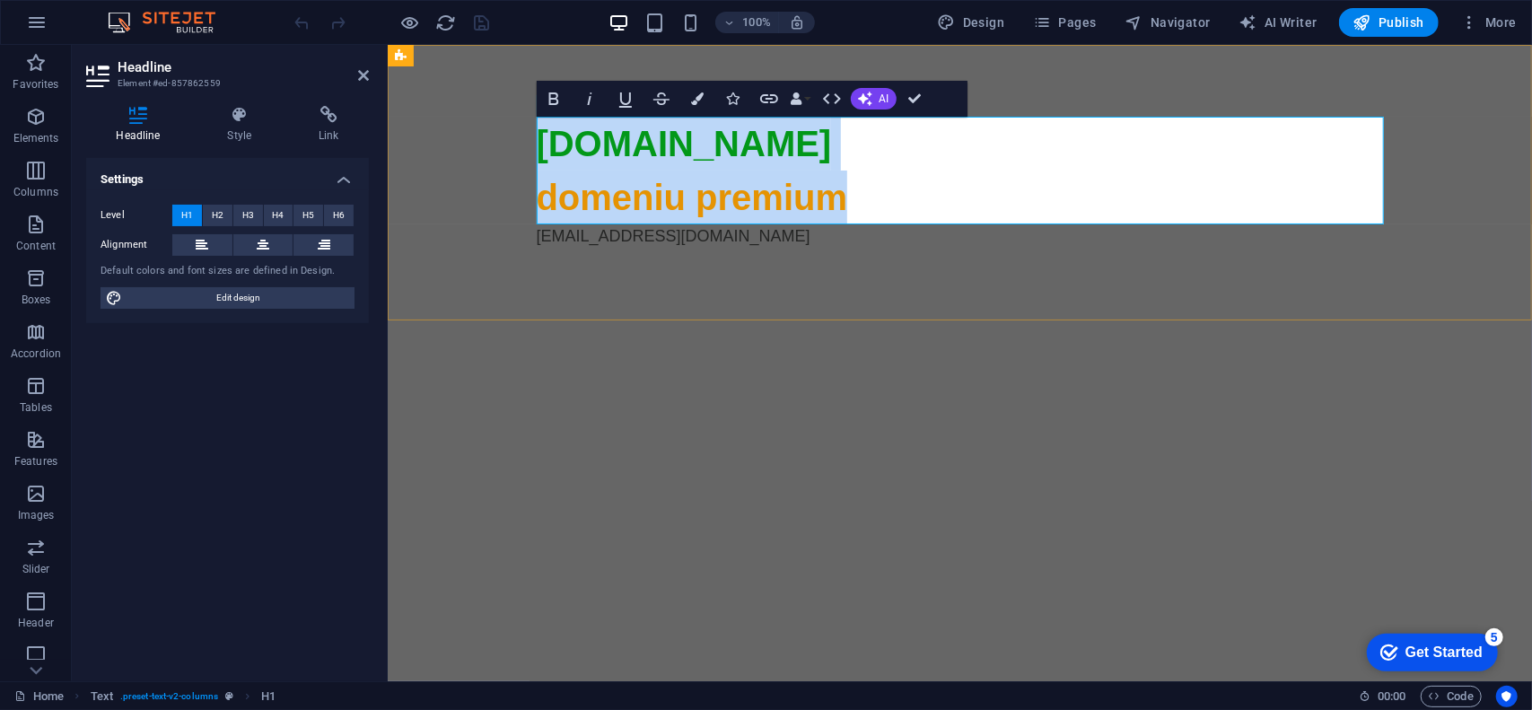
click at [595, 201] on span "domeniu premium" at bounding box center [691, 196] width 311 height 39
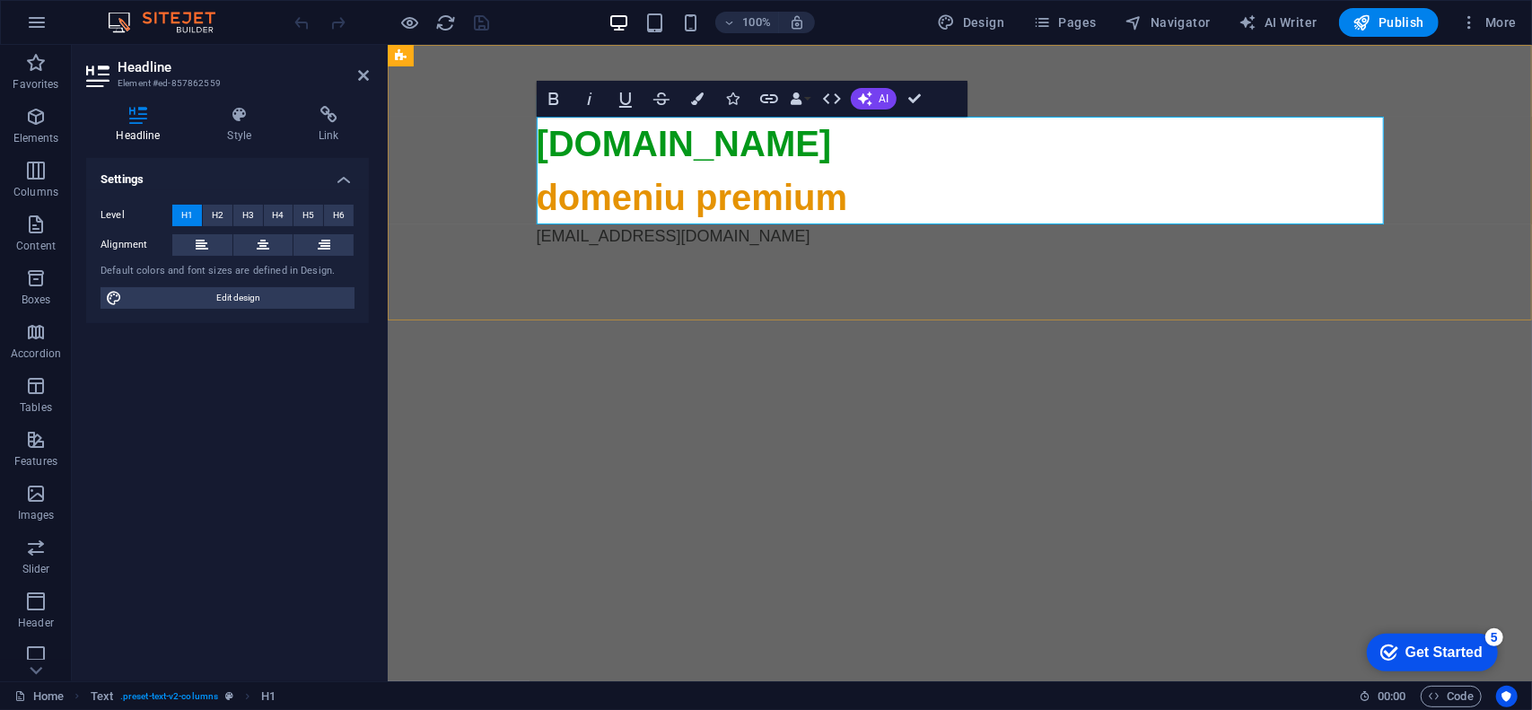
click at [607, 198] on span "domeniu premium" at bounding box center [691, 196] width 311 height 39
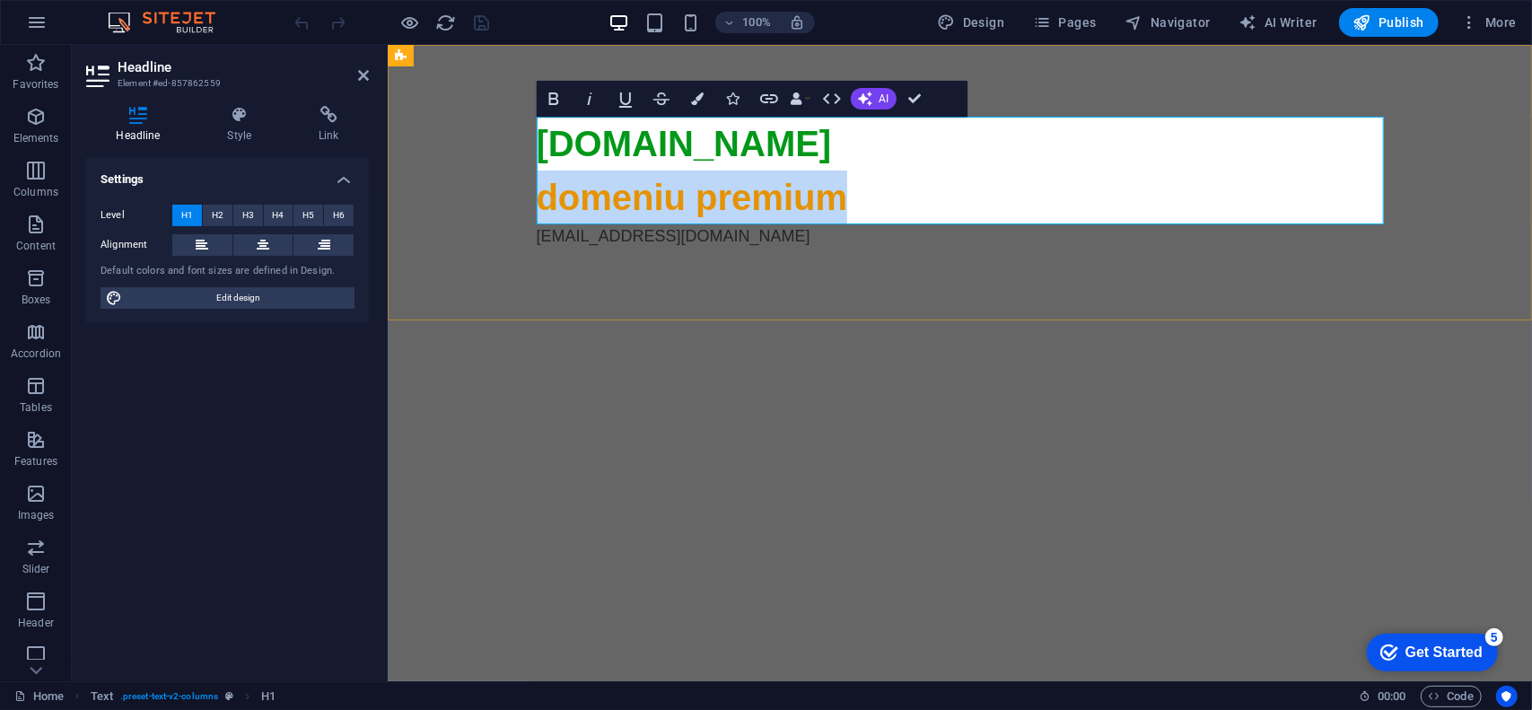
click at [607, 198] on span "domeniu premium" at bounding box center [691, 196] width 311 height 39
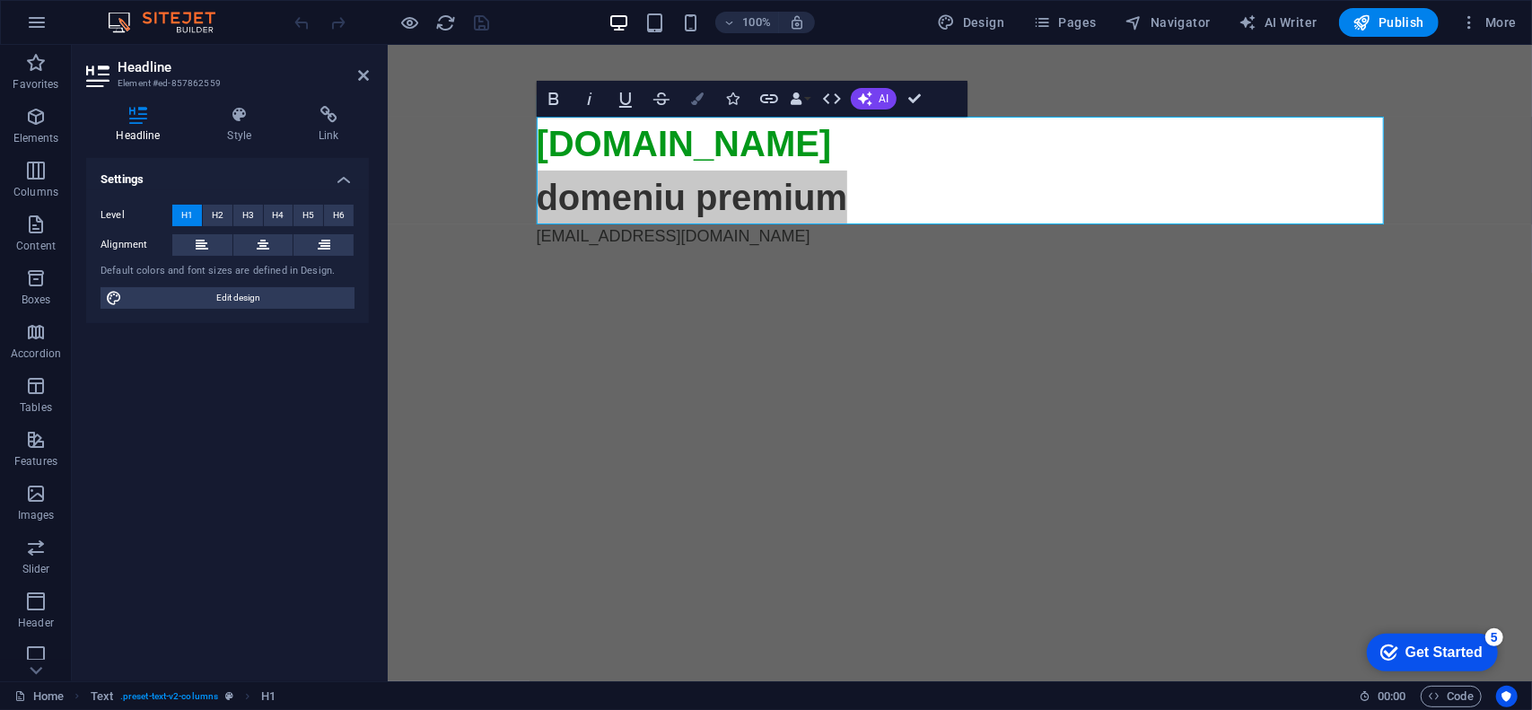
click at [695, 97] on icon "button" at bounding box center [697, 98] width 13 height 13
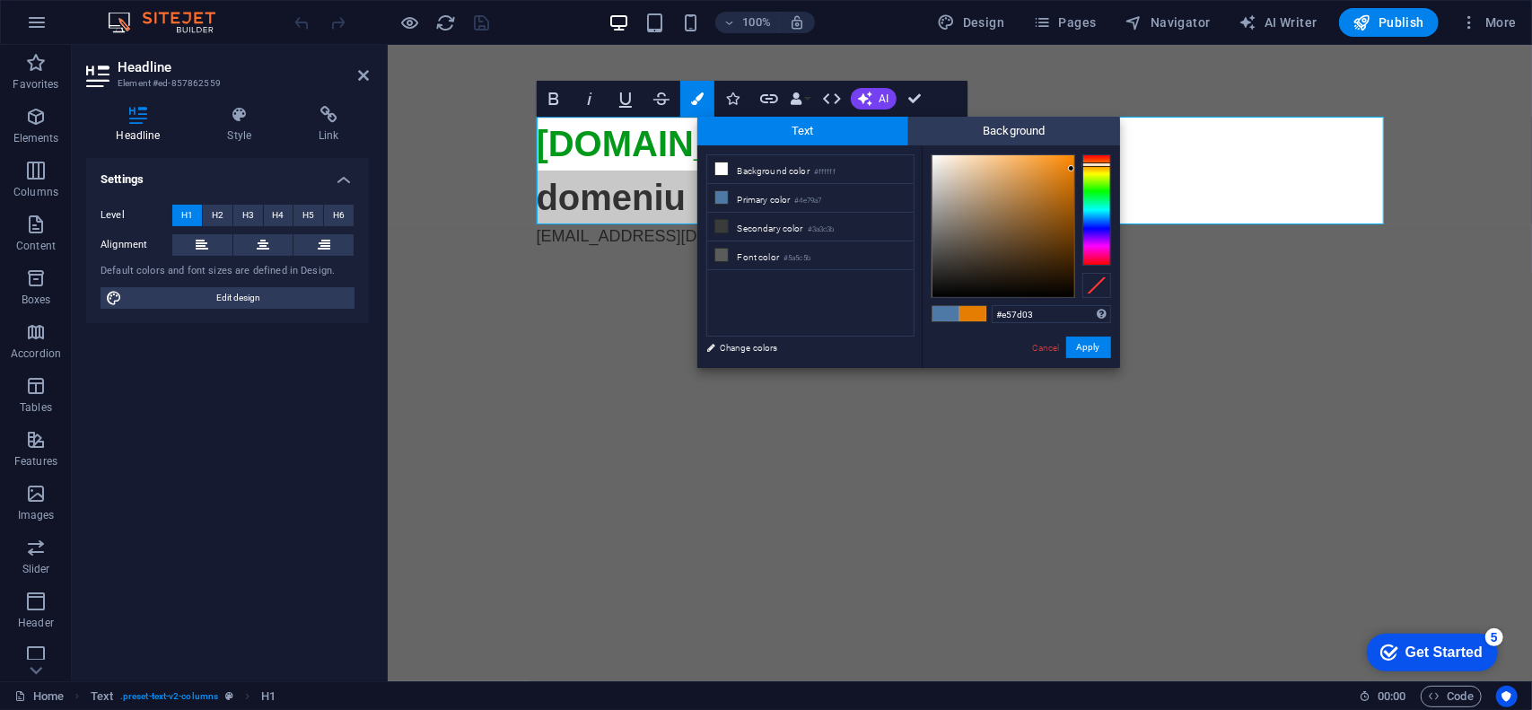
click at [1094, 164] on div at bounding box center [1096, 164] width 29 height 4
type input "#d87501"
click at [1072, 176] on div at bounding box center [1003, 226] width 142 height 142
click at [1087, 349] on button "Apply" at bounding box center [1088, 347] width 45 height 22
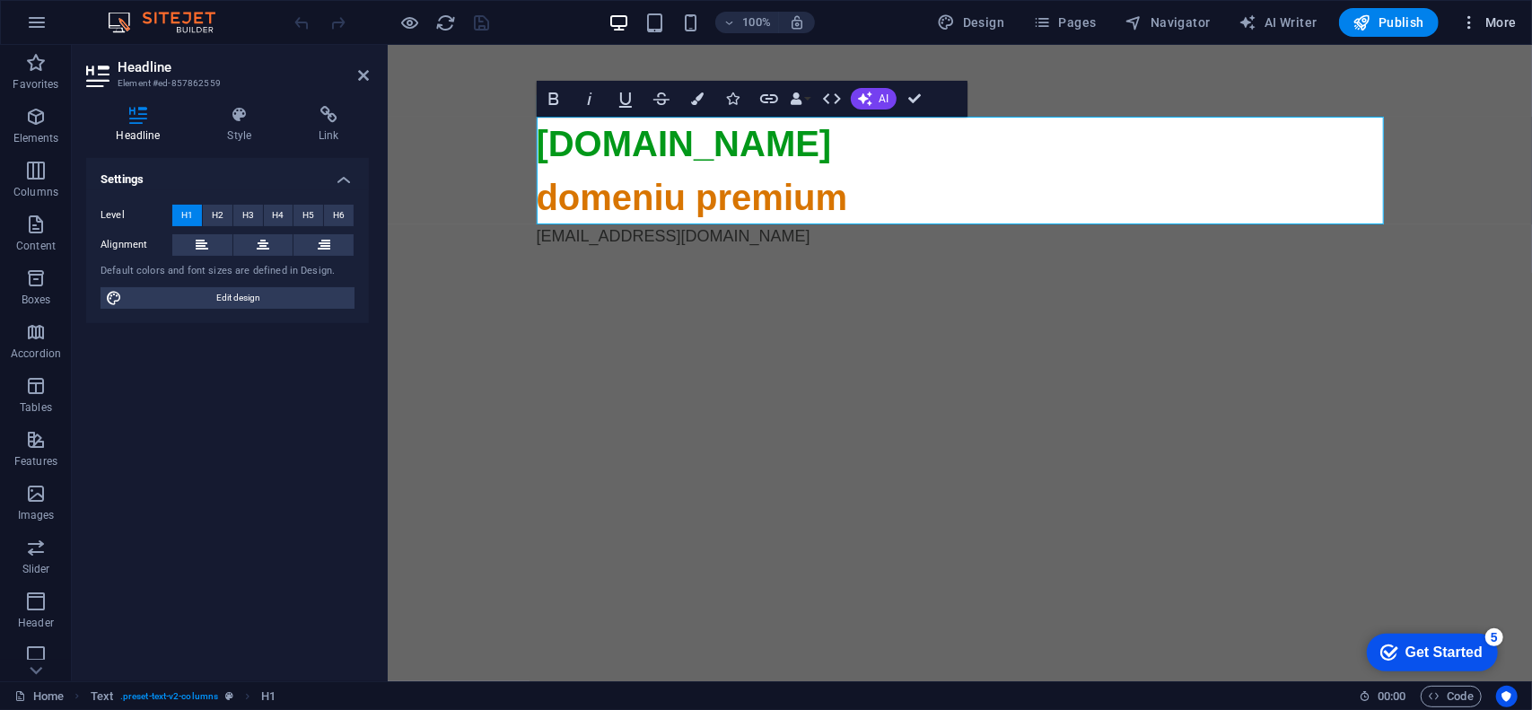
click at [1501, 24] on span "More" at bounding box center [1488, 22] width 57 height 18
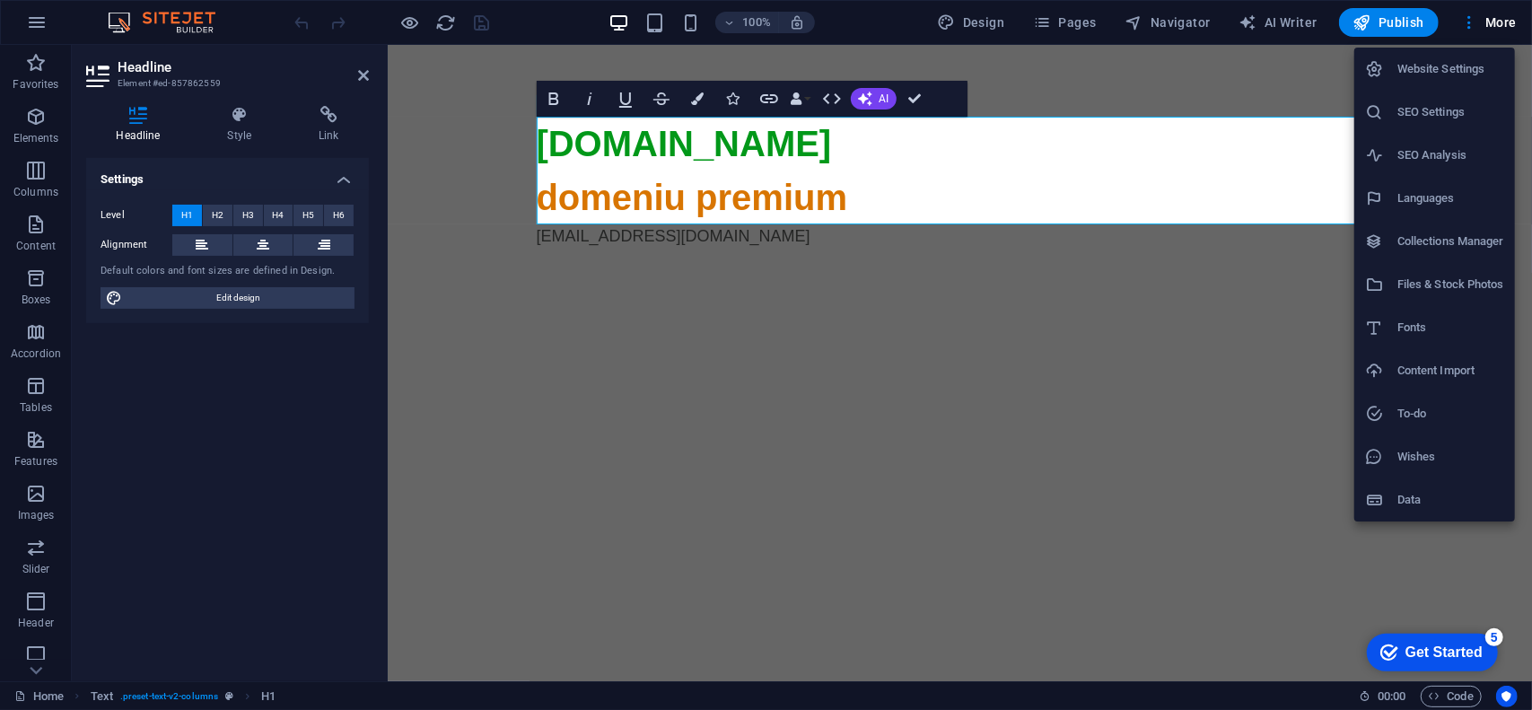
click at [1448, 119] on h6 "SEO Settings" at bounding box center [1450, 112] width 107 height 22
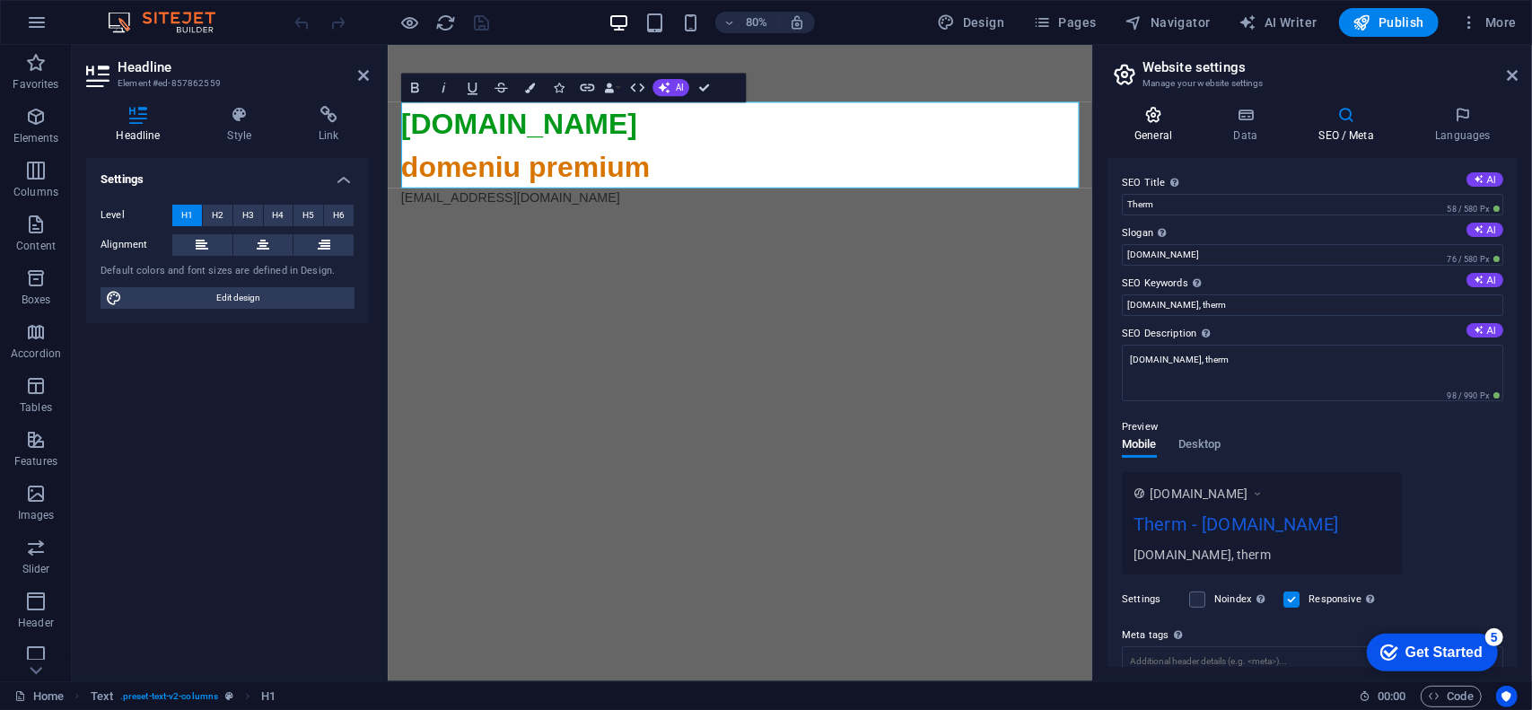
click at [1166, 117] on icon at bounding box center [1153, 115] width 92 height 18
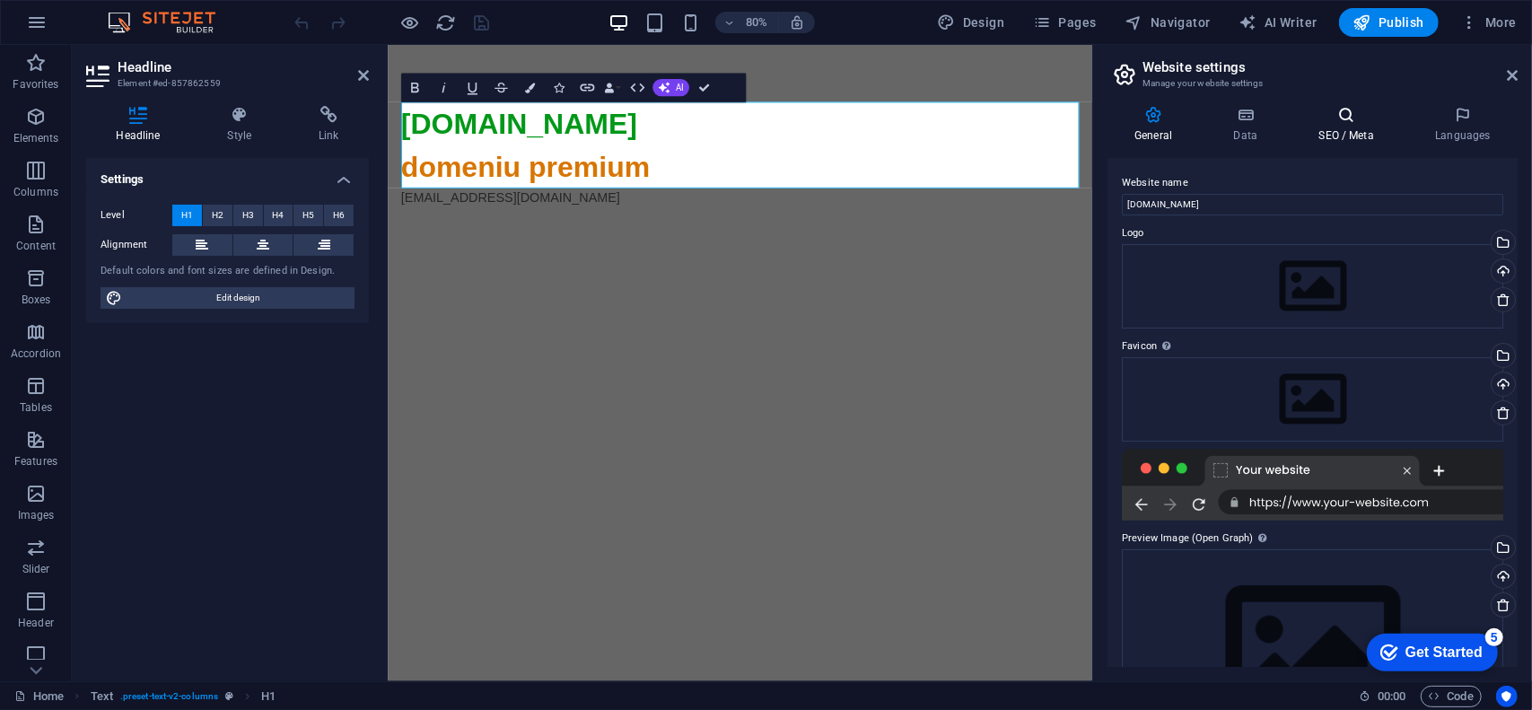
click at [1342, 124] on h4 "SEO / Meta" at bounding box center [1349, 125] width 117 height 38
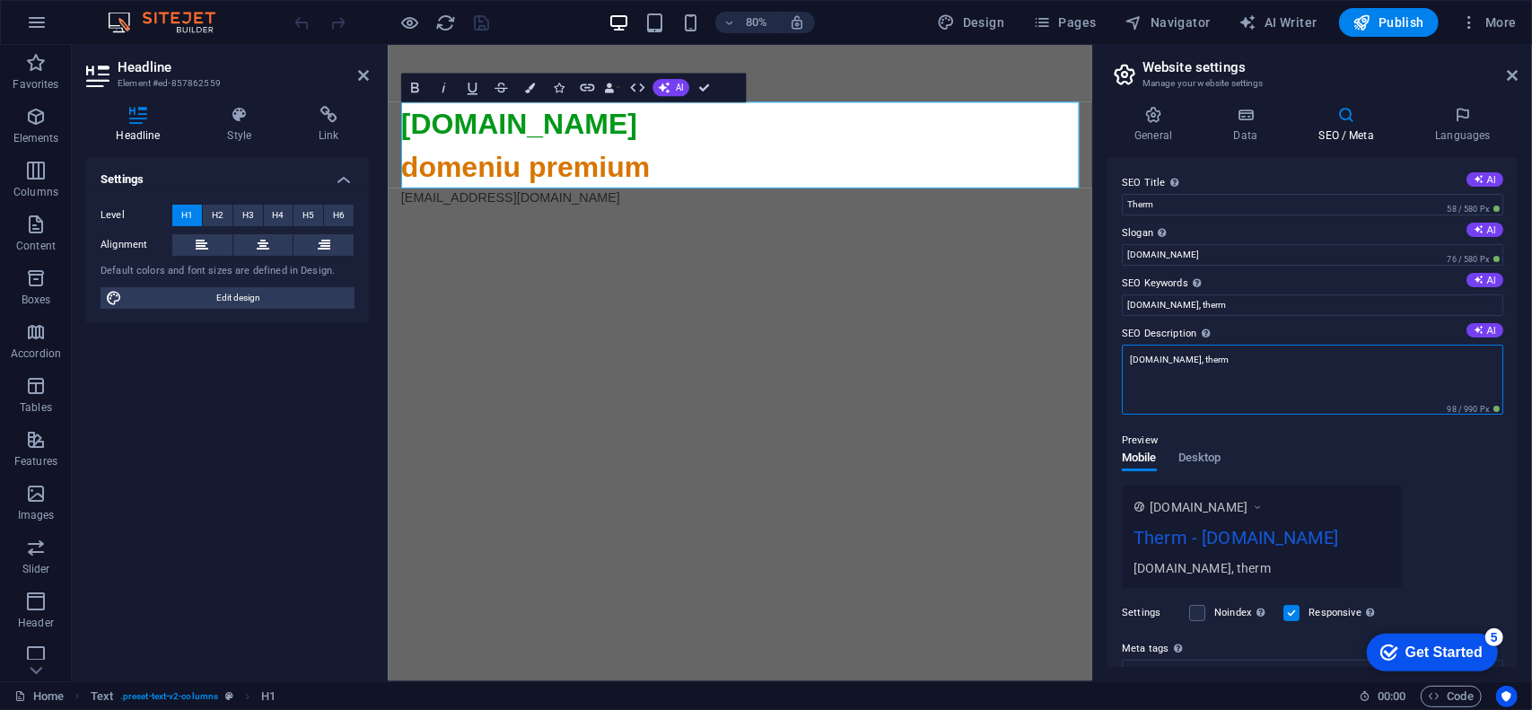
click at [1249, 360] on textarea "[DOMAIN_NAME], therm" at bounding box center [1312, 380] width 381 height 70
click at [1320, 365] on textarea "[DOMAIN_NAME], therm, synergy, lotus" at bounding box center [1312, 380] width 381 height 70
type textarea "[DOMAIN_NAME], therm, synergy, lotus"
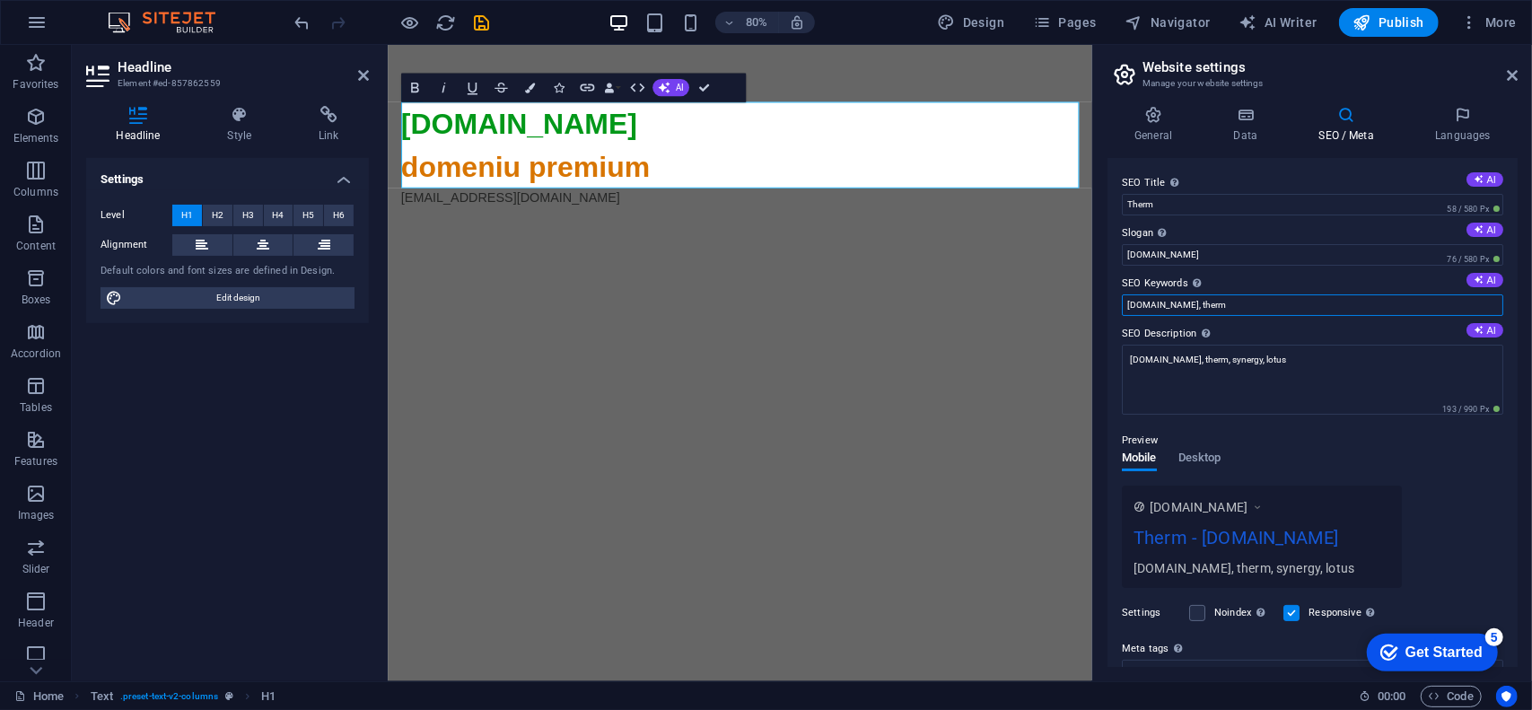
click at [1251, 308] on input "[DOMAIN_NAME], therm" at bounding box center [1312, 305] width 381 height 22
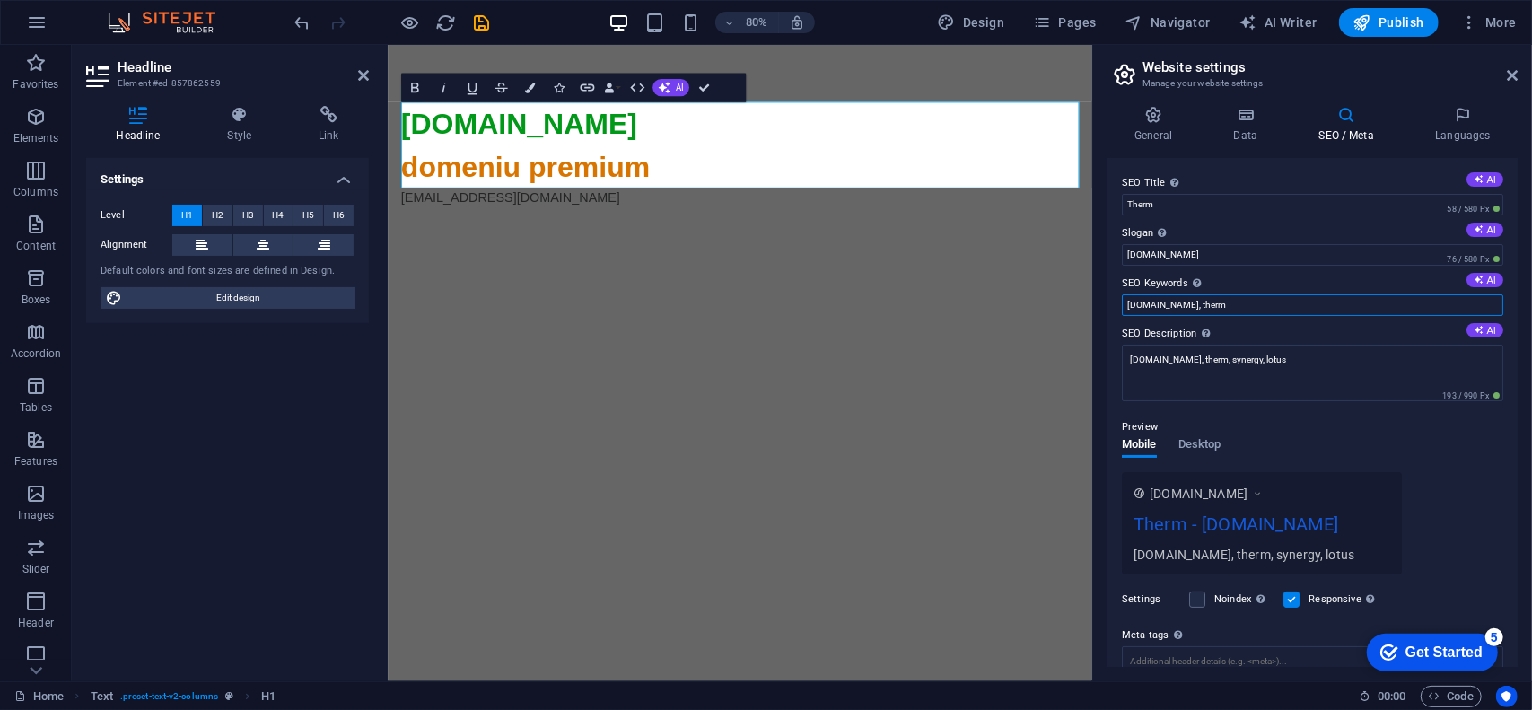
click at [1251, 308] on input "[DOMAIN_NAME], therm" at bounding box center [1312, 305] width 381 height 22
paste input ", synergy, lotus"
type input "[DOMAIN_NAME], therm, synergy, lotus"
click at [1258, 327] on label "SEO Description Describe the contents of your website - this is crucial for sea…" at bounding box center [1312, 334] width 381 height 22
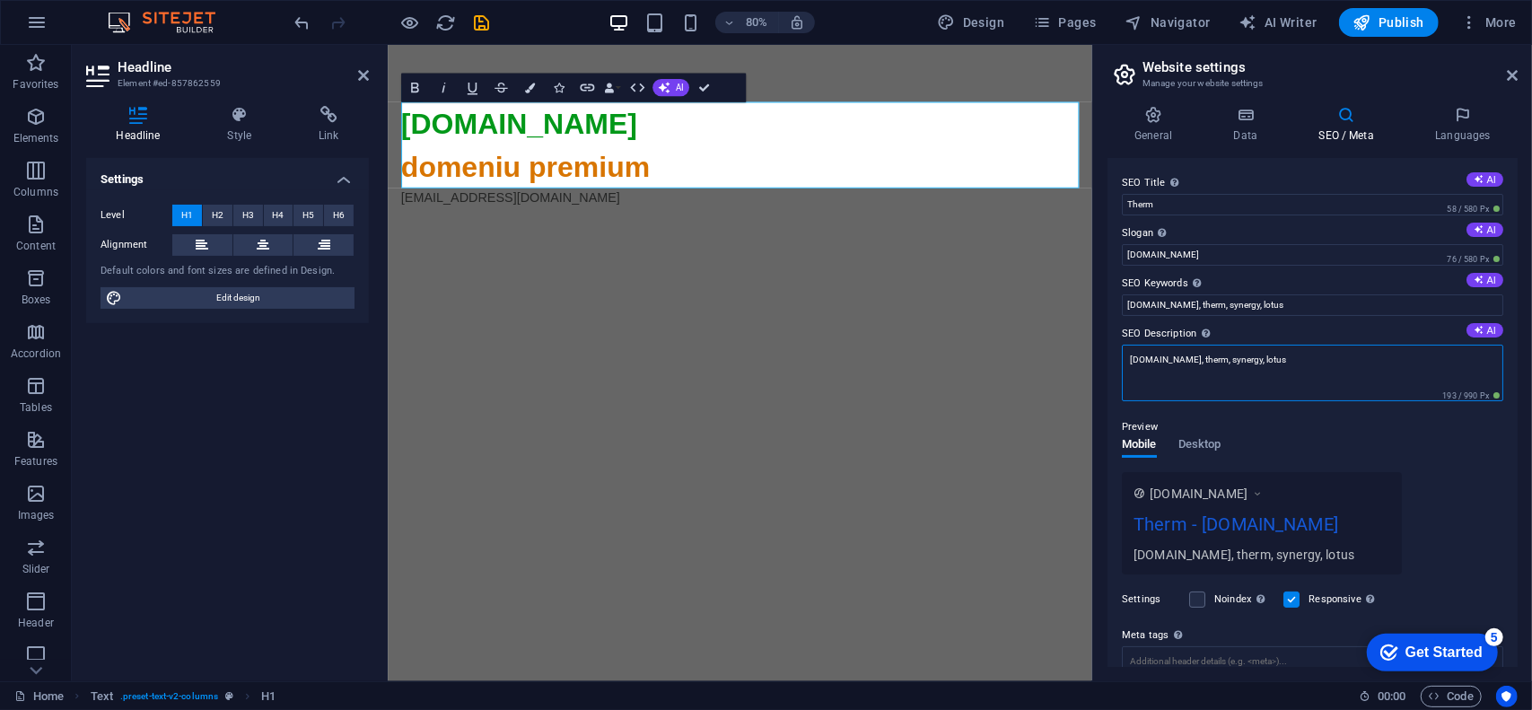
click at [1258, 345] on textarea "[DOMAIN_NAME], therm, synergy, lotus" at bounding box center [1312, 373] width 381 height 57
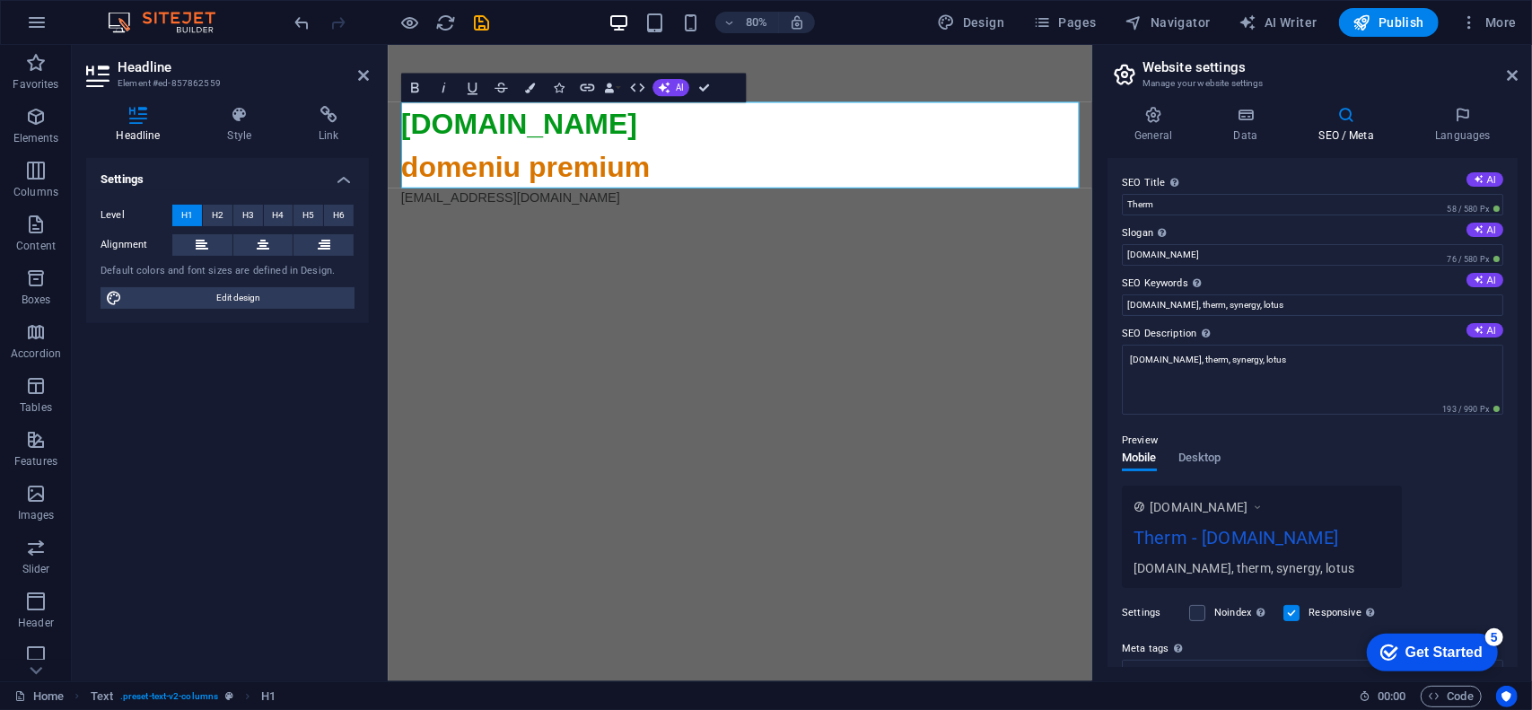
click at [1271, 426] on div "Preview Mobile Desktop [DOMAIN_NAME] Therm - [DOMAIN_NAME] [DOMAIN_NAME], therm…" at bounding box center [1312, 501] width 381 height 172
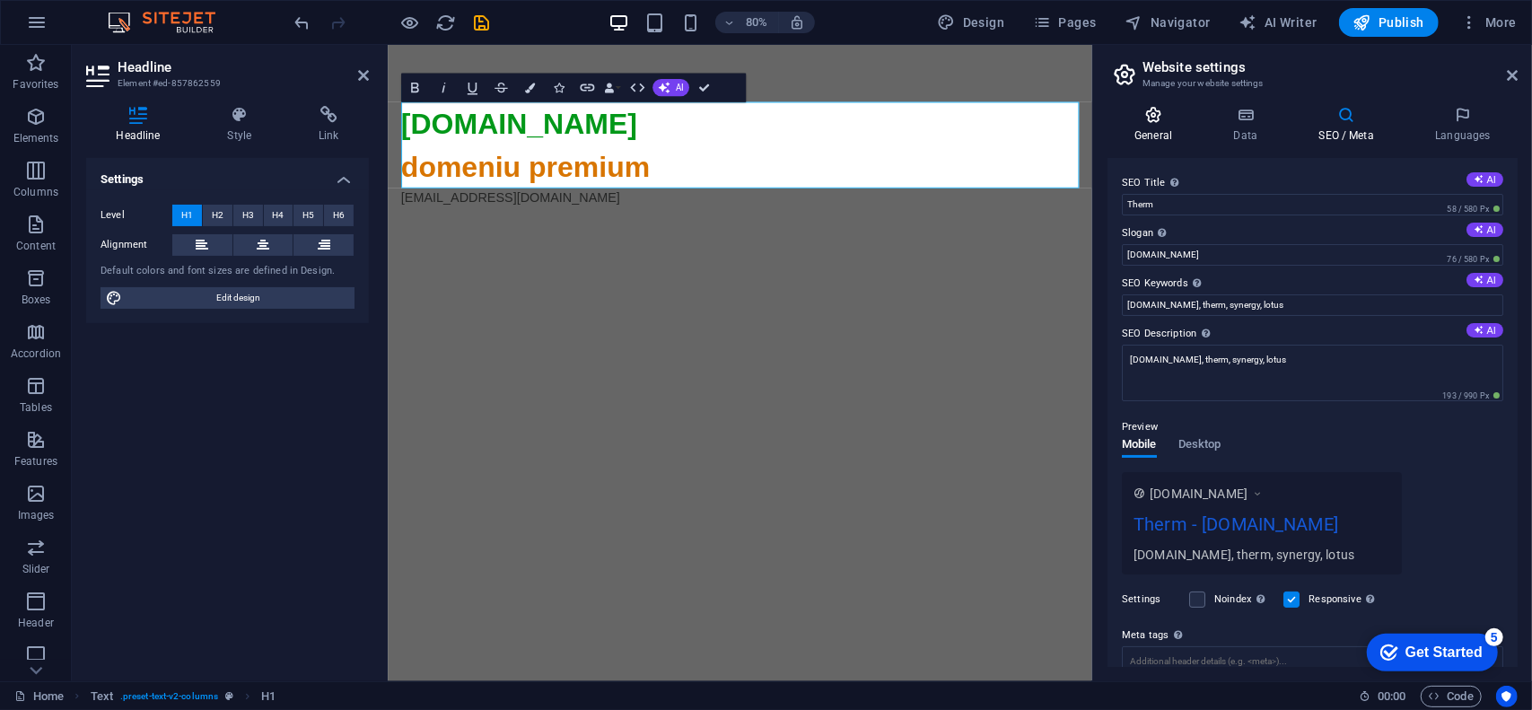
click at [1142, 118] on icon at bounding box center [1153, 115] width 92 height 18
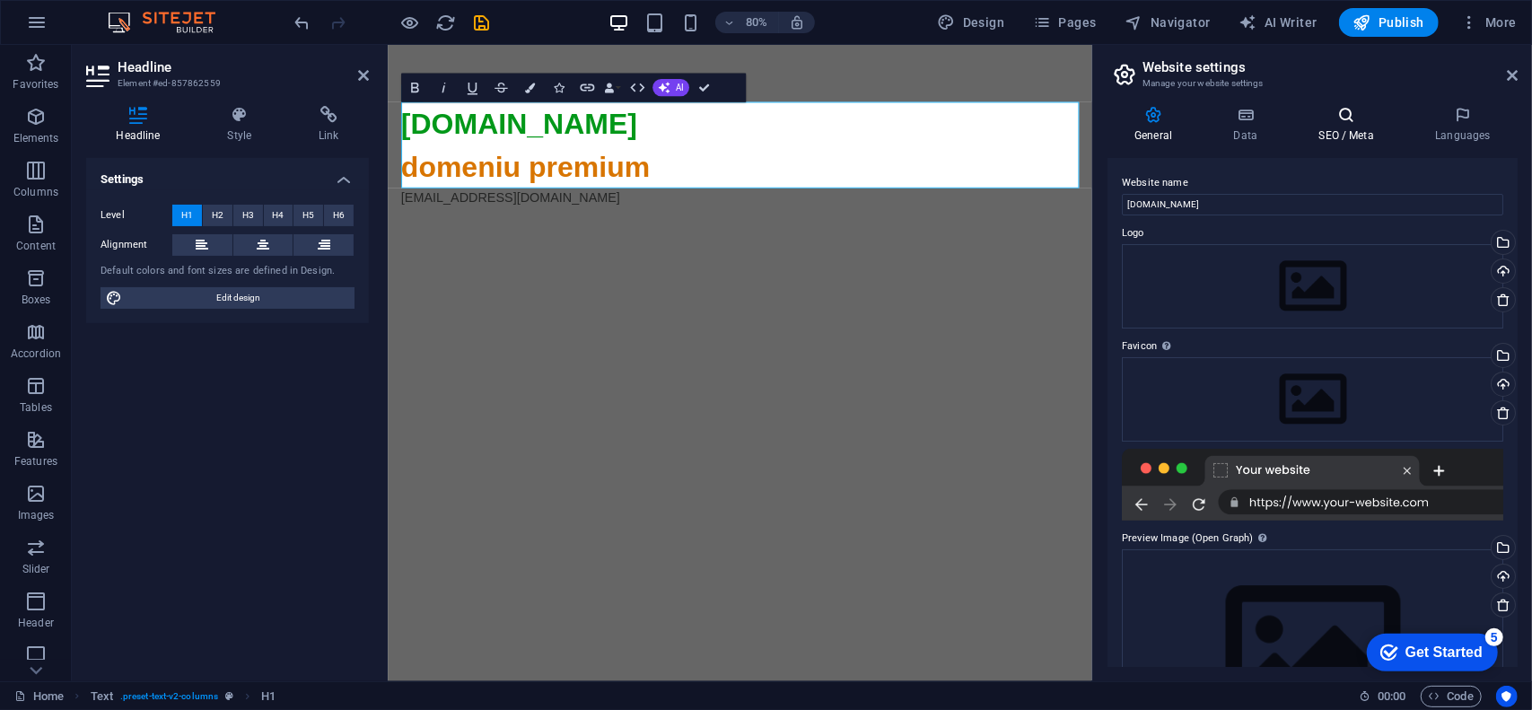
click at [1352, 120] on icon at bounding box center [1345, 115] width 109 height 18
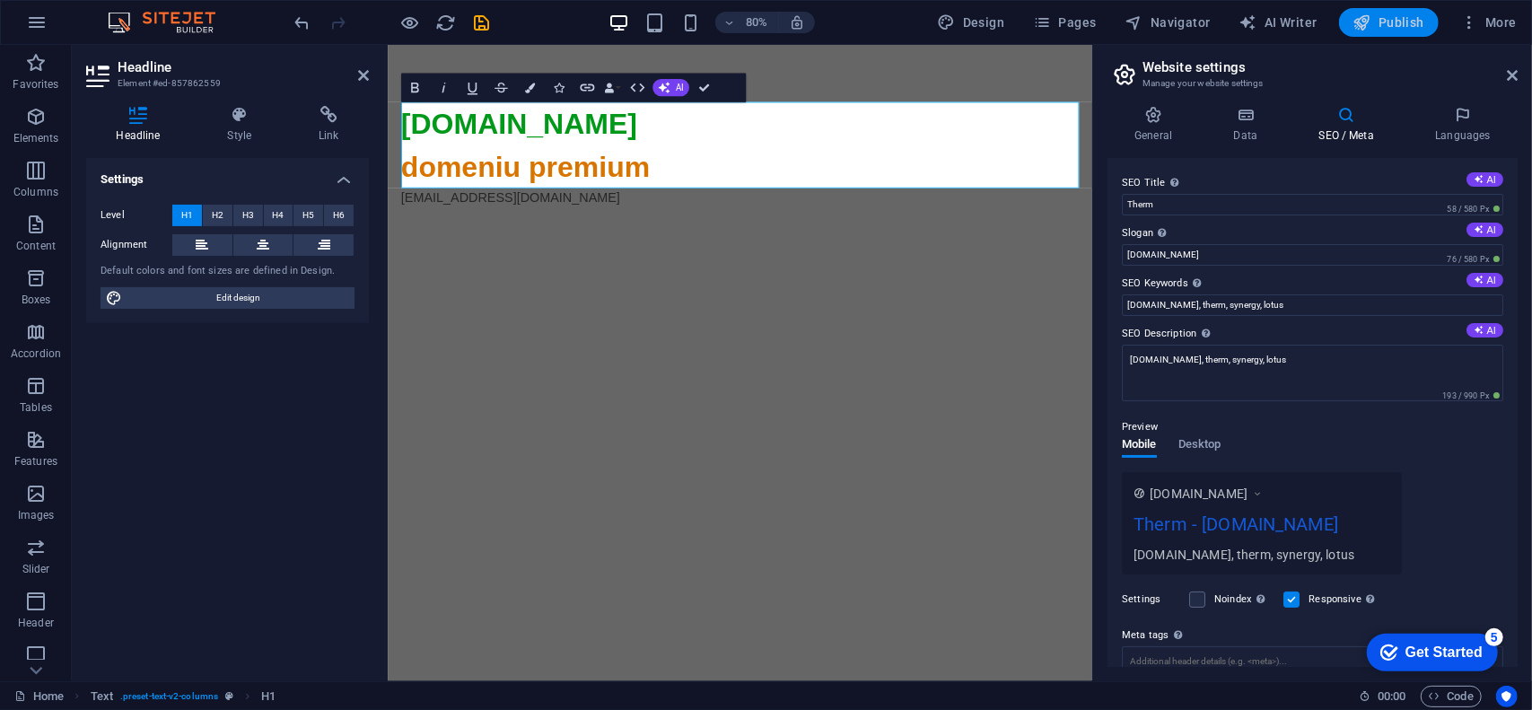
click at [1391, 25] on span "Publish" at bounding box center [1388, 22] width 71 height 18
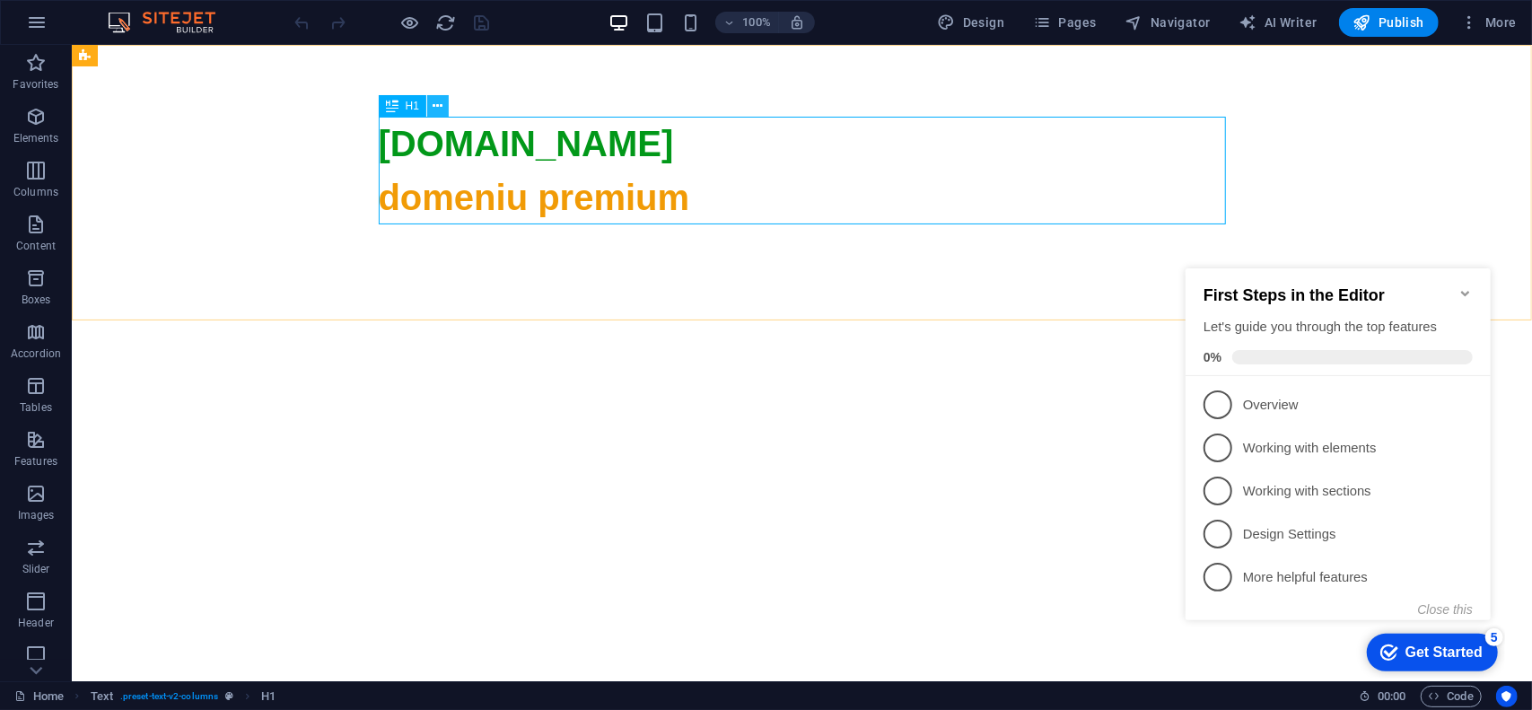
click at [436, 108] on icon at bounding box center [438, 106] width 10 height 19
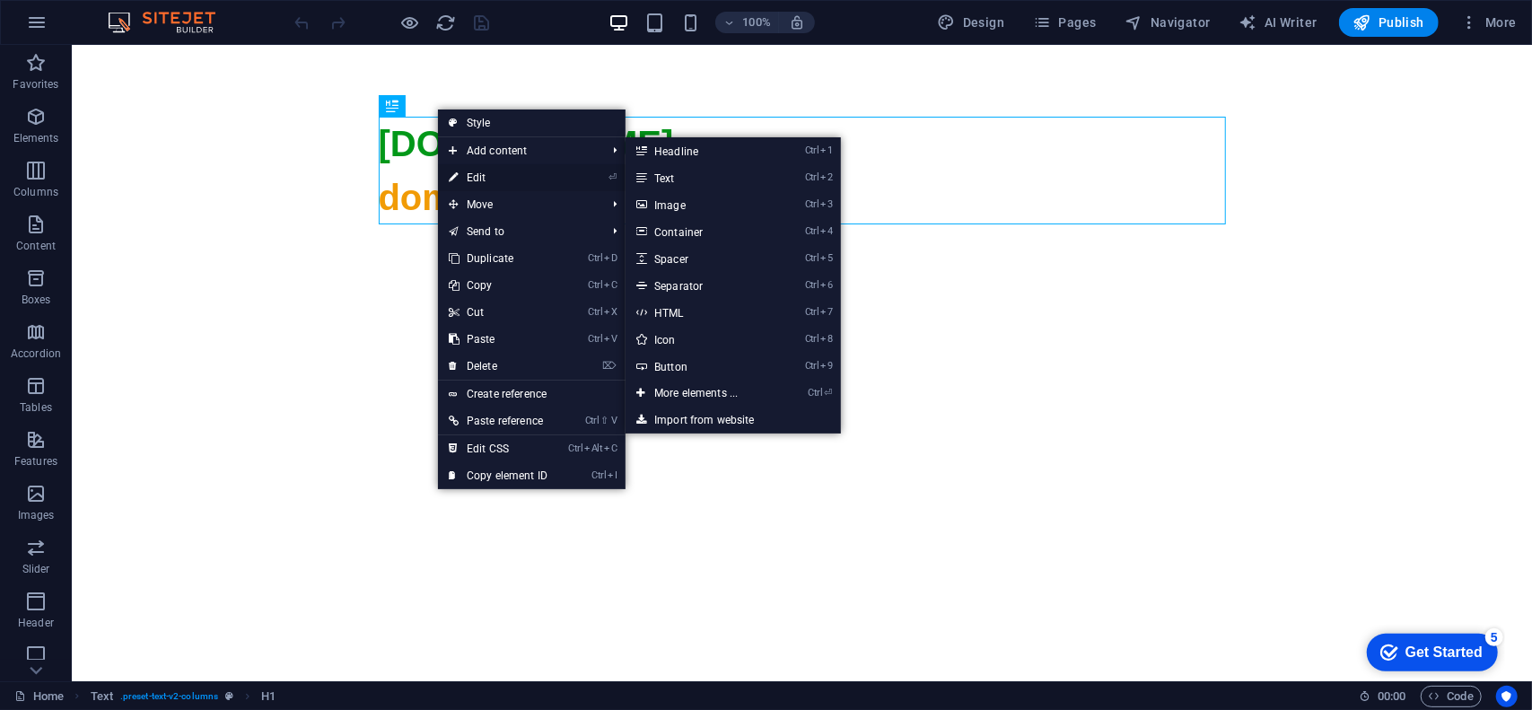
click at [496, 176] on link "⏎ Edit" at bounding box center [498, 177] width 120 height 27
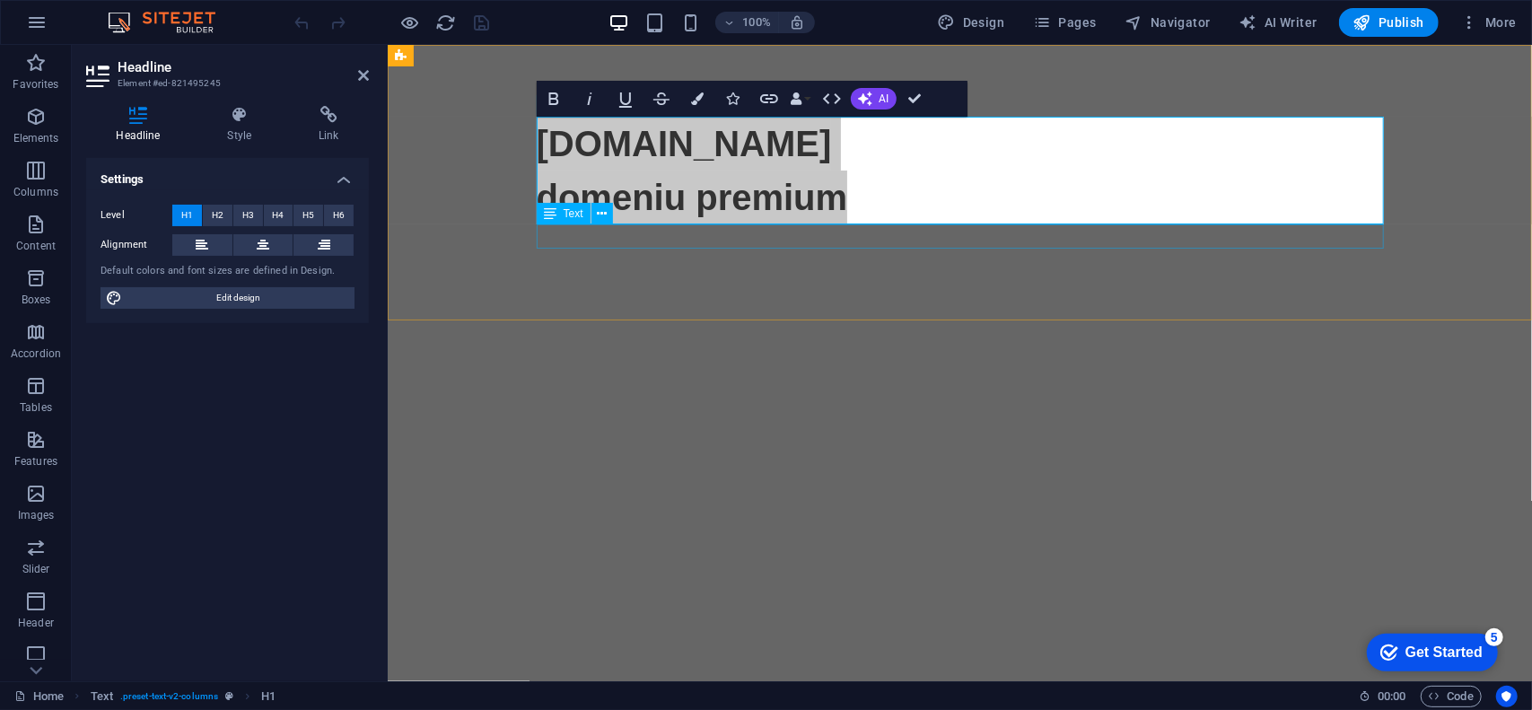
click at [621, 205] on div "Text" at bounding box center [581, 214] width 88 height 22
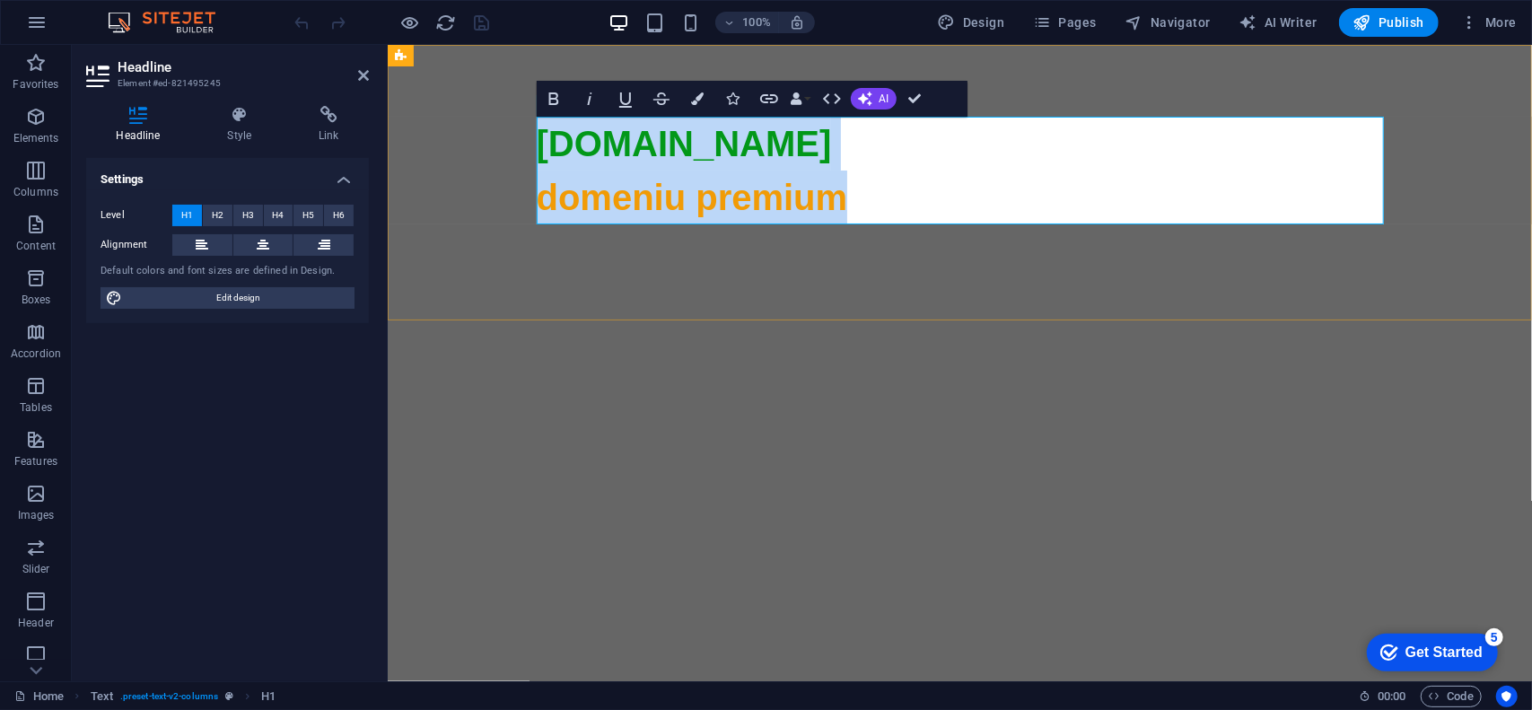
click at [716, 204] on span "domeniu premium" at bounding box center [691, 196] width 311 height 39
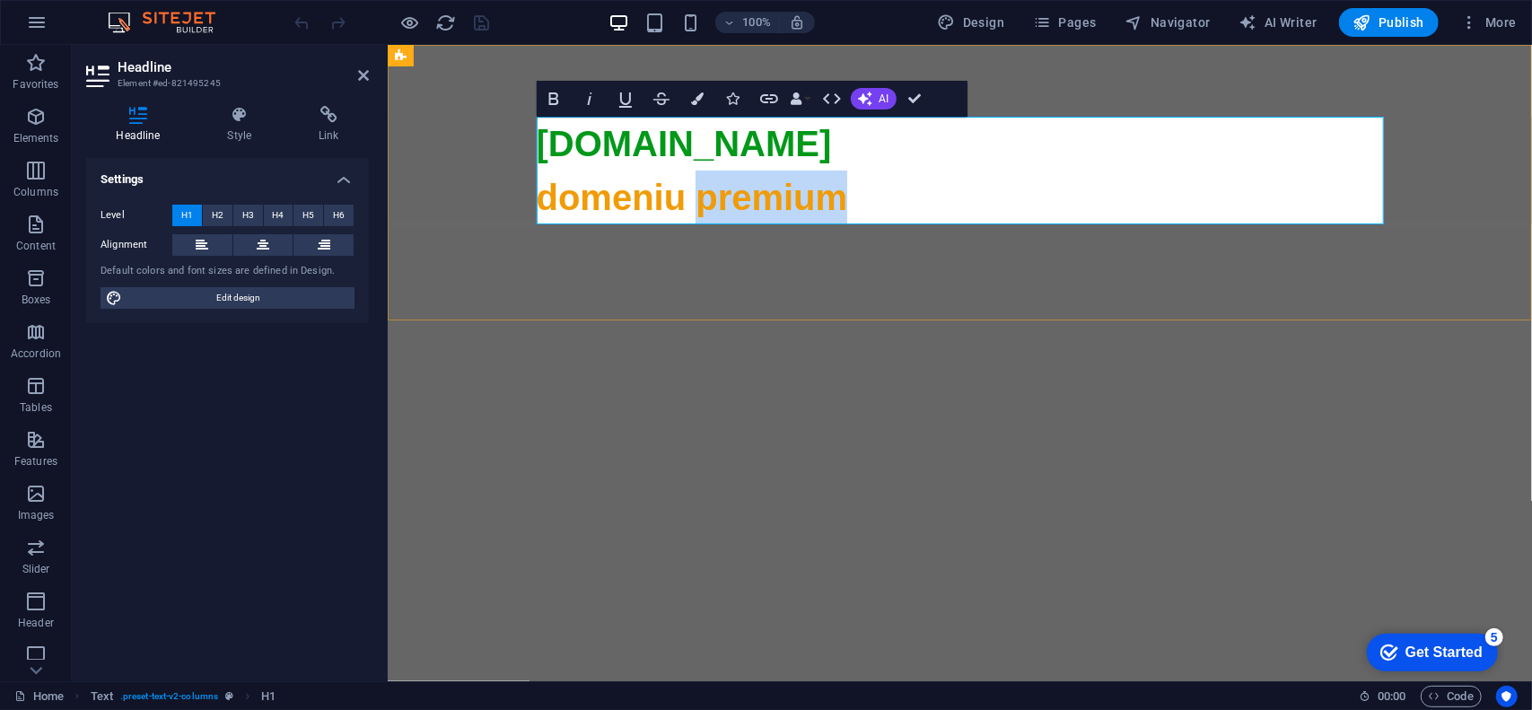
click at [716, 204] on span "domeniu premium" at bounding box center [691, 196] width 311 height 39
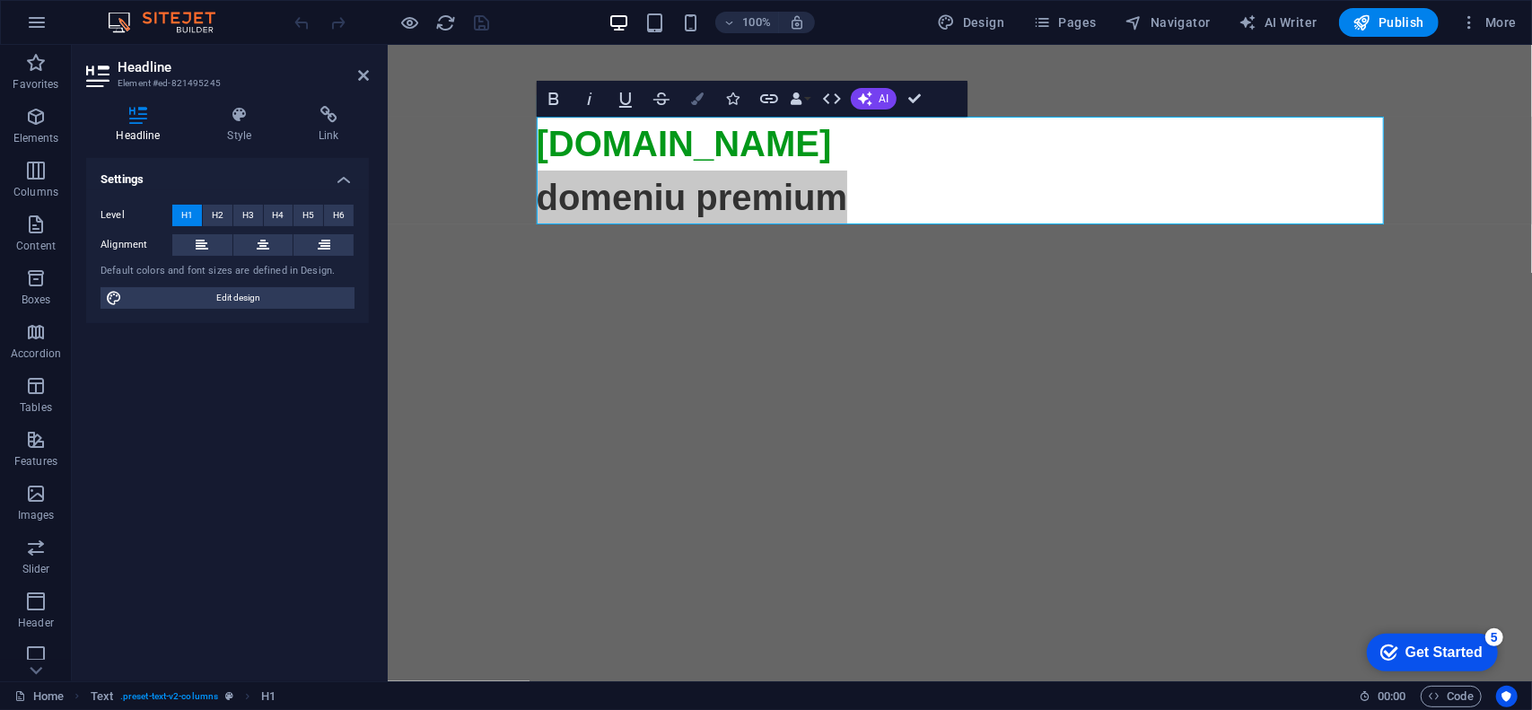
click at [706, 98] on button "Colors" at bounding box center [697, 99] width 34 height 36
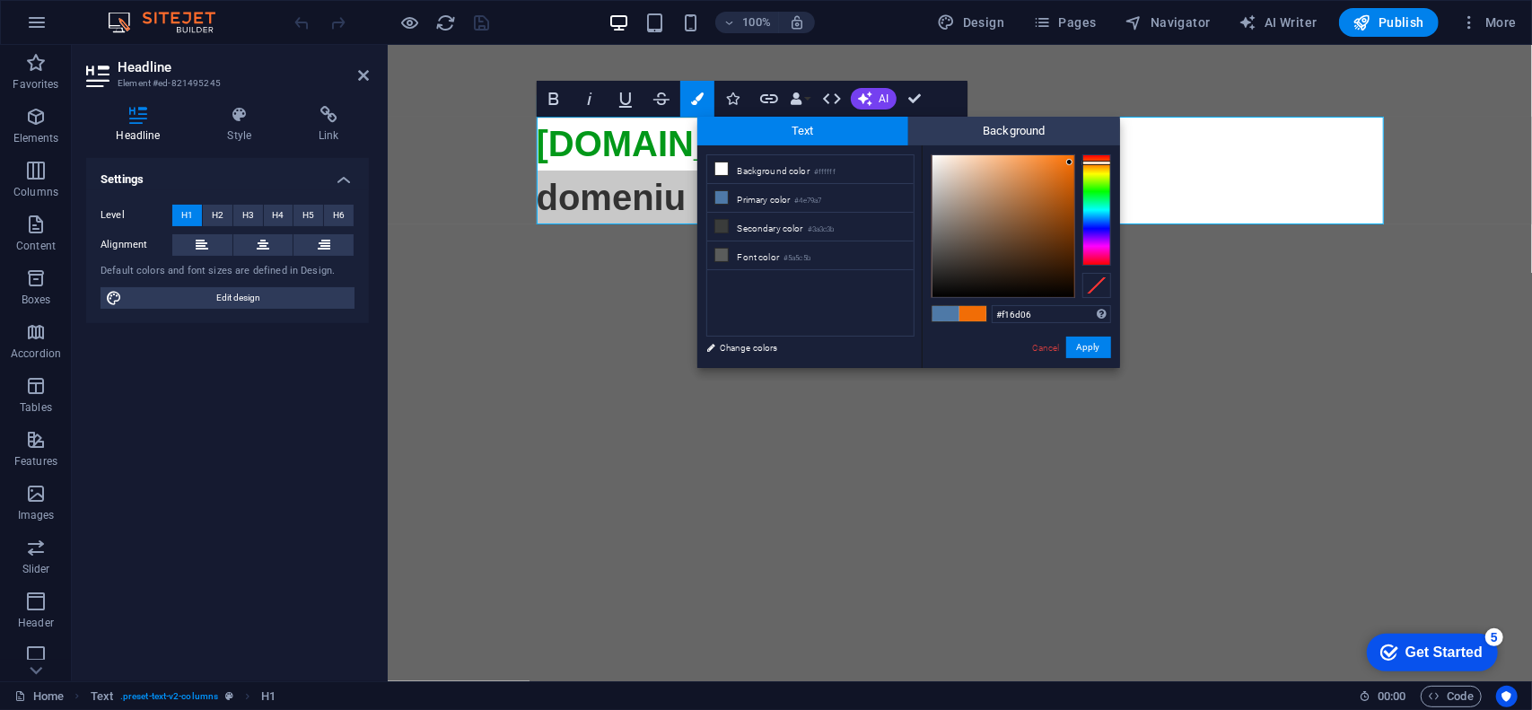
click at [1097, 162] on div at bounding box center [1096, 163] width 29 height 4
type input "#e06403"
click at [1071, 171] on div at bounding box center [1003, 226] width 142 height 142
click at [1091, 346] on button "Apply" at bounding box center [1088, 347] width 45 height 22
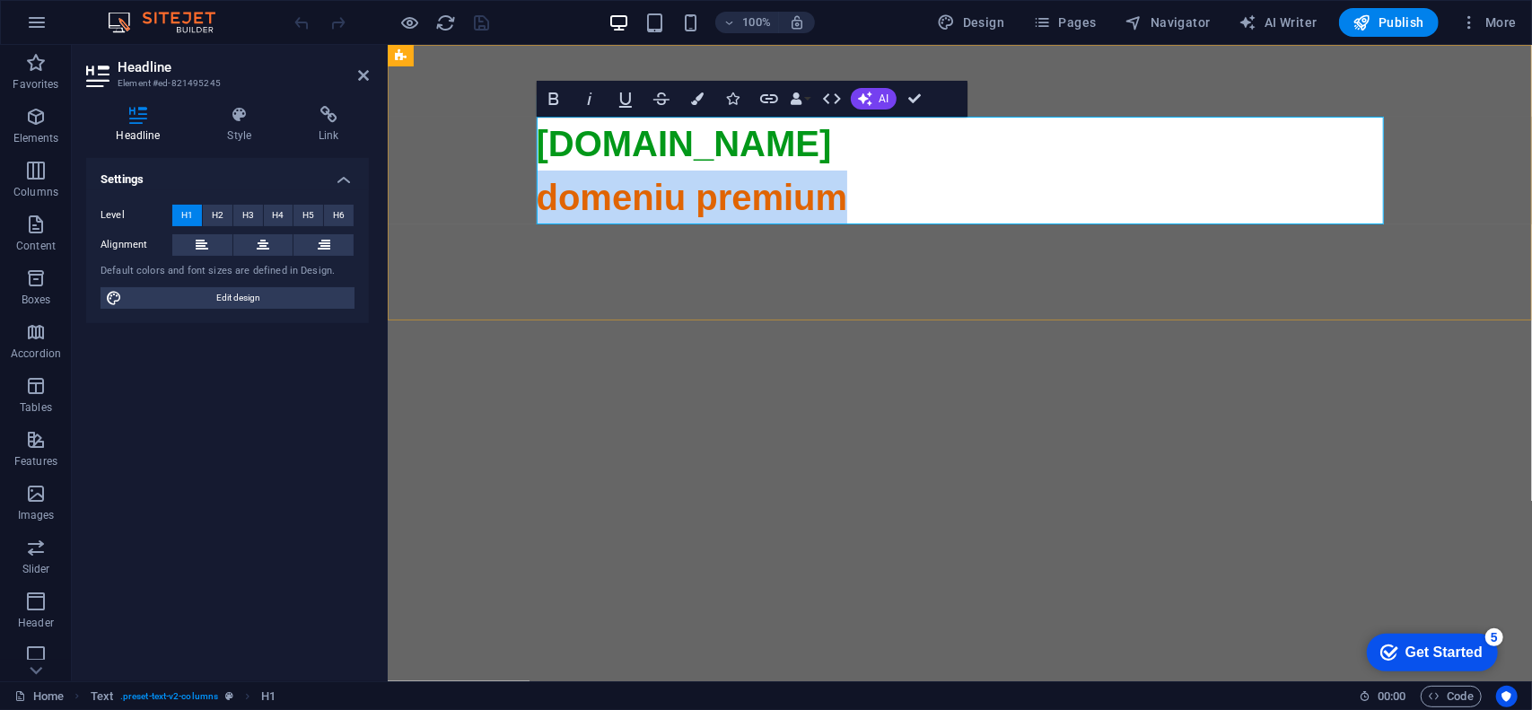
click at [817, 192] on span "domeniu premium" at bounding box center [959, 627] width 847 height 901
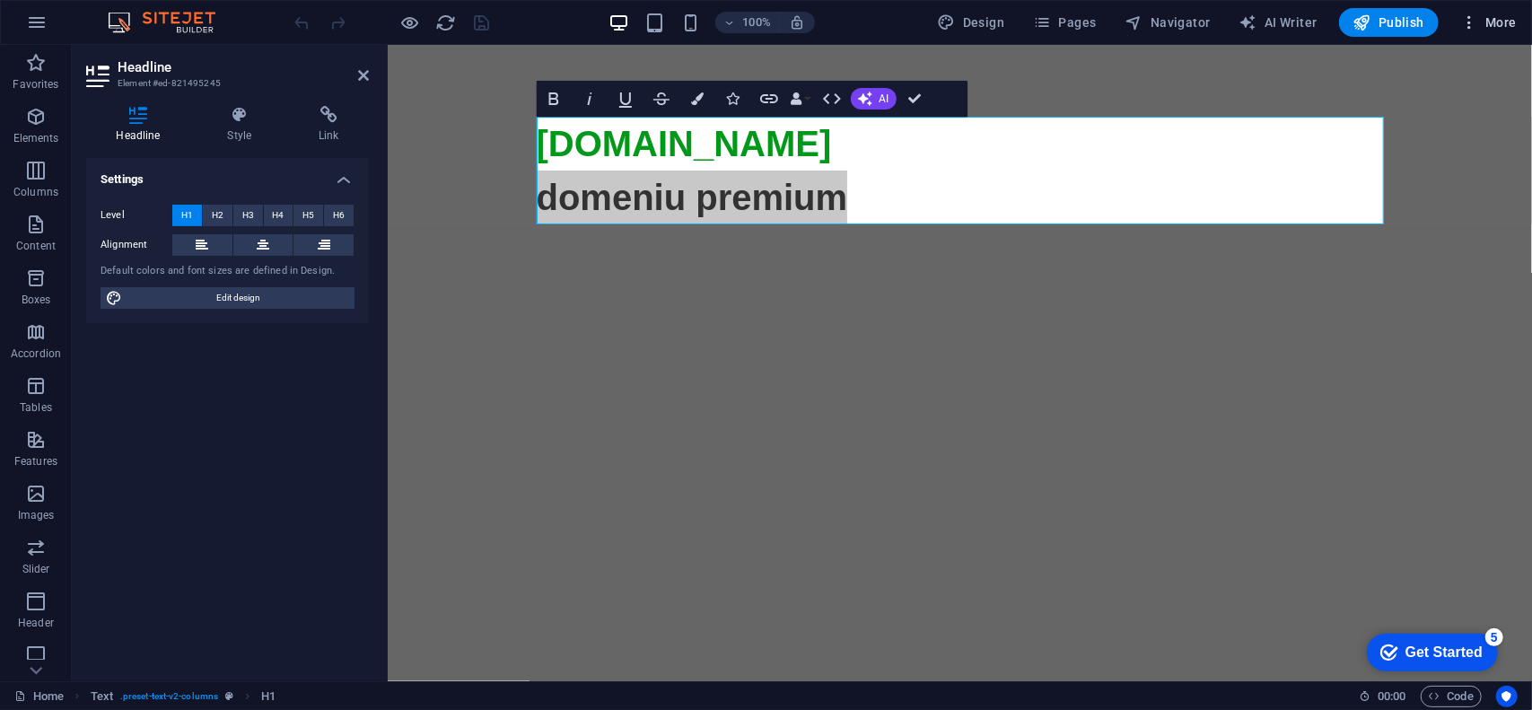
click at [1493, 22] on span "More" at bounding box center [1488, 22] width 57 height 18
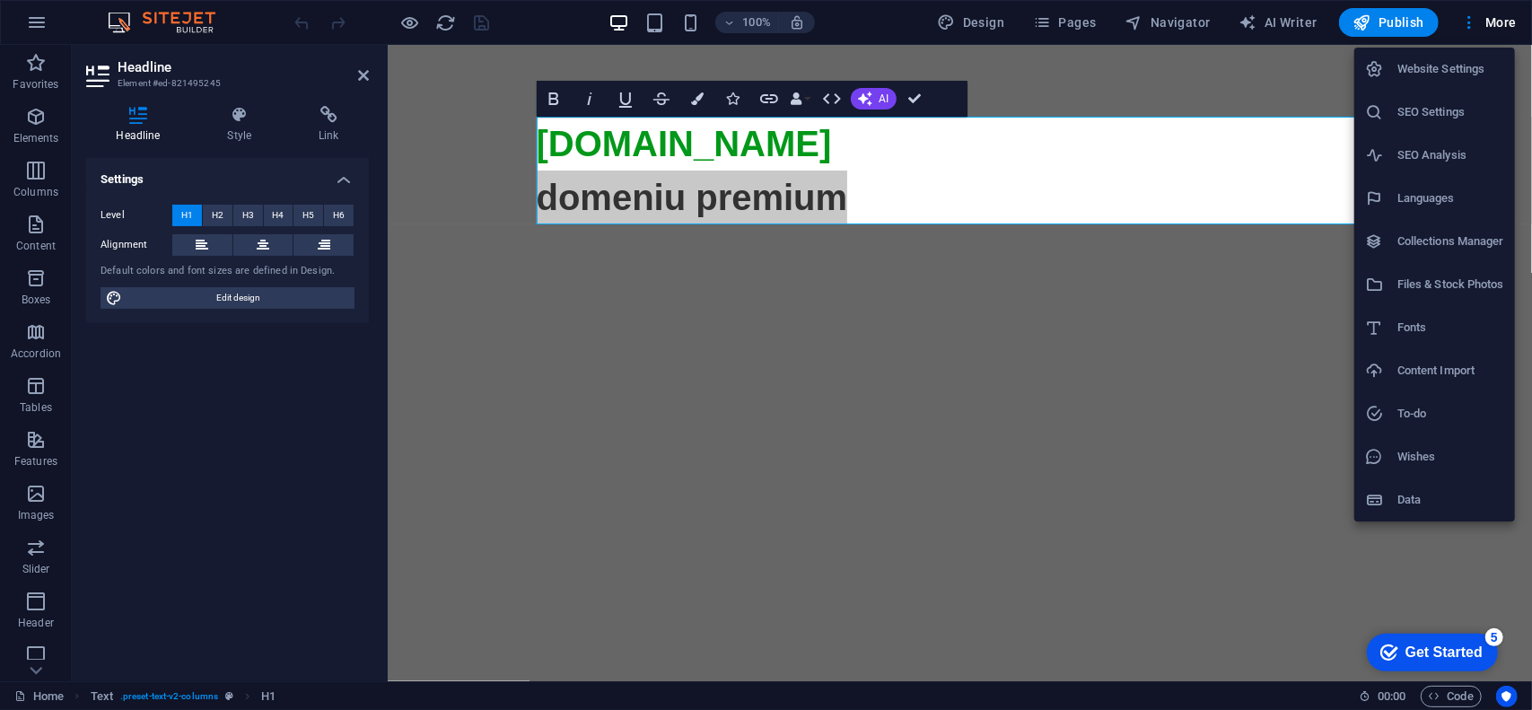
click at [1444, 112] on h6 "SEO Settings" at bounding box center [1450, 112] width 107 height 22
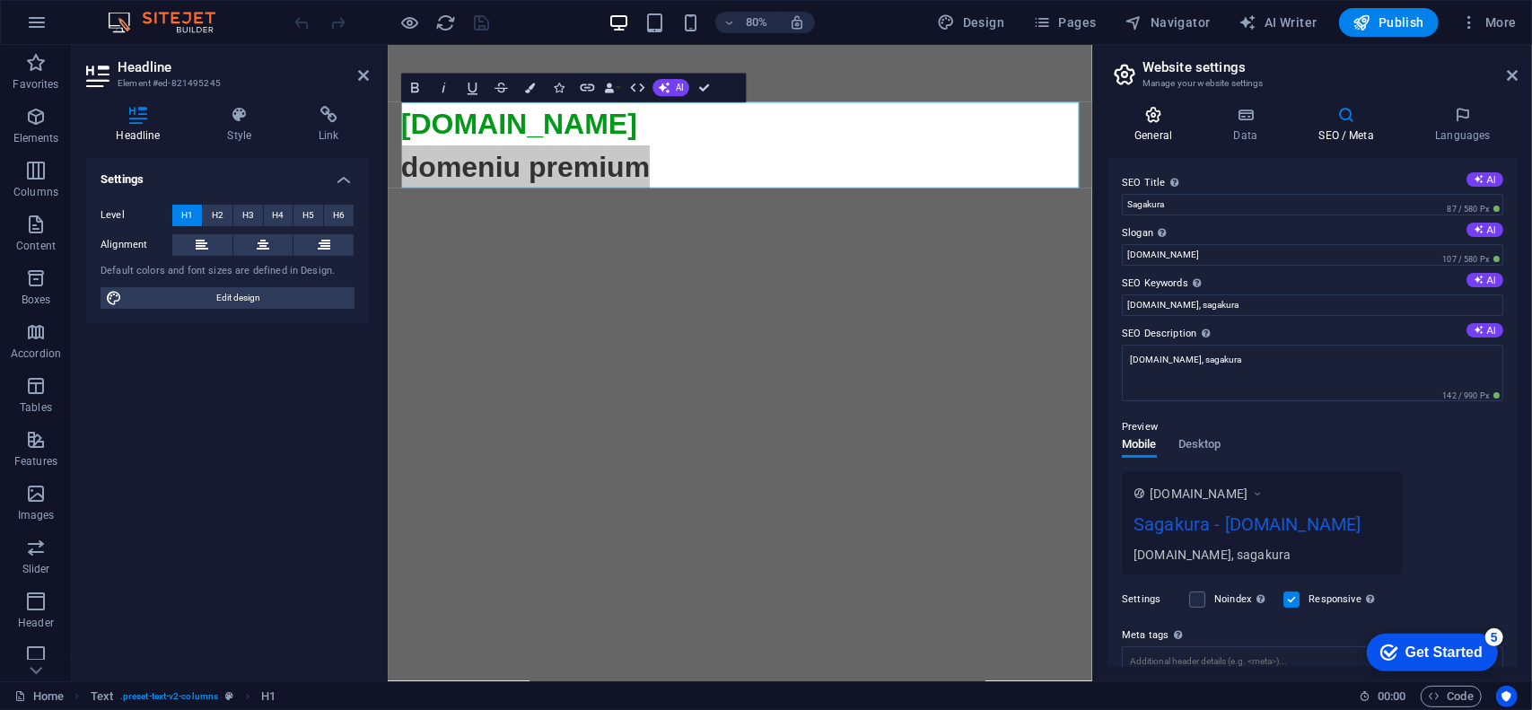
click at [1156, 119] on icon at bounding box center [1153, 115] width 92 height 18
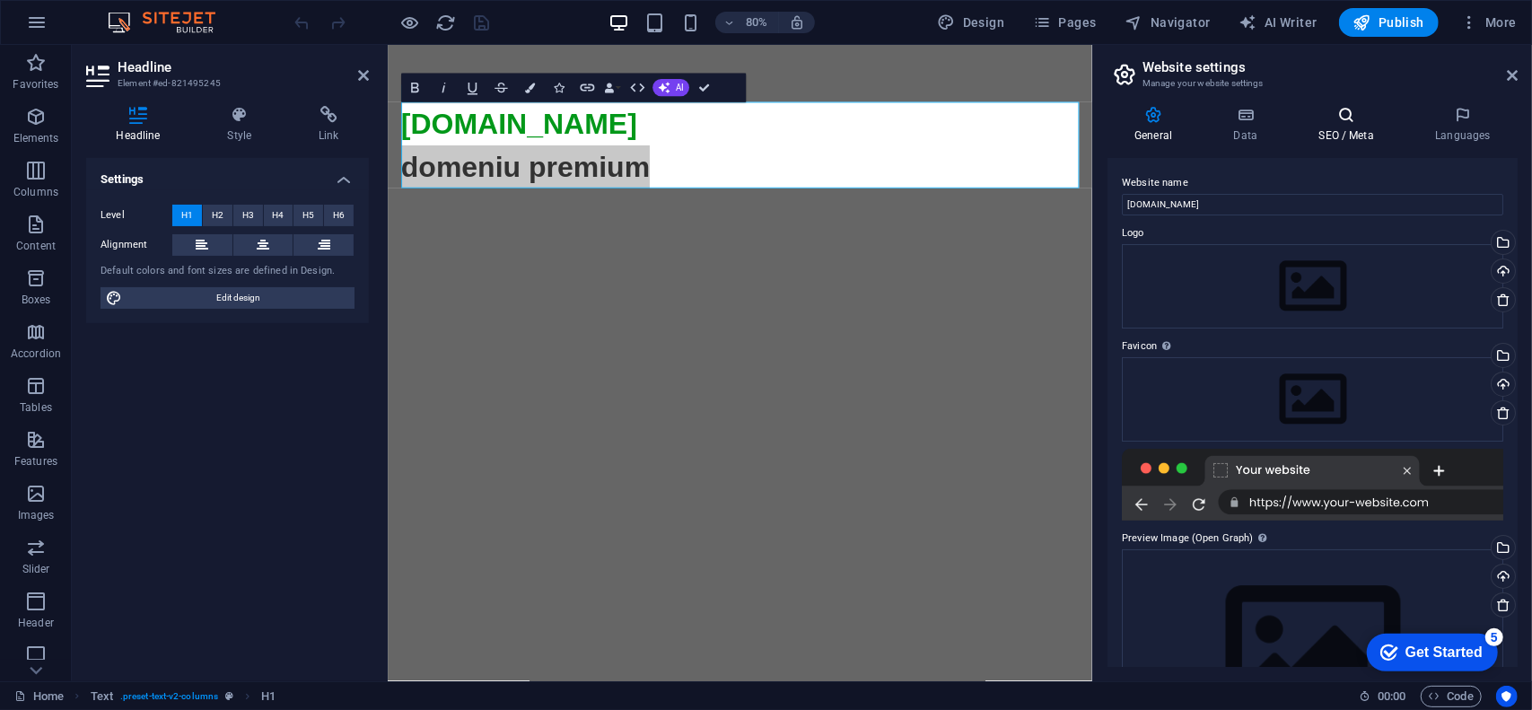
click at [1328, 119] on icon at bounding box center [1345, 115] width 109 height 18
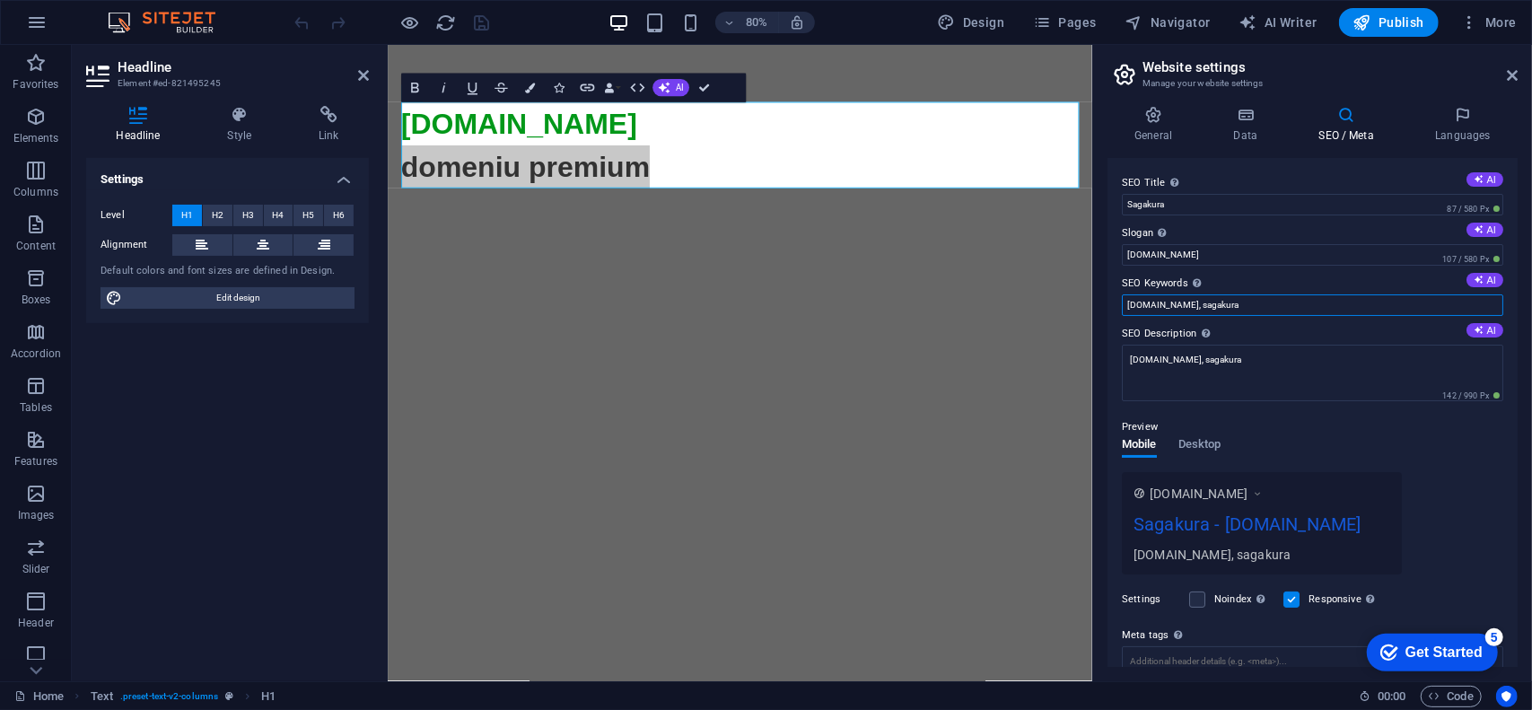
click at [1276, 301] on input "sagakura.ro, sagakura" at bounding box center [1312, 305] width 381 height 22
drag, startPoint x: 1262, startPoint y: 308, endPoint x: 1479, endPoint y: 313, distance: 216.3
click at [1479, 313] on input "sagakura.ro, sagakura, restaurant, bucuresti, japanese food, menu, fine dining" at bounding box center [1312, 305] width 381 height 22
click at [1242, 301] on input "sagakura.ro, sagakura, restaurant" at bounding box center [1312, 305] width 381 height 22
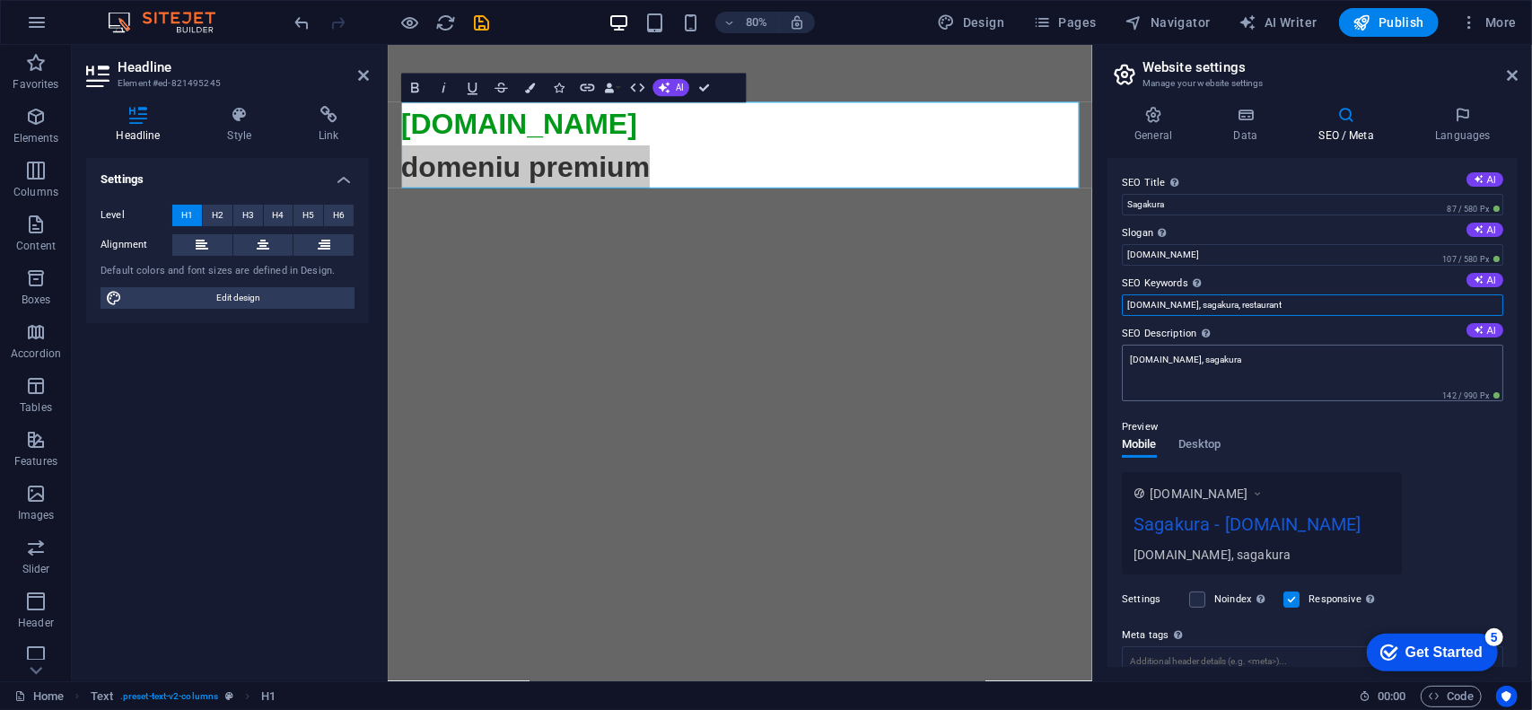
type input "sagakura.ro, sagakura, restaurant"
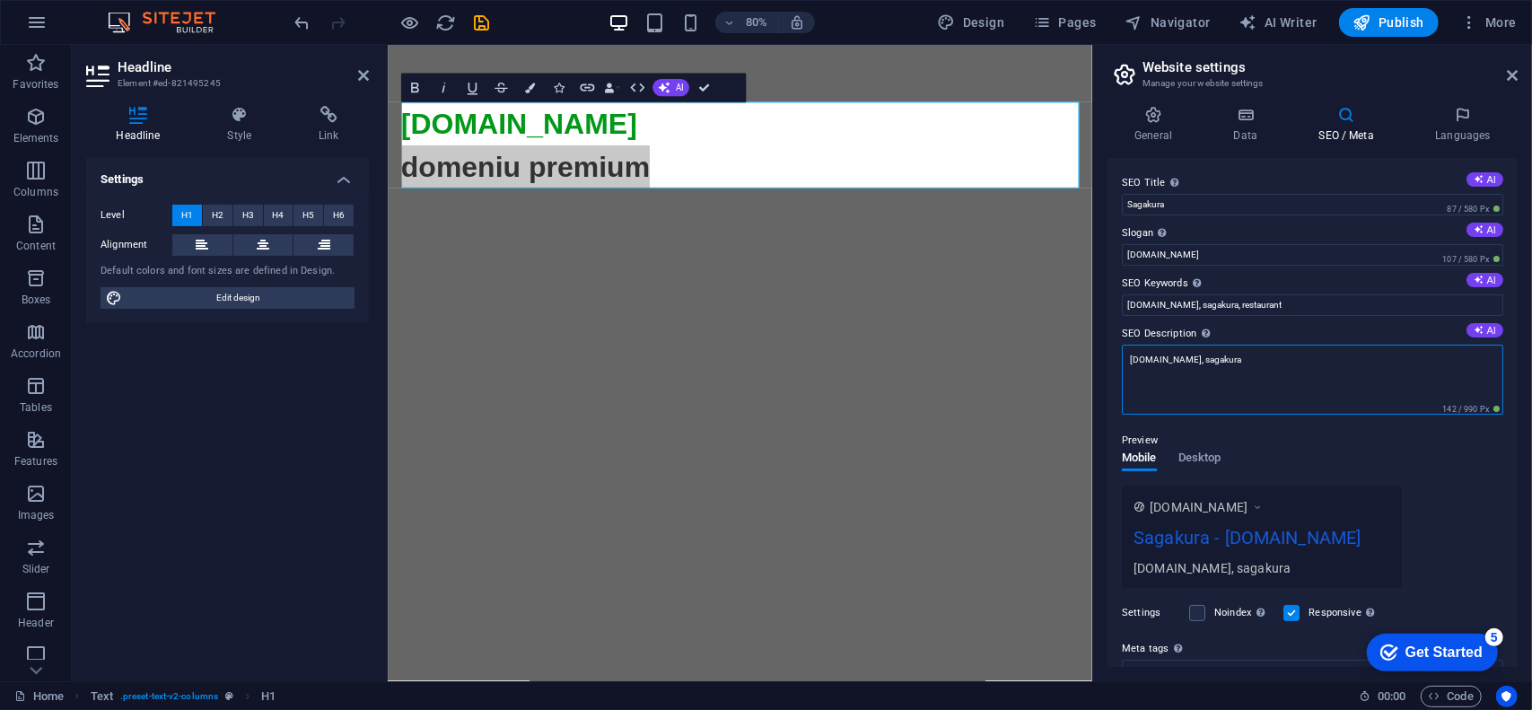
click at [1188, 374] on textarea "sagakura.ro, sagakura" at bounding box center [1312, 380] width 381 height 70
click at [1256, 369] on textarea "sagakura.ro, sagakura" at bounding box center [1312, 380] width 381 height 70
paste textarea "restaurant"
type textarea "sagakura.ro, sagakura, restaurant"
click at [1163, 118] on icon at bounding box center [1153, 115] width 92 height 18
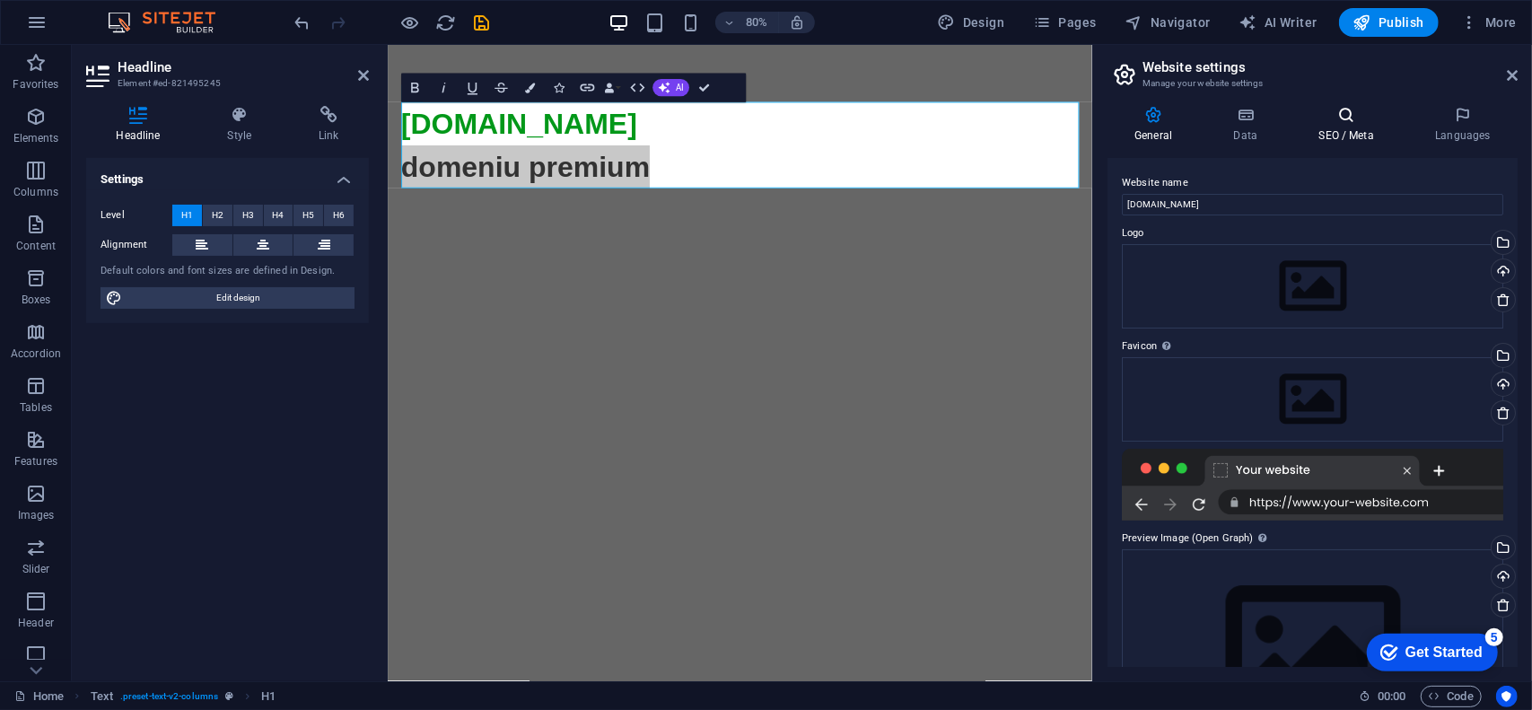
click at [1334, 125] on h4 "SEO / Meta" at bounding box center [1349, 125] width 117 height 38
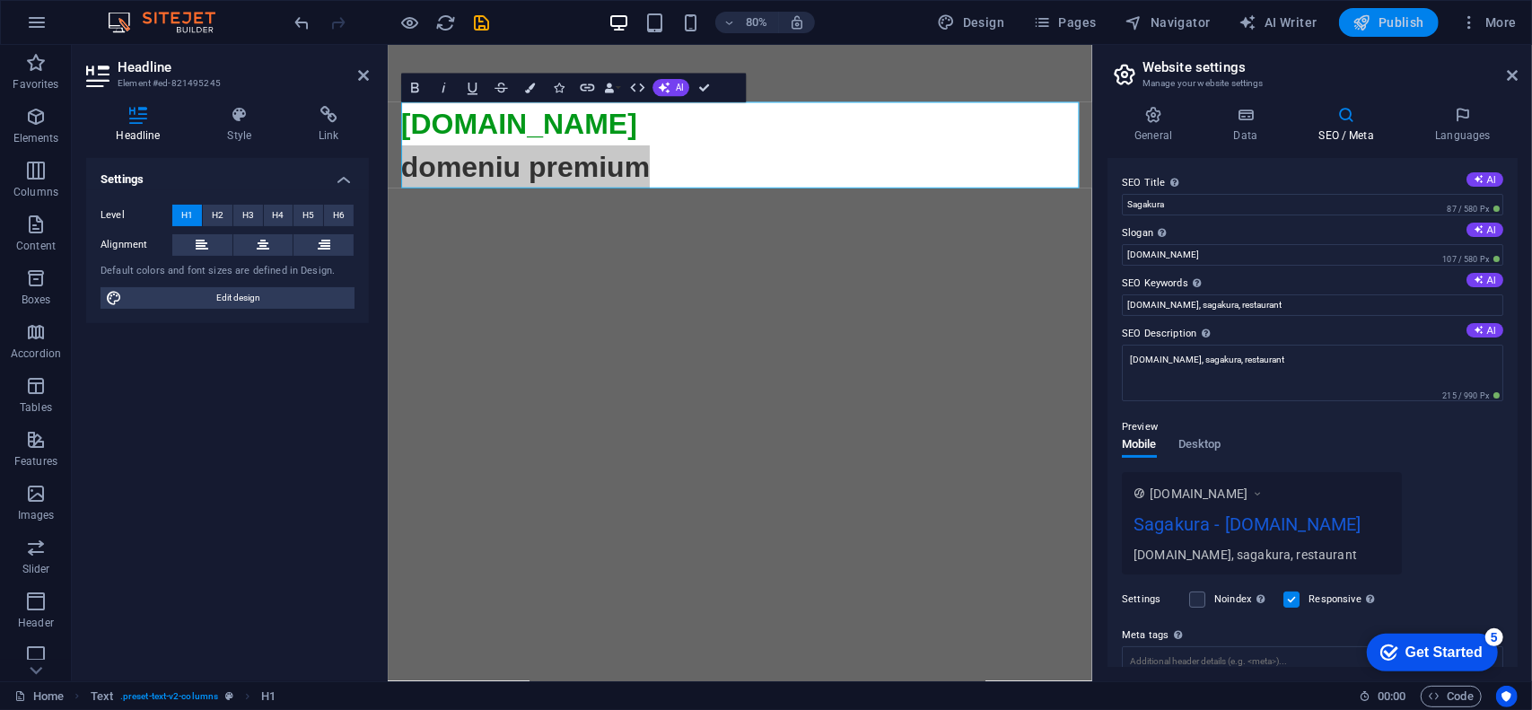
click at [1397, 22] on span "Publish" at bounding box center [1388, 22] width 71 height 18
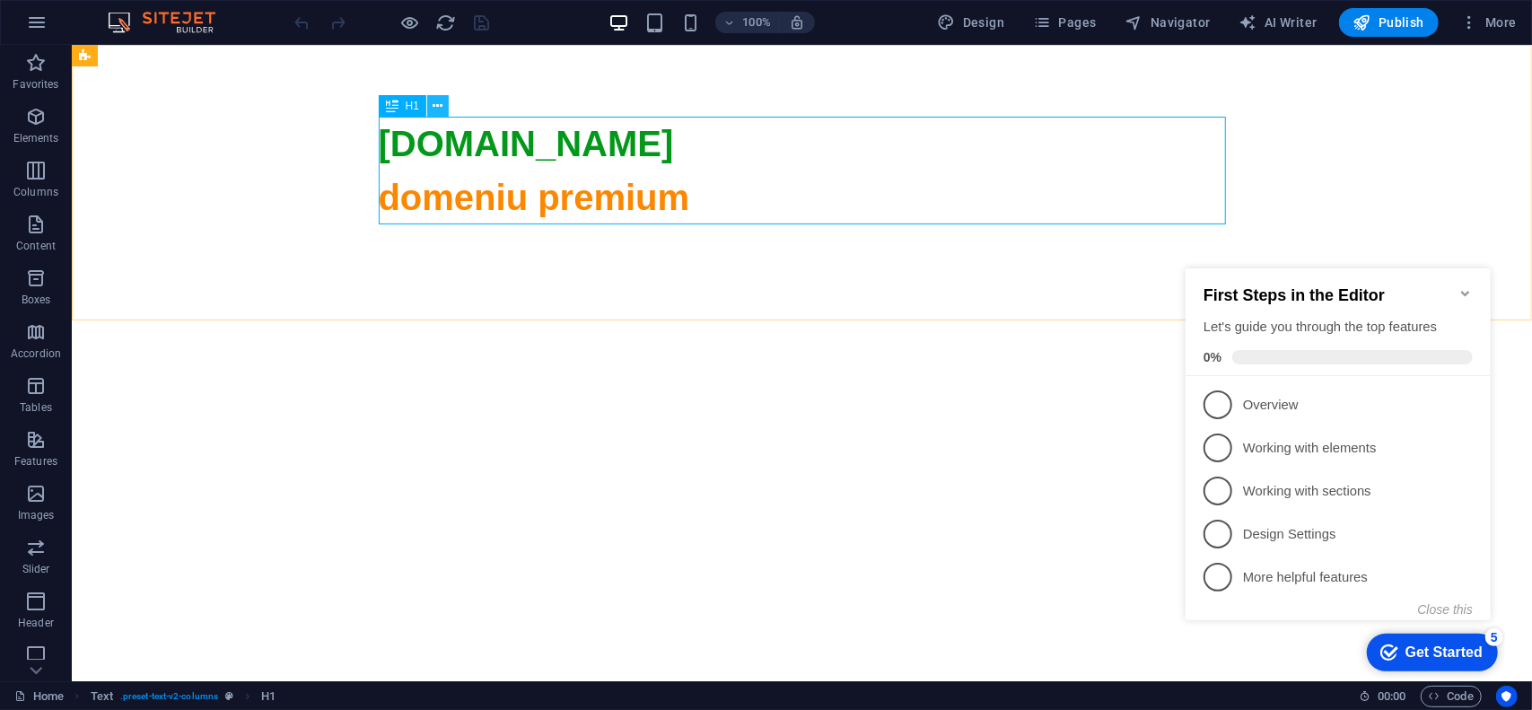
click at [438, 101] on icon at bounding box center [438, 106] width 10 height 19
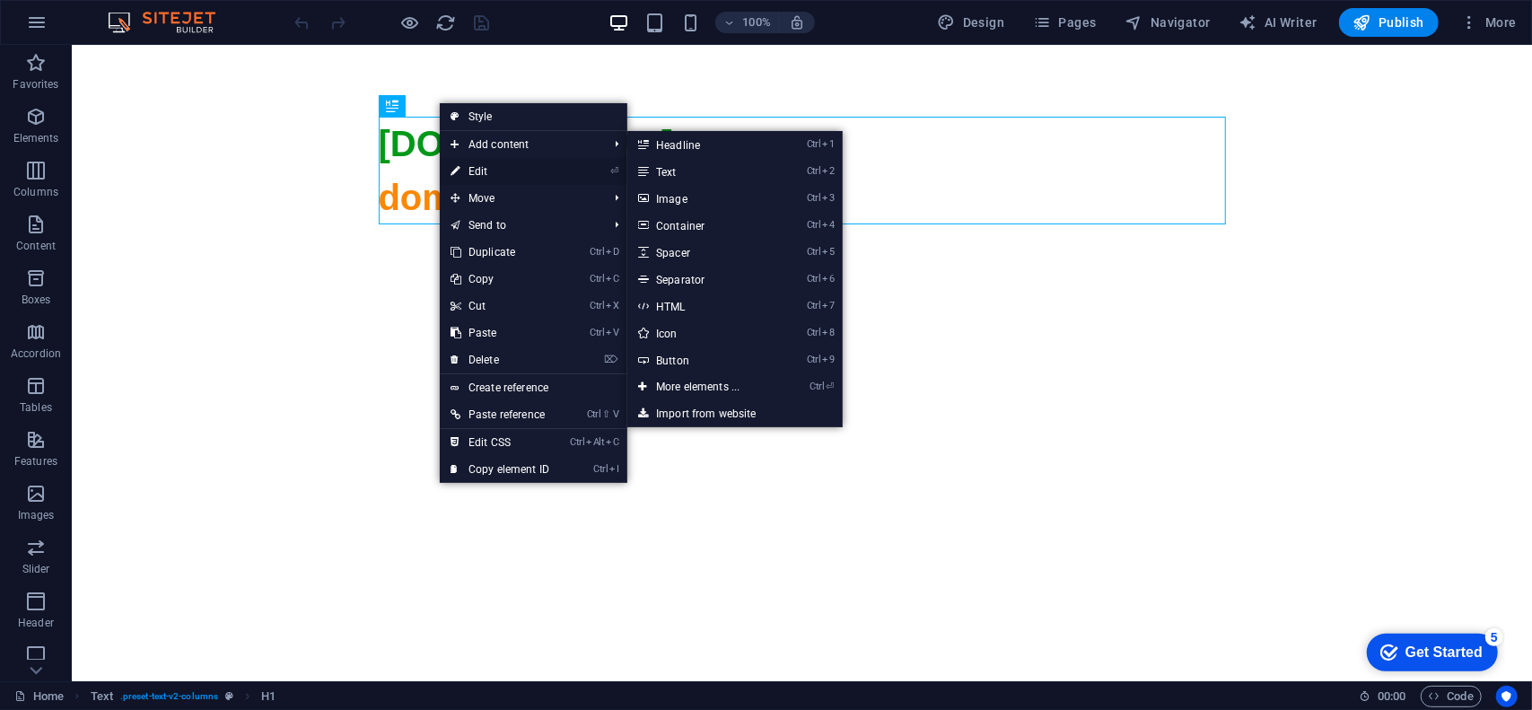
drag, startPoint x: 490, startPoint y: 172, endPoint x: 107, endPoint y: 128, distance: 385.6
click at [490, 172] on link "⏎ Edit" at bounding box center [500, 171] width 120 height 27
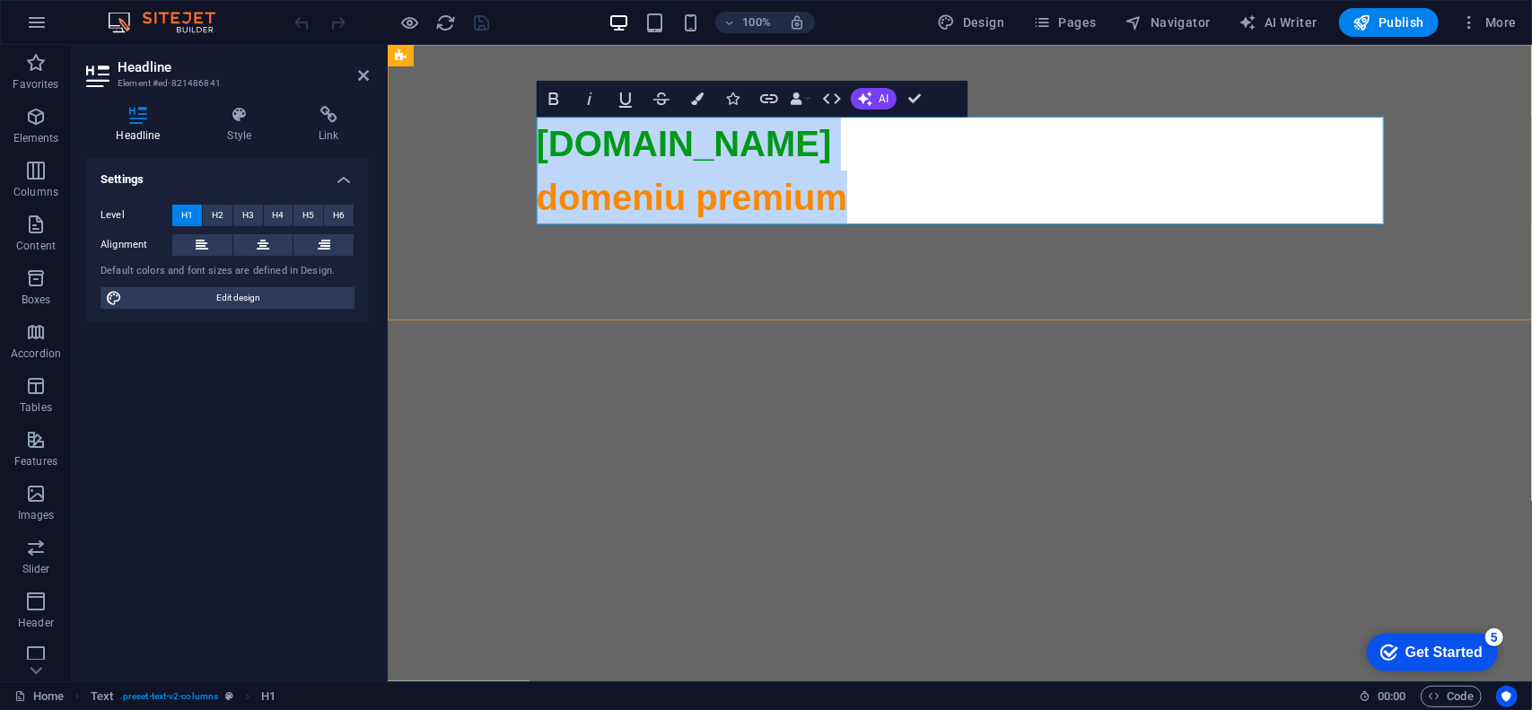
click at [706, 194] on span "domeniu premium" at bounding box center [691, 196] width 311 height 39
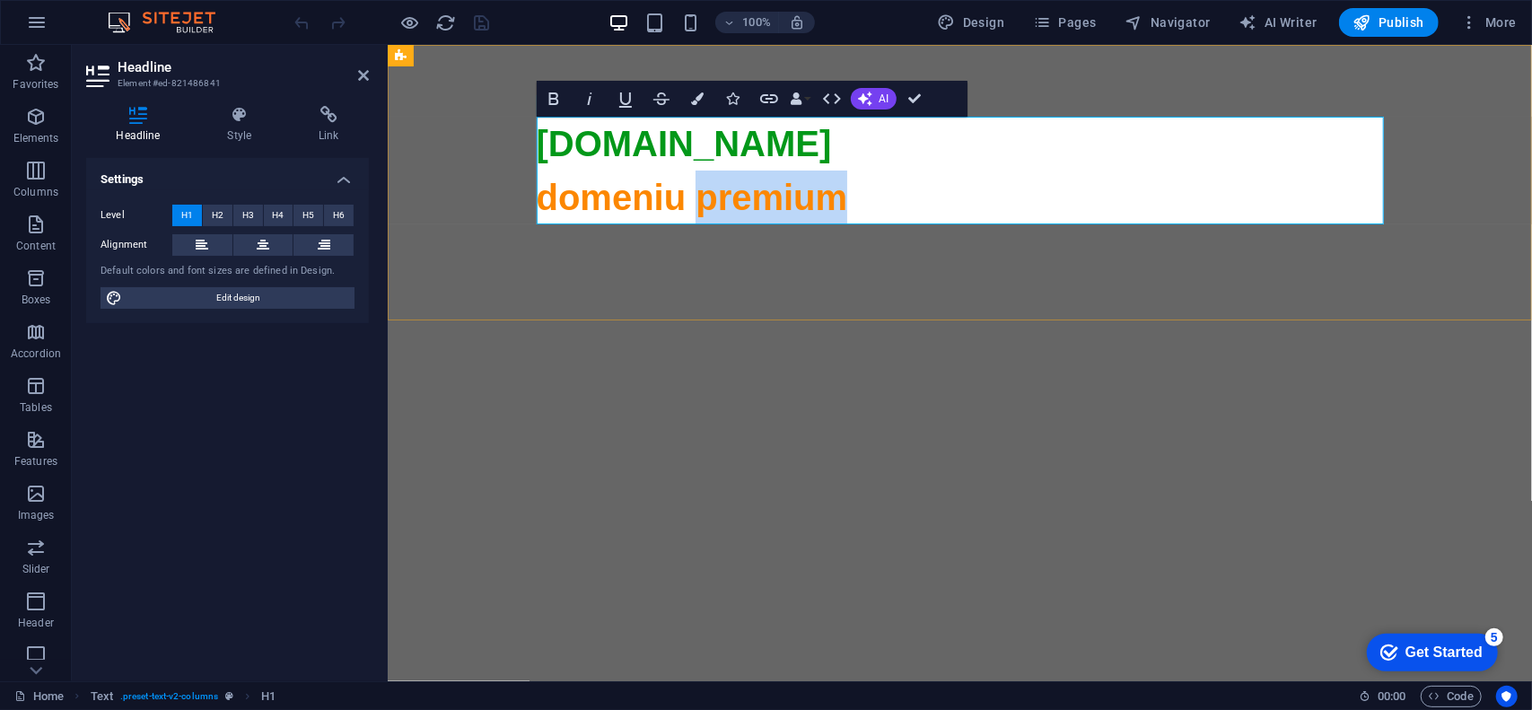
click at [706, 194] on span "domeniu premium" at bounding box center [691, 196] width 311 height 39
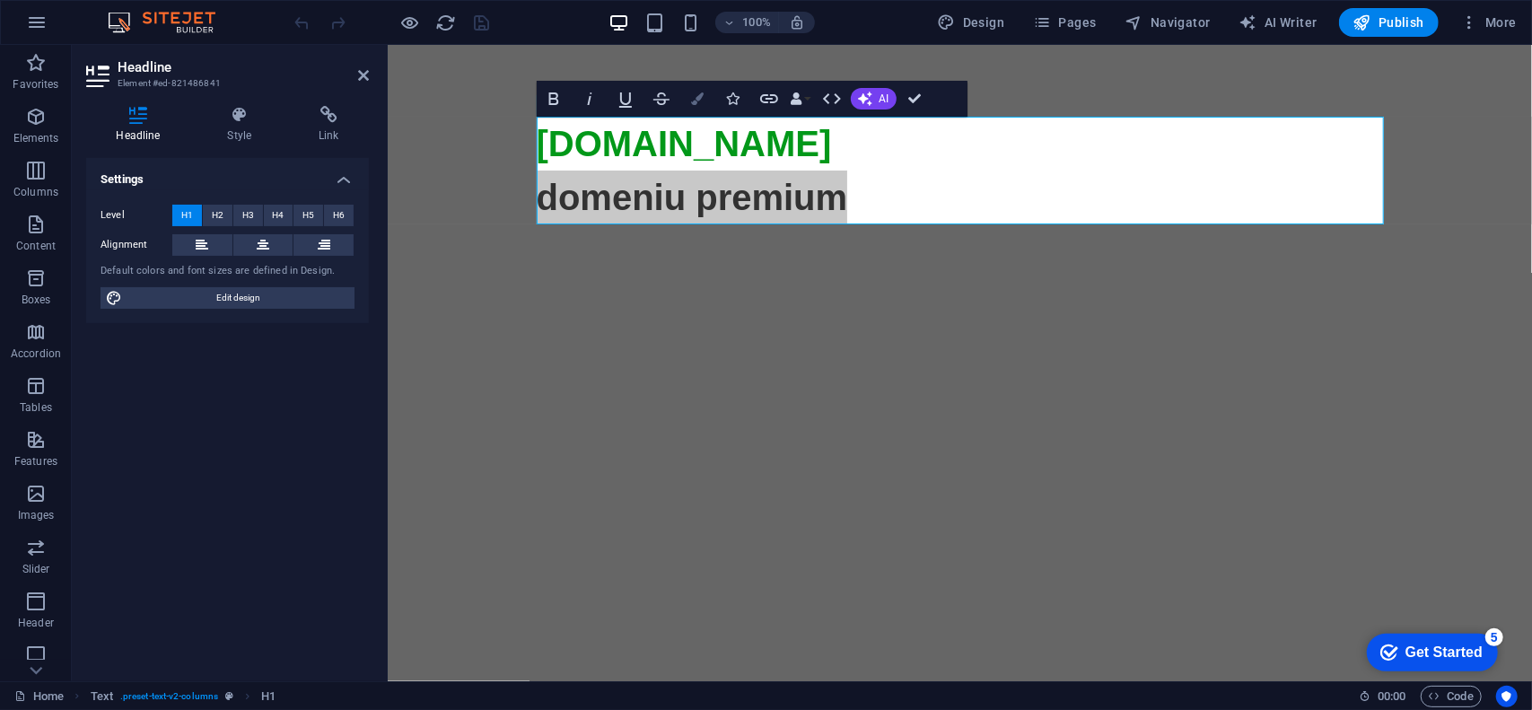
click at [699, 97] on icon "button" at bounding box center [697, 98] width 13 height 13
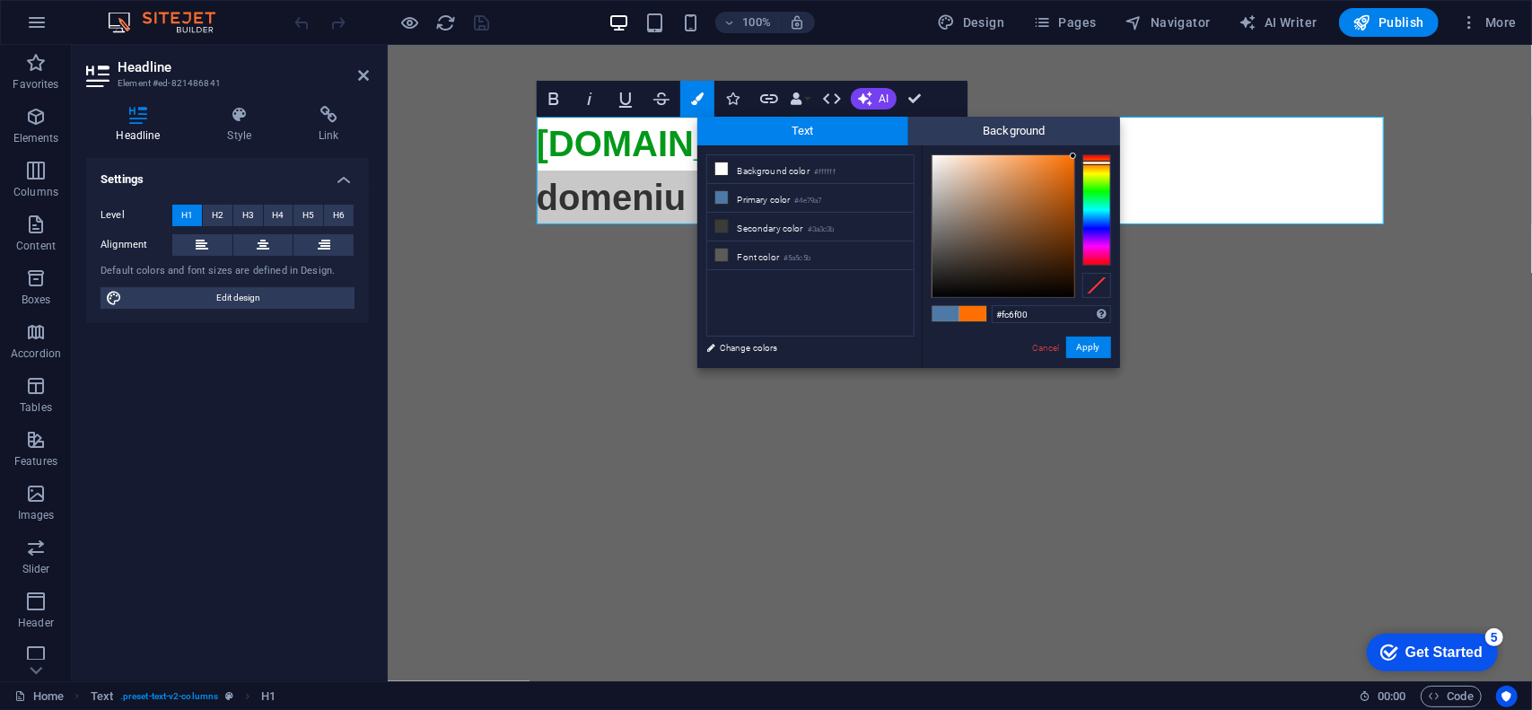
click at [1094, 162] on div at bounding box center [1096, 163] width 29 height 4
type input "#d76205"
click at [1069, 177] on div at bounding box center [1003, 226] width 142 height 142
click at [1106, 347] on button "Apply" at bounding box center [1088, 347] width 45 height 22
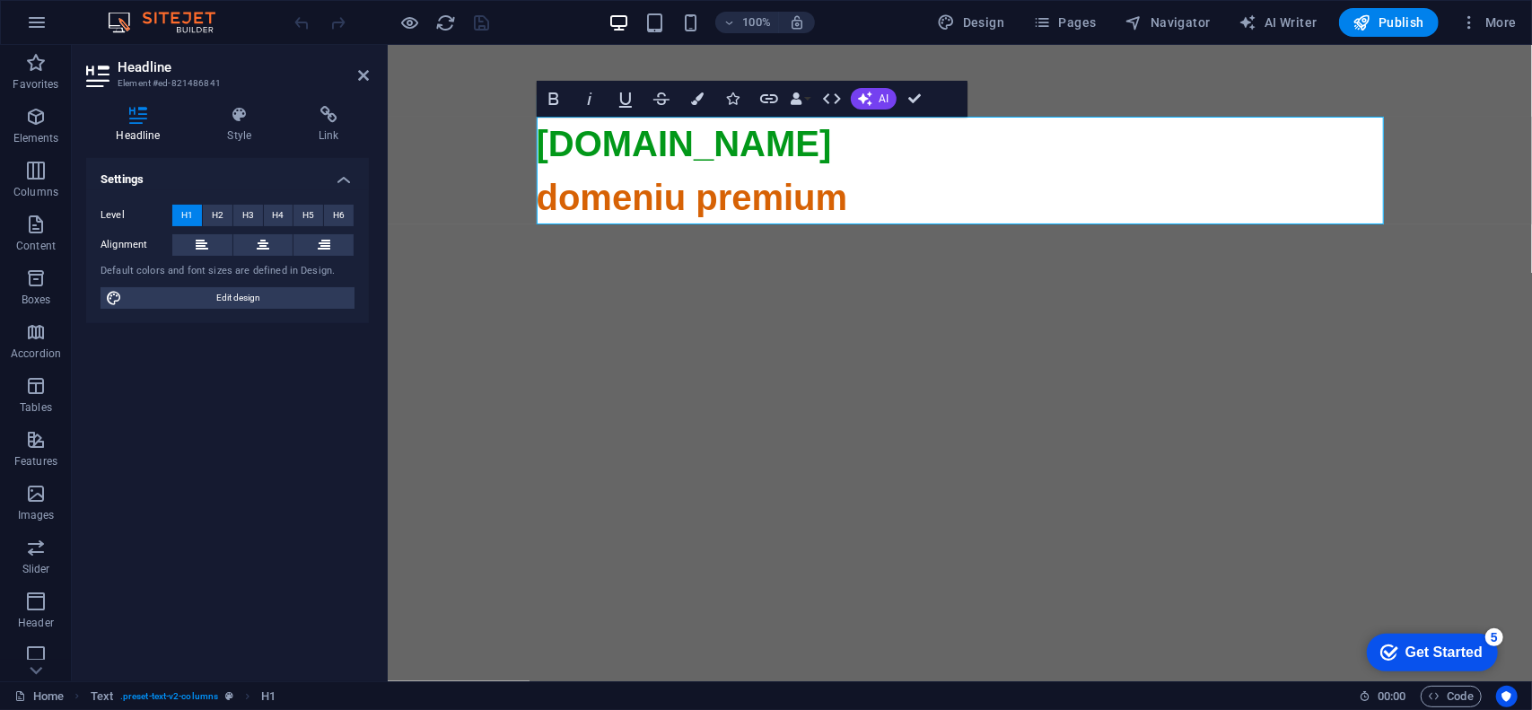
click at [1465, 38] on div "100% Design Pages Navigator AI Writer Publish More" at bounding box center [766, 22] width 1530 height 43
click at [1478, 26] on icon "button" at bounding box center [1469, 22] width 18 height 18
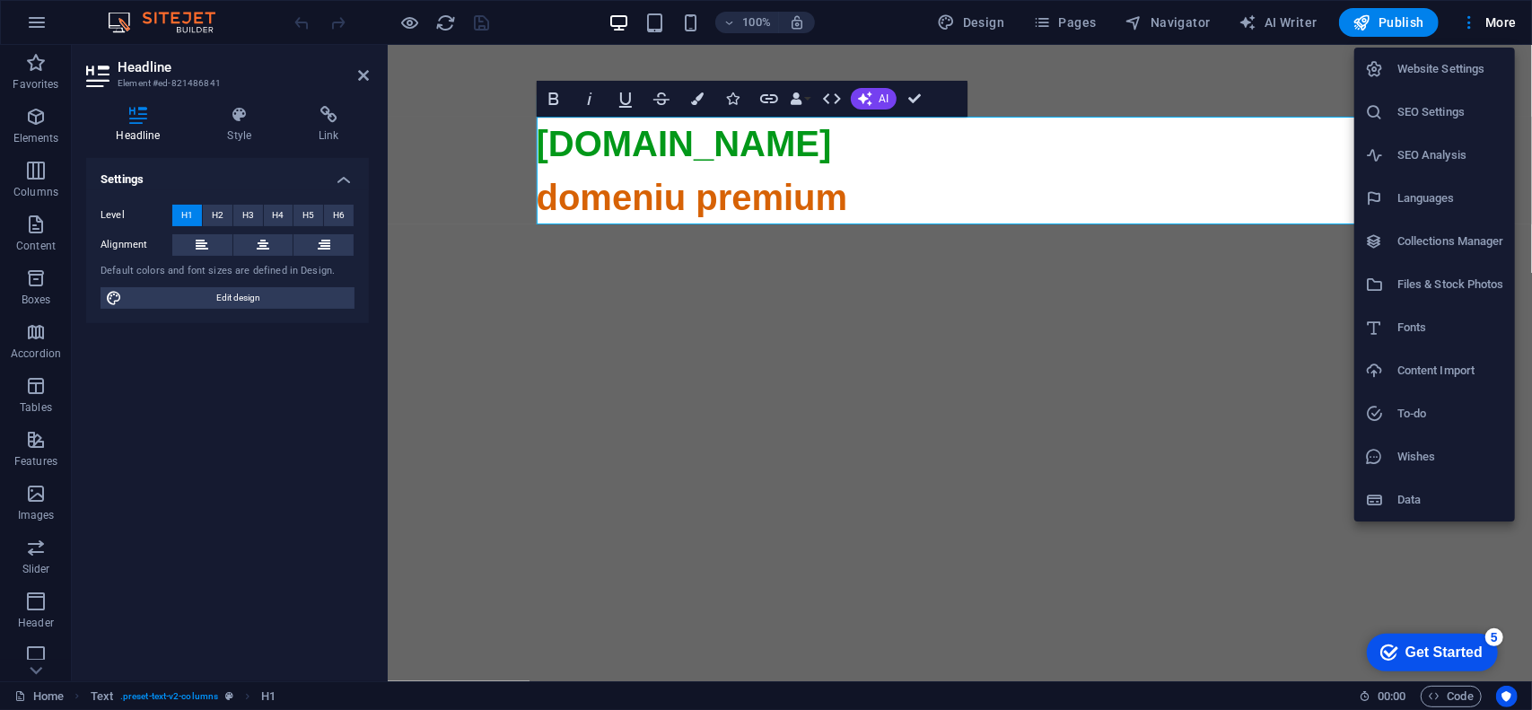
click at [1418, 112] on h6 "SEO Settings" at bounding box center [1450, 112] width 107 height 22
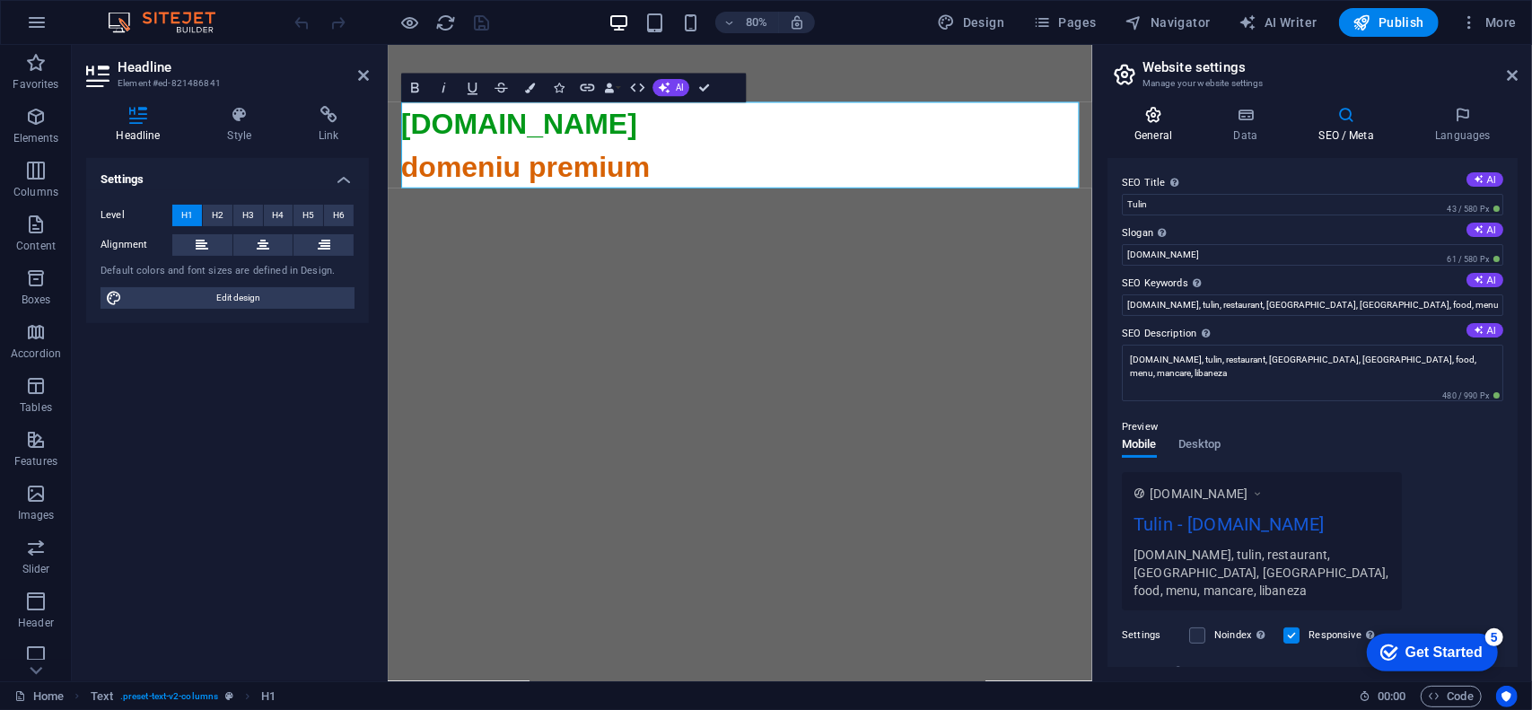
click at [1143, 133] on h4 "General" at bounding box center [1156, 125] width 99 height 38
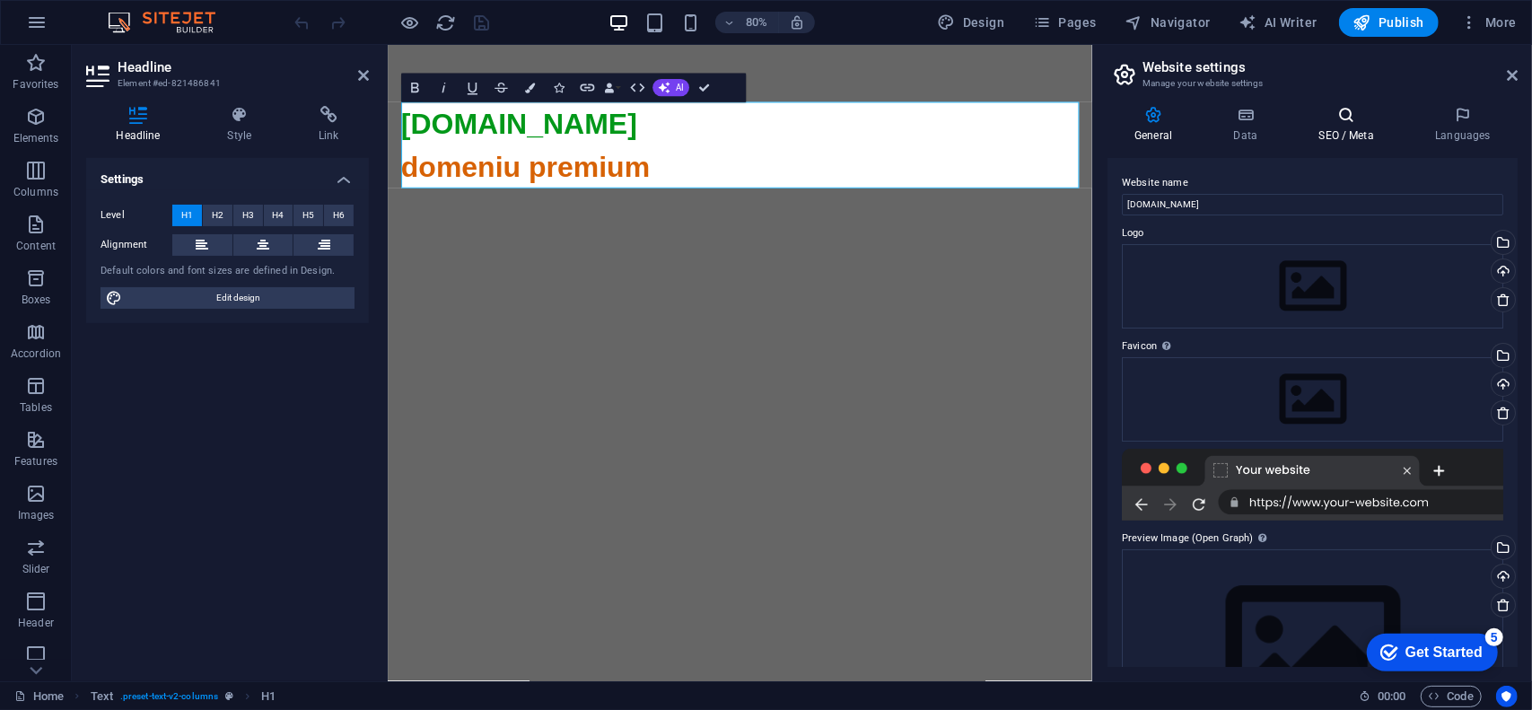
click at [1359, 121] on icon at bounding box center [1345, 115] width 109 height 18
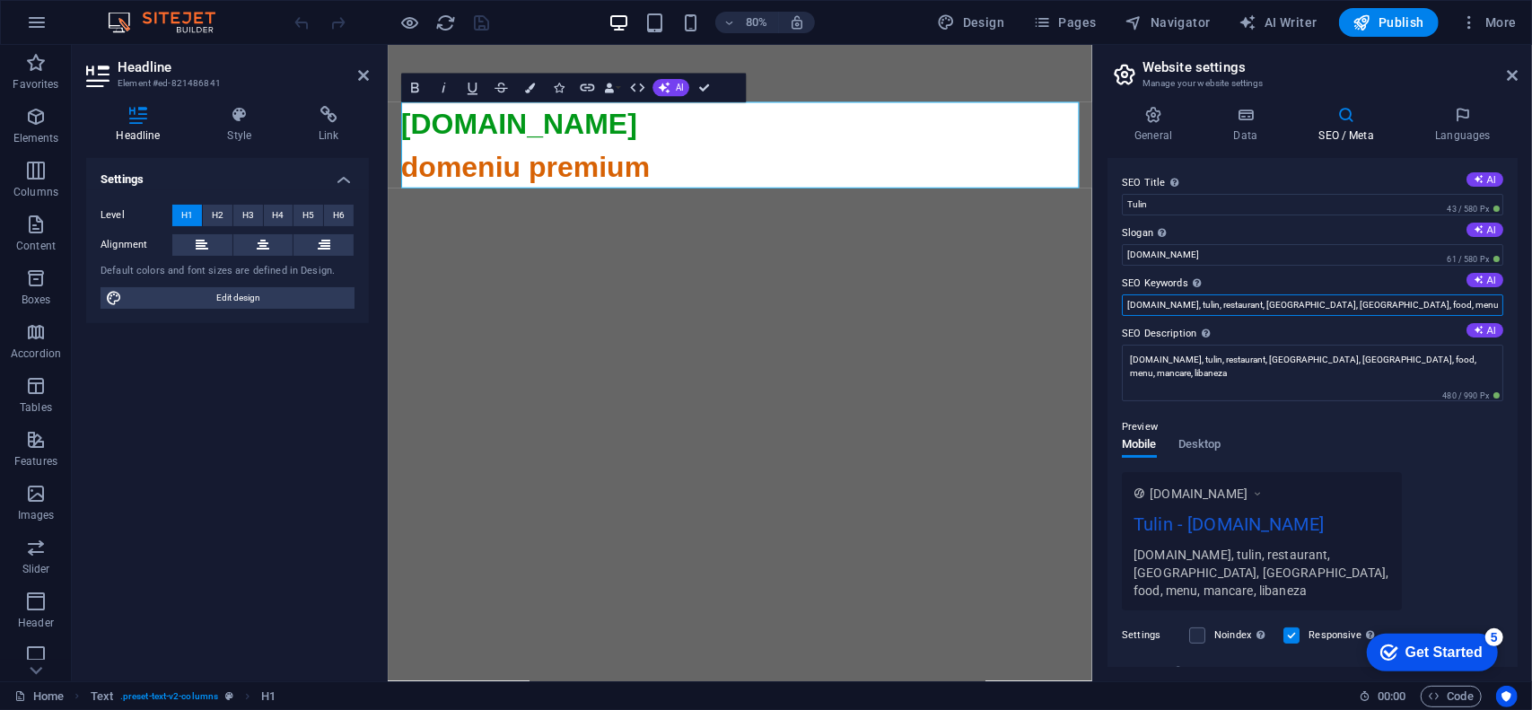
drag, startPoint x: 1227, startPoint y: 308, endPoint x: 1438, endPoint y: 302, distance: 210.9
click at [1438, 302] on input "[DOMAIN_NAME], tulin, restaurant, [GEOGRAPHIC_DATA], [GEOGRAPHIC_DATA], food, m…" at bounding box center [1312, 305] width 381 height 22
type input "[DOMAIN_NAME], tulin, restaurant"
click at [1332, 277] on label "SEO Keywords Comma-separated list of keywords representing your website. AI" at bounding box center [1312, 284] width 381 height 22
click at [1332, 294] on input "[DOMAIN_NAME], tulin, restaurant" at bounding box center [1312, 305] width 381 height 22
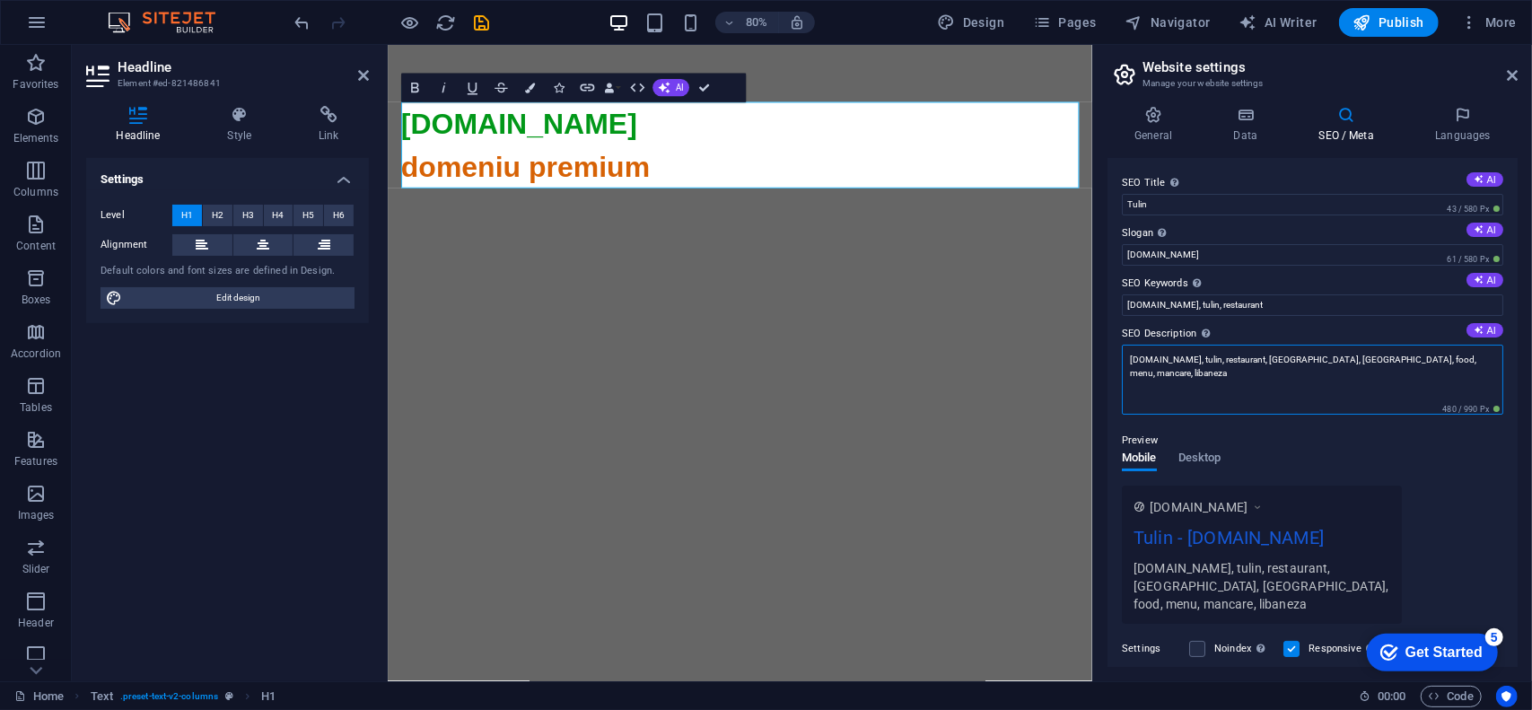
drag, startPoint x: 1234, startPoint y: 361, endPoint x: 1490, endPoint y: 361, distance: 256.6
click at [1490, 361] on textarea "[DOMAIN_NAME], tulin, restaurant, [GEOGRAPHIC_DATA], [GEOGRAPHIC_DATA], food, m…" at bounding box center [1312, 380] width 381 height 70
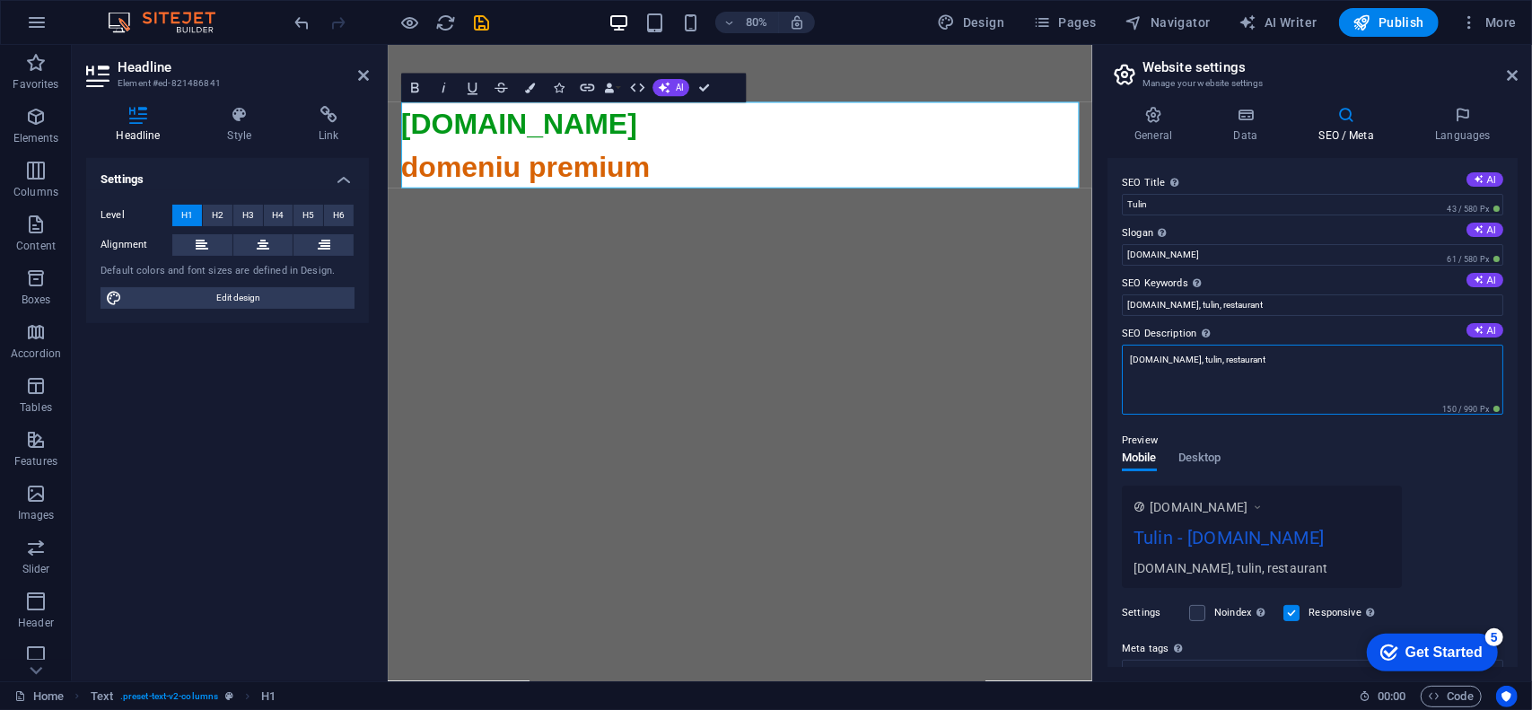
type textarea "[DOMAIN_NAME], tulin, restaurant"
click at [1270, 432] on div "Preview" at bounding box center [1312, 441] width 381 height 22
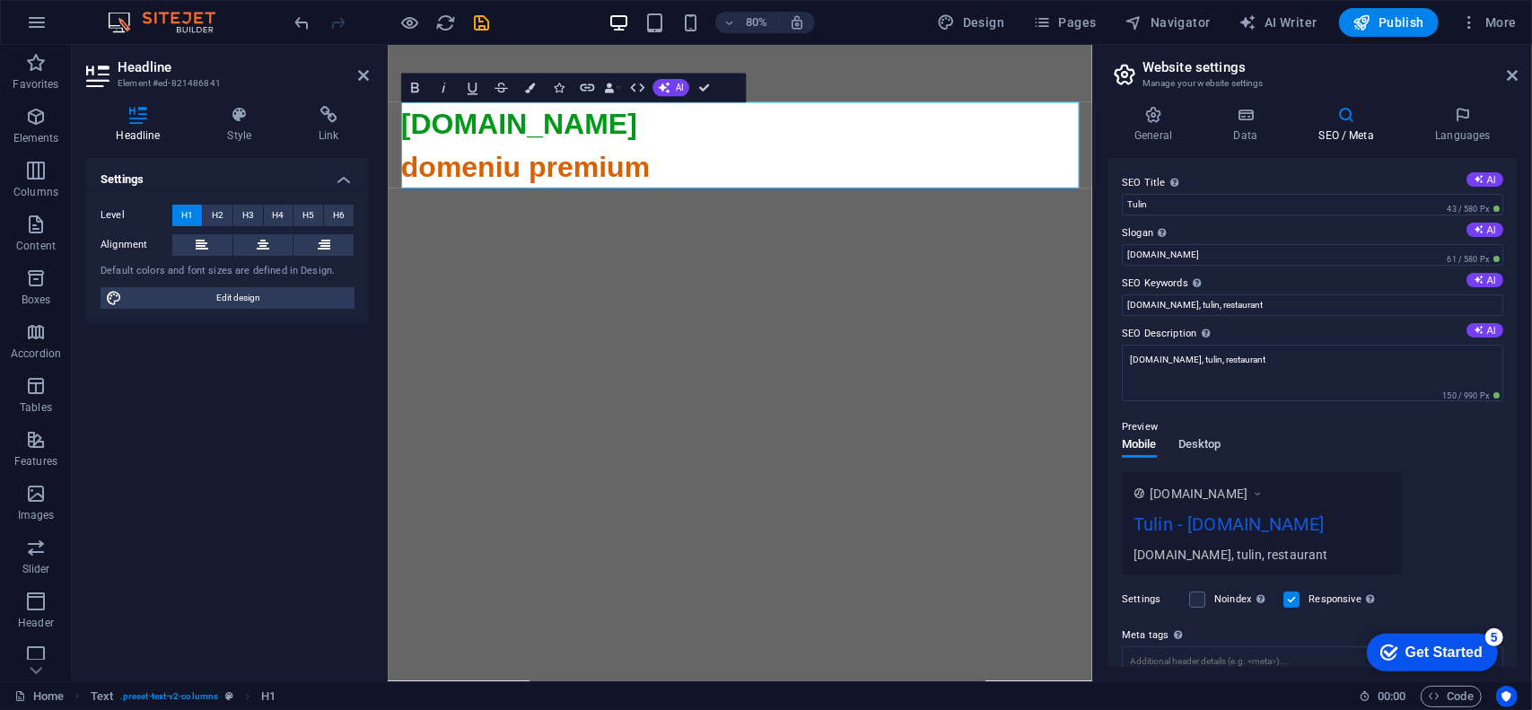
click at [1204, 438] on span "Desktop" at bounding box center [1199, 445] width 43 height 25
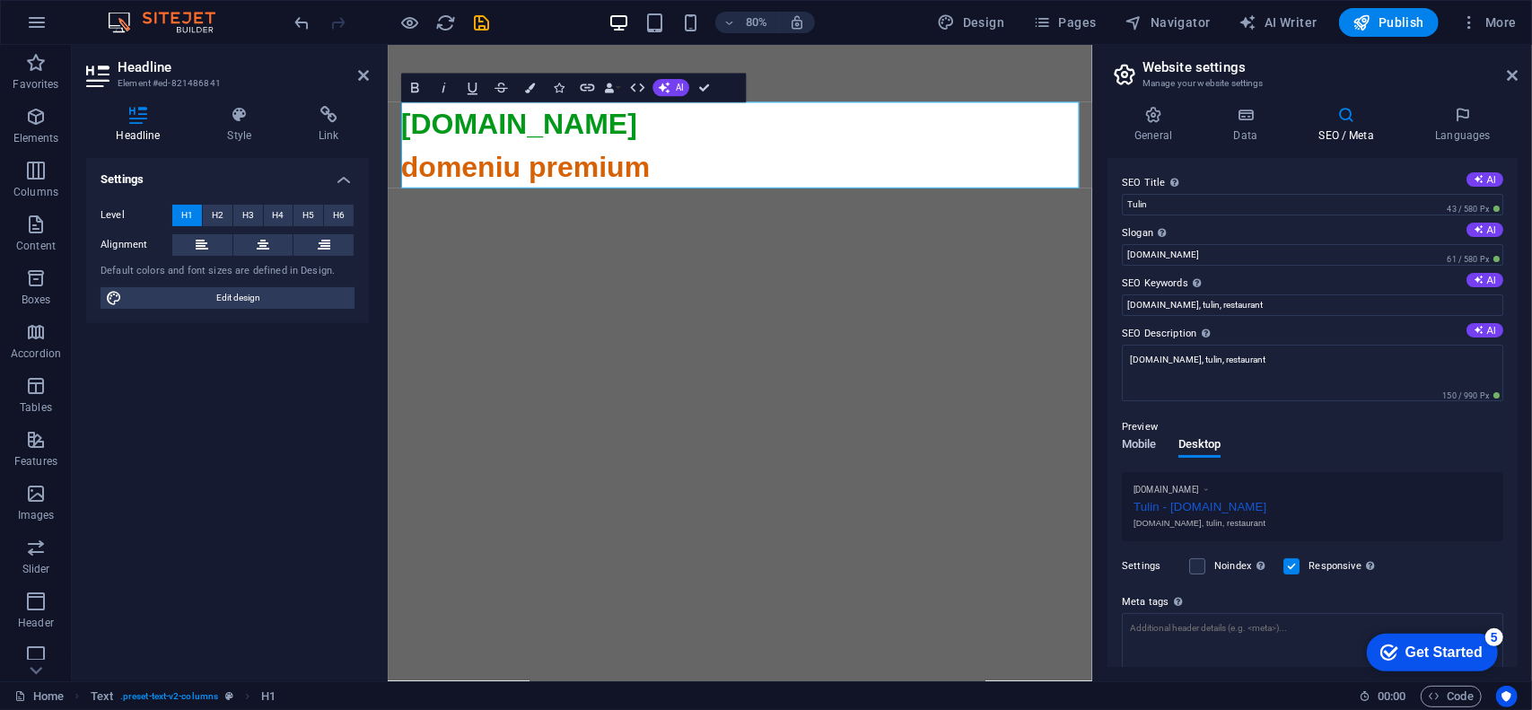
click at [1145, 441] on span "Mobile" at bounding box center [1139, 445] width 35 height 25
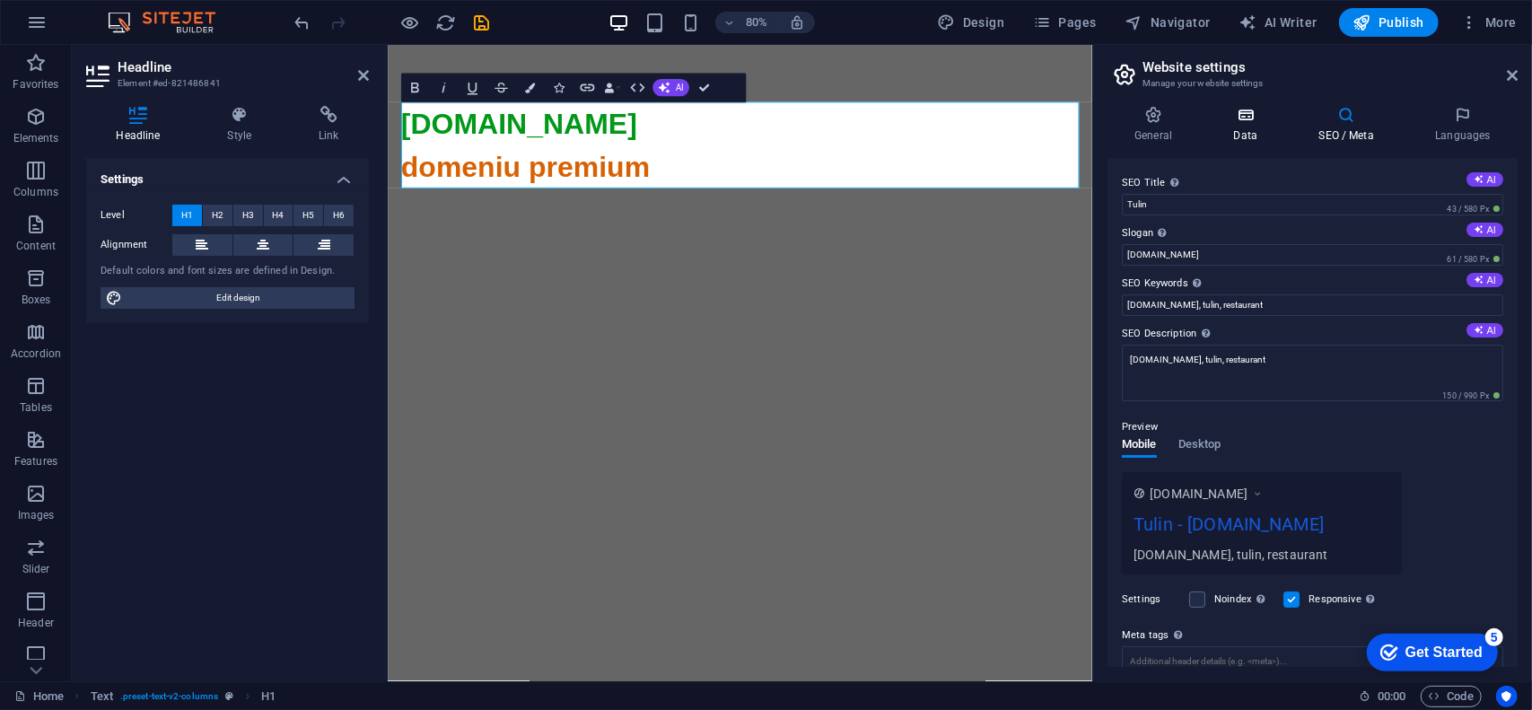
drag, startPoint x: 1155, startPoint y: 128, endPoint x: 1217, endPoint y: 134, distance: 62.1
click at [1158, 128] on h4 "General" at bounding box center [1156, 125] width 99 height 38
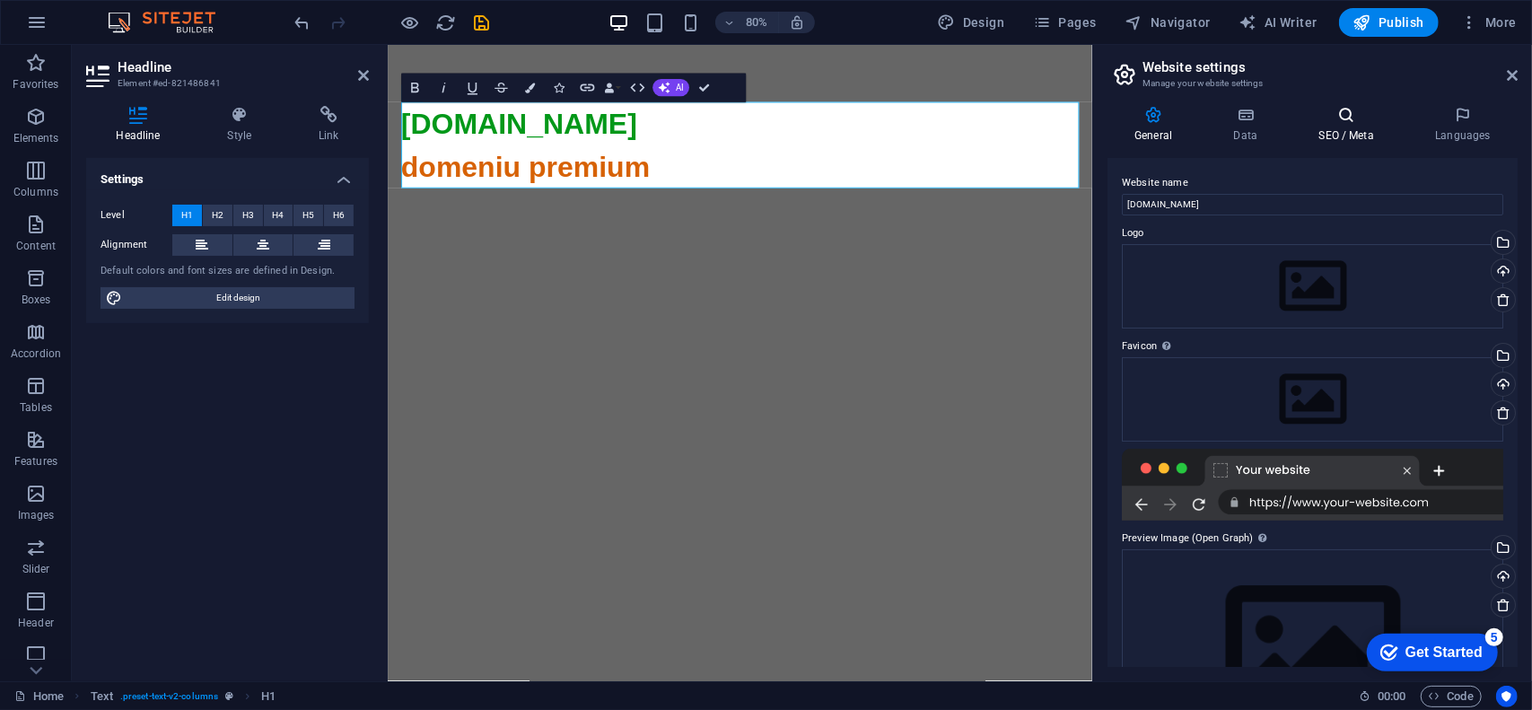
click at [1331, 134] on h4 "SEO / Meta" at bounding box center [1349, 125] width 117 height 38
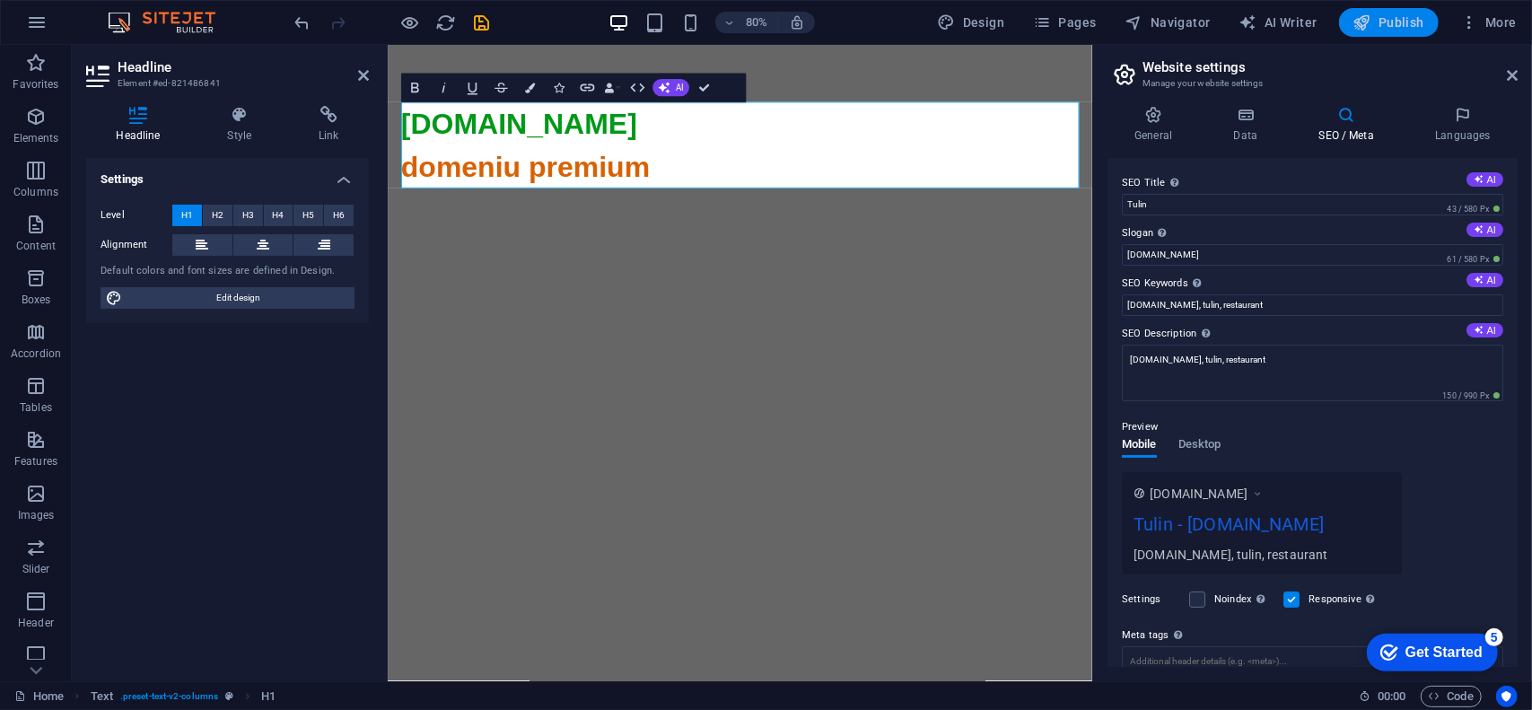
click at [1389, 21] on span "Publish" at bounding box center [1388, 22] width 71 height 18
